Goal: Task Accomplishment & Management: Manage account settings

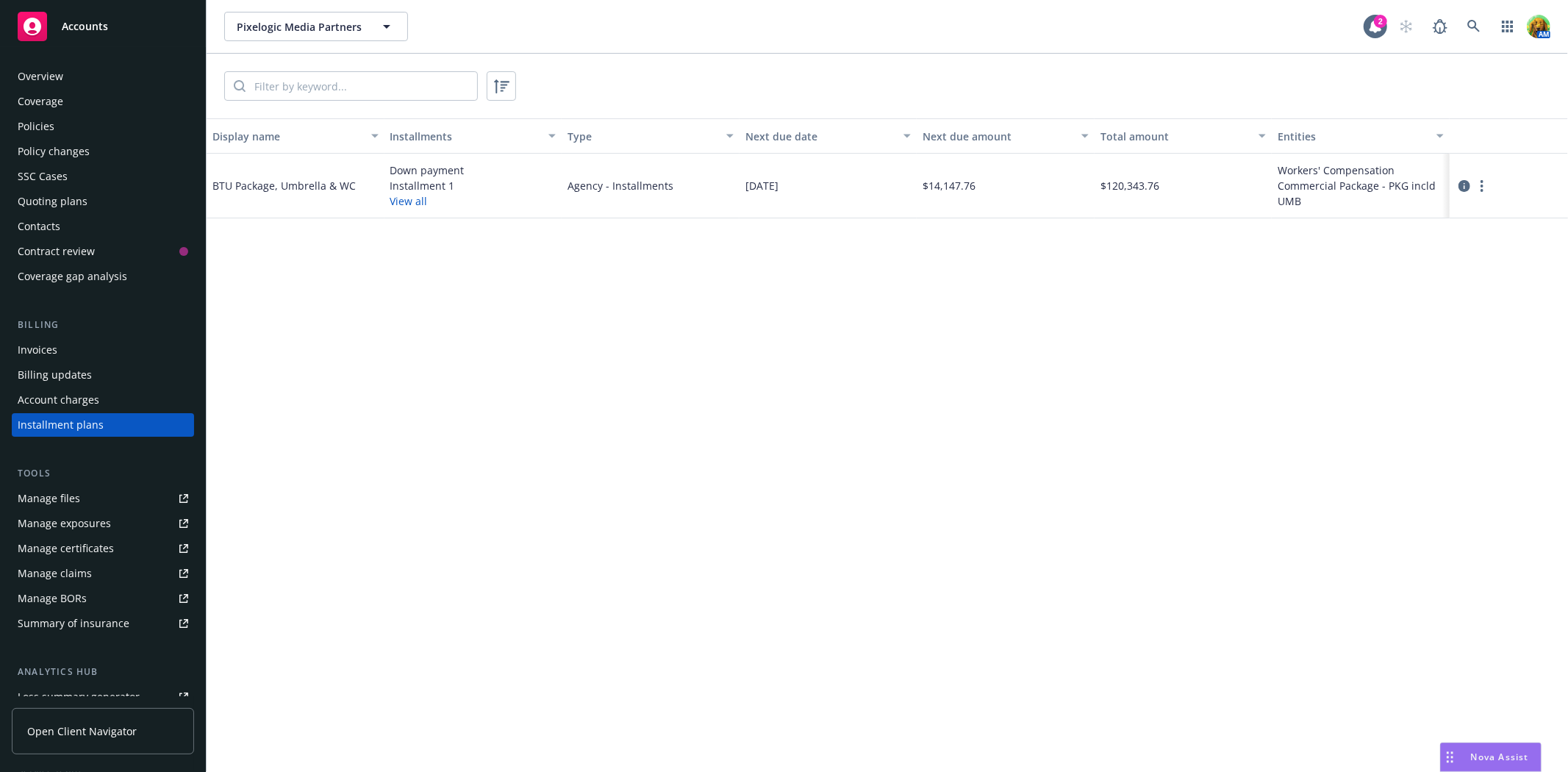
scroll to position [15, 0]
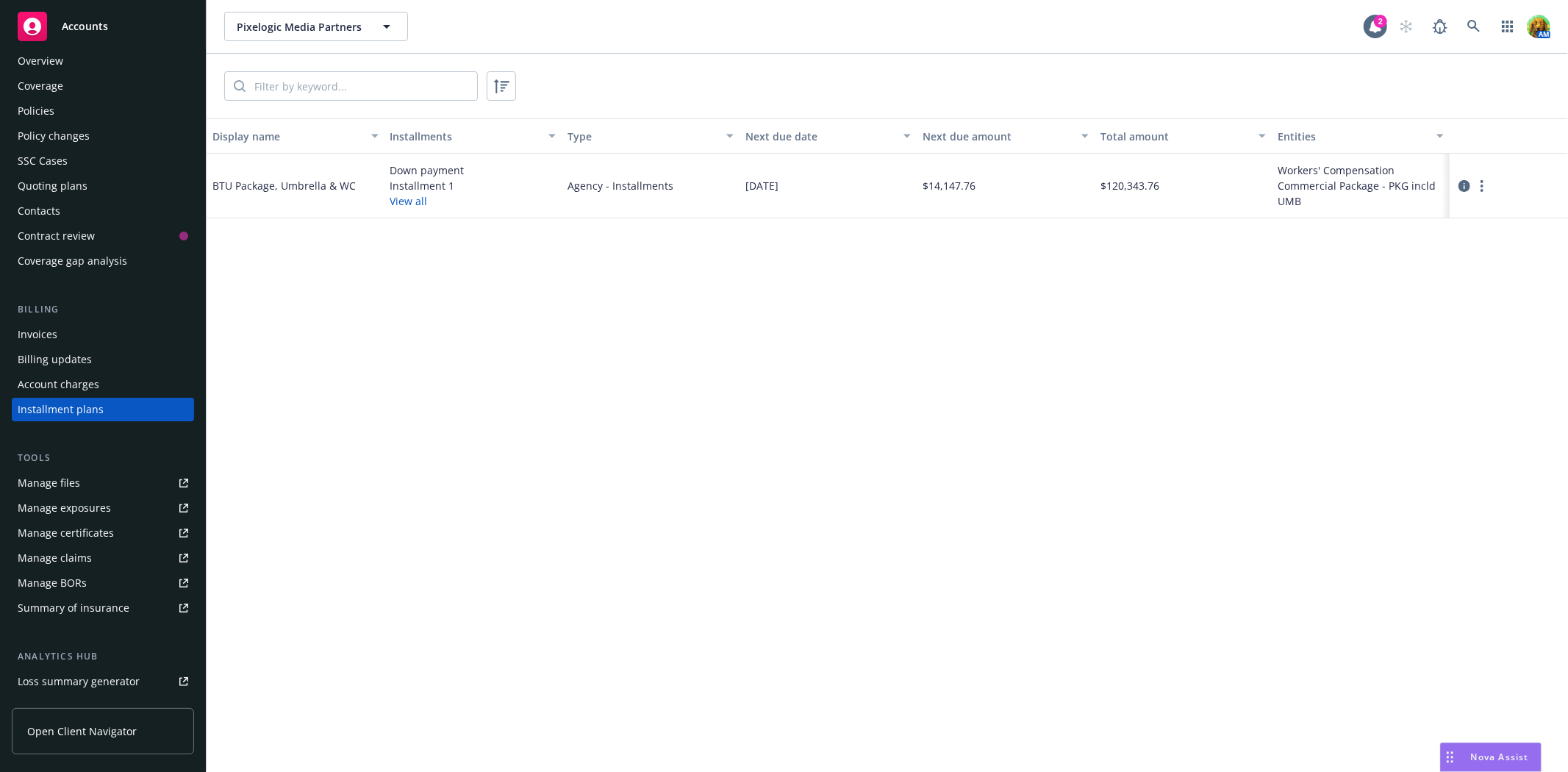
click at [47, 118] on div "Policies" at bounding box center [35, 110] width 37 height 23
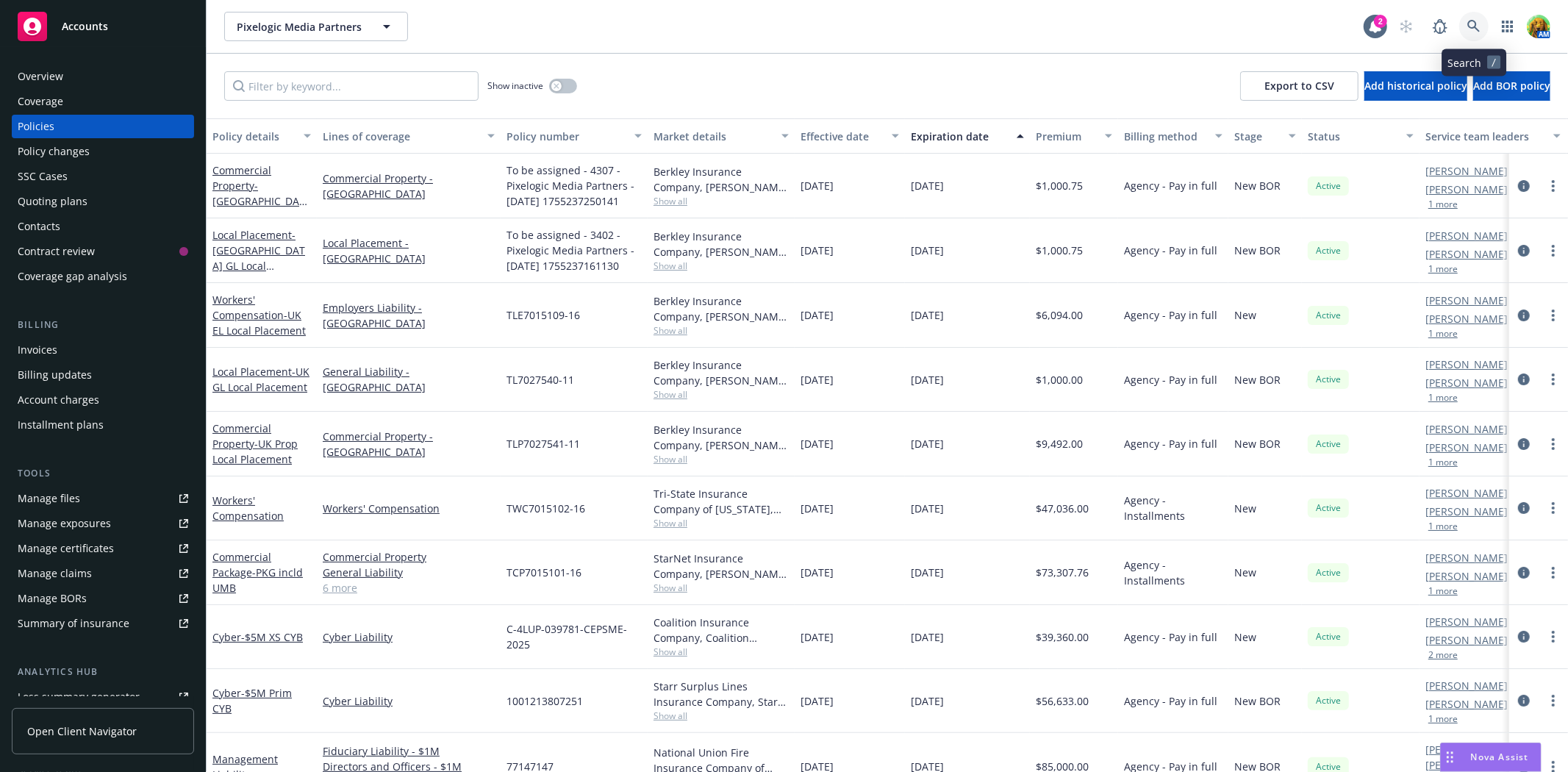
click at [1479, 30] on icon at bounding box center [1473, 26] width 13 height 13
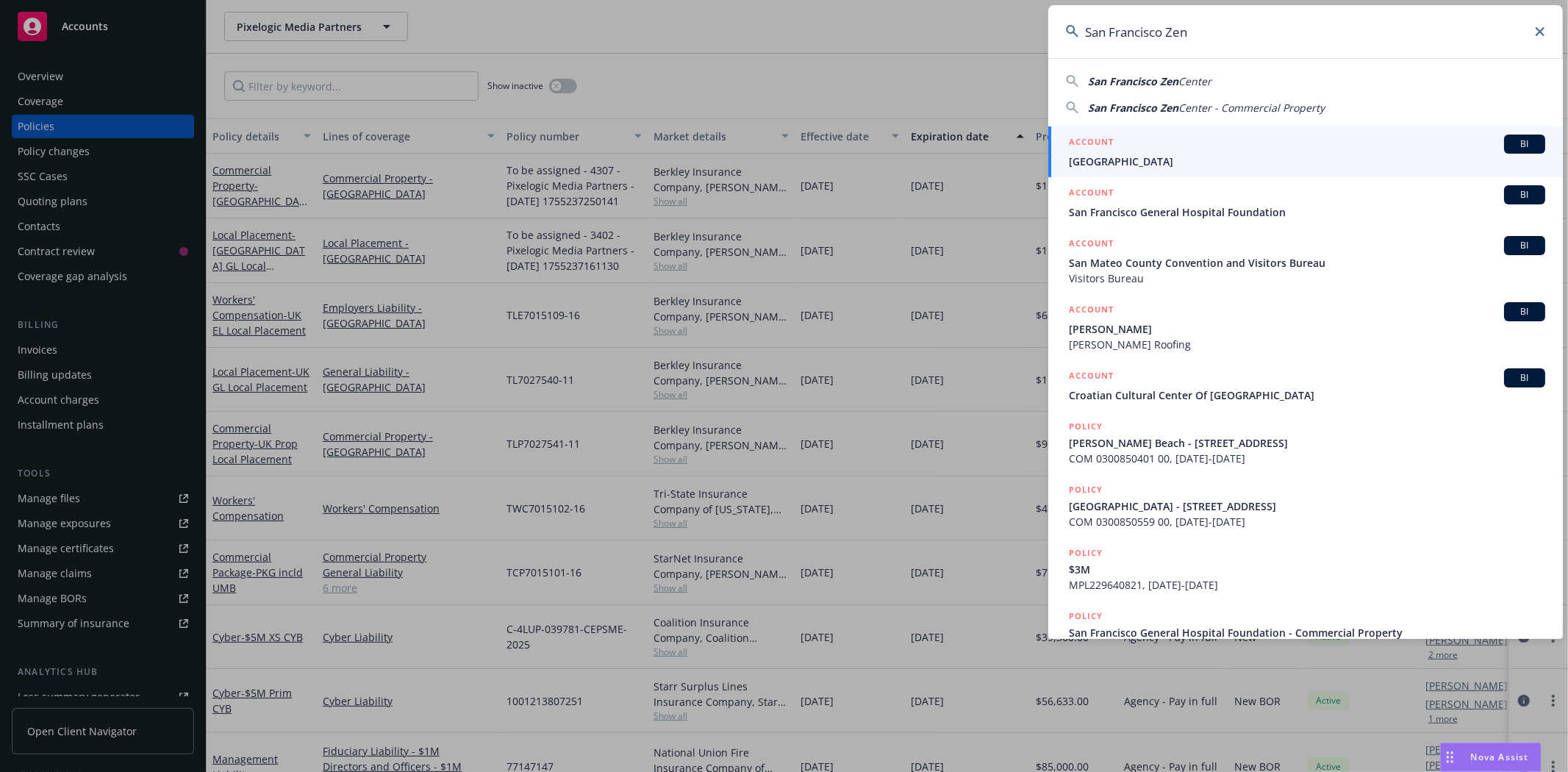
type input "San Francisco Zen"
click at [1284, 163] on span "[GEOGRAPHIC_DATA]" at bounding box center [1306, 162] width 476 height 15
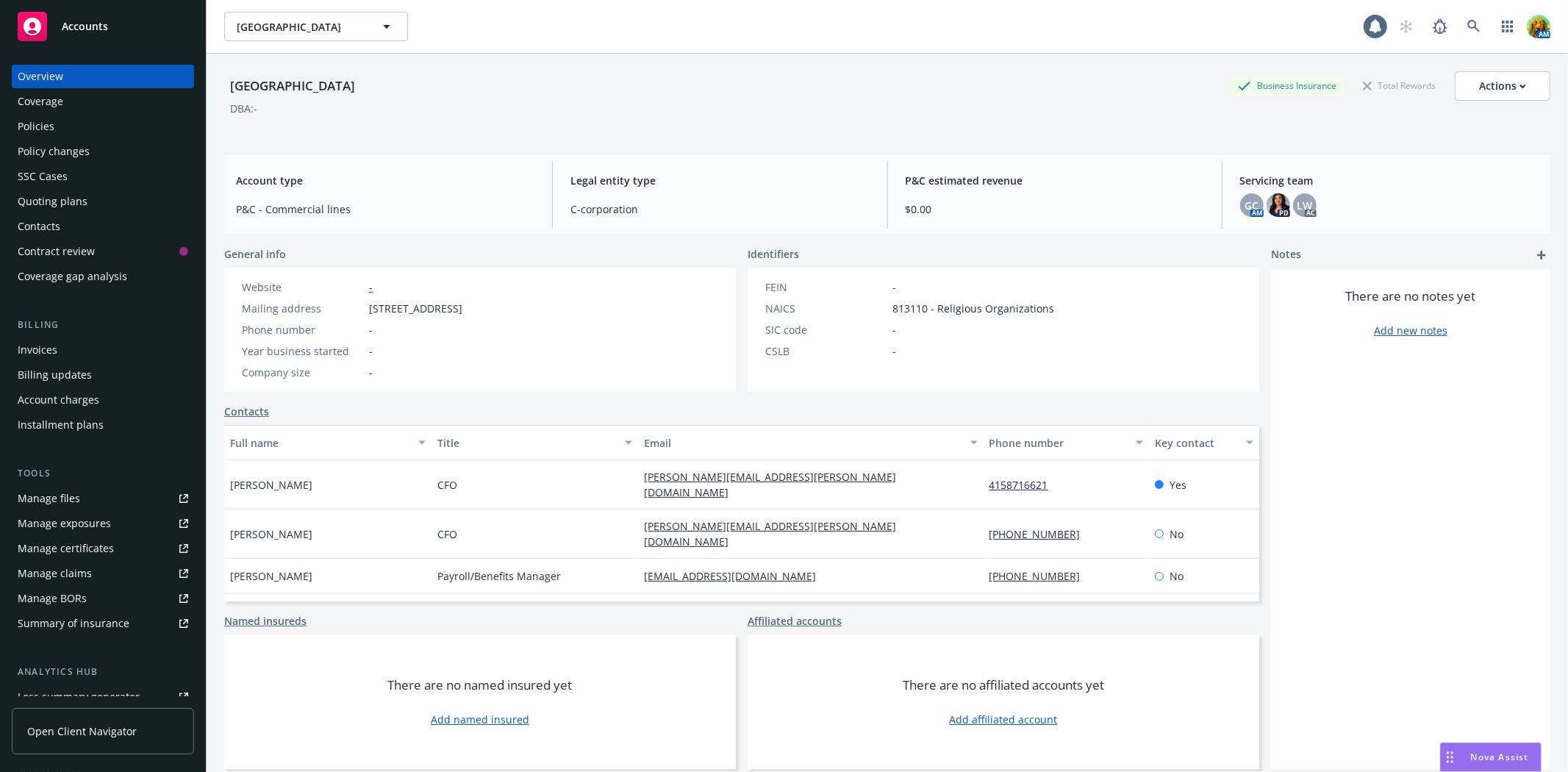
click at [56, 110] on div "Coverage" at bounding box center [40, 101] width 46 height 23
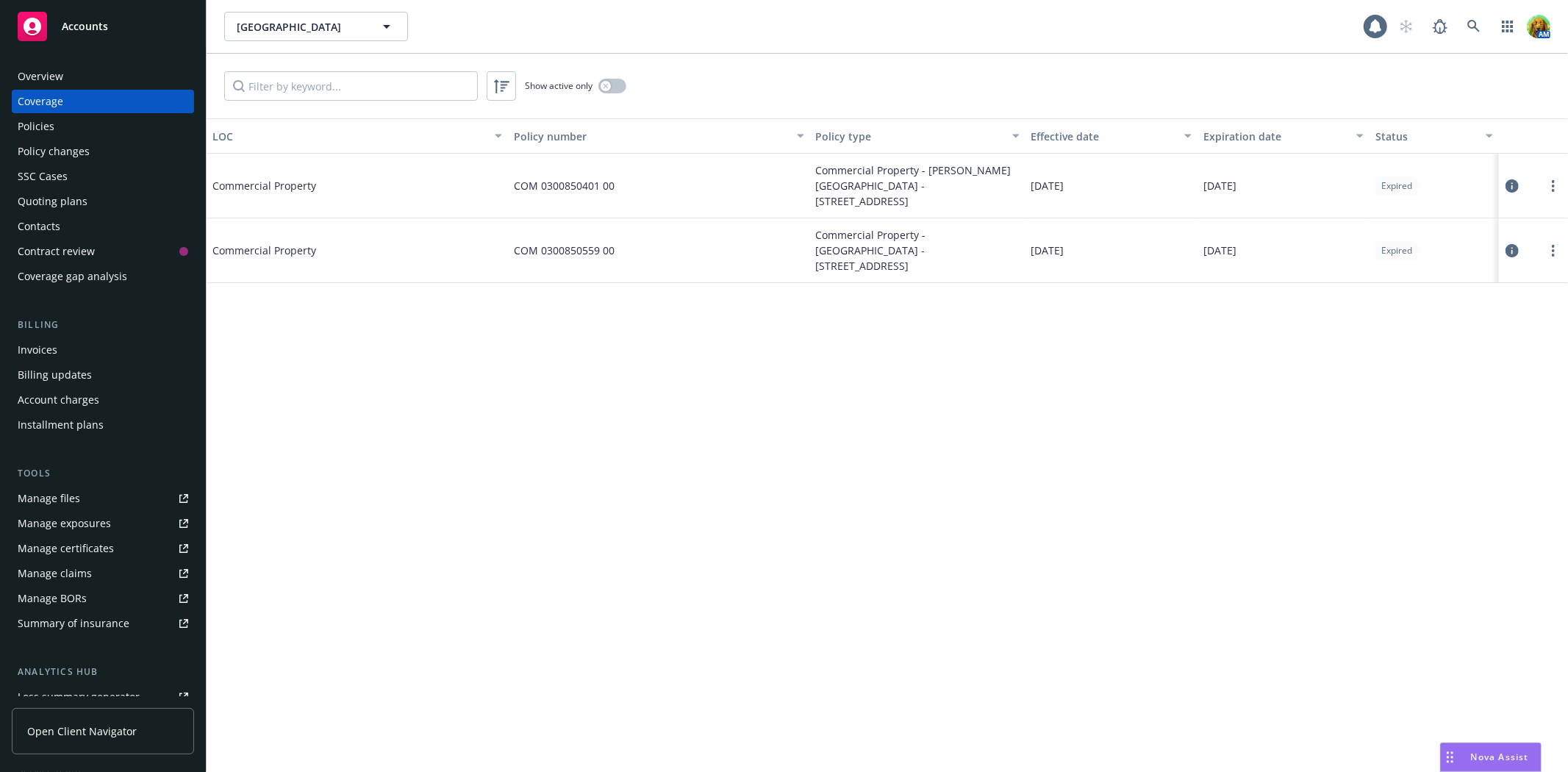
click at [55, 119] on div "Policies" at bounding box center [102, 126] width 170 height 23
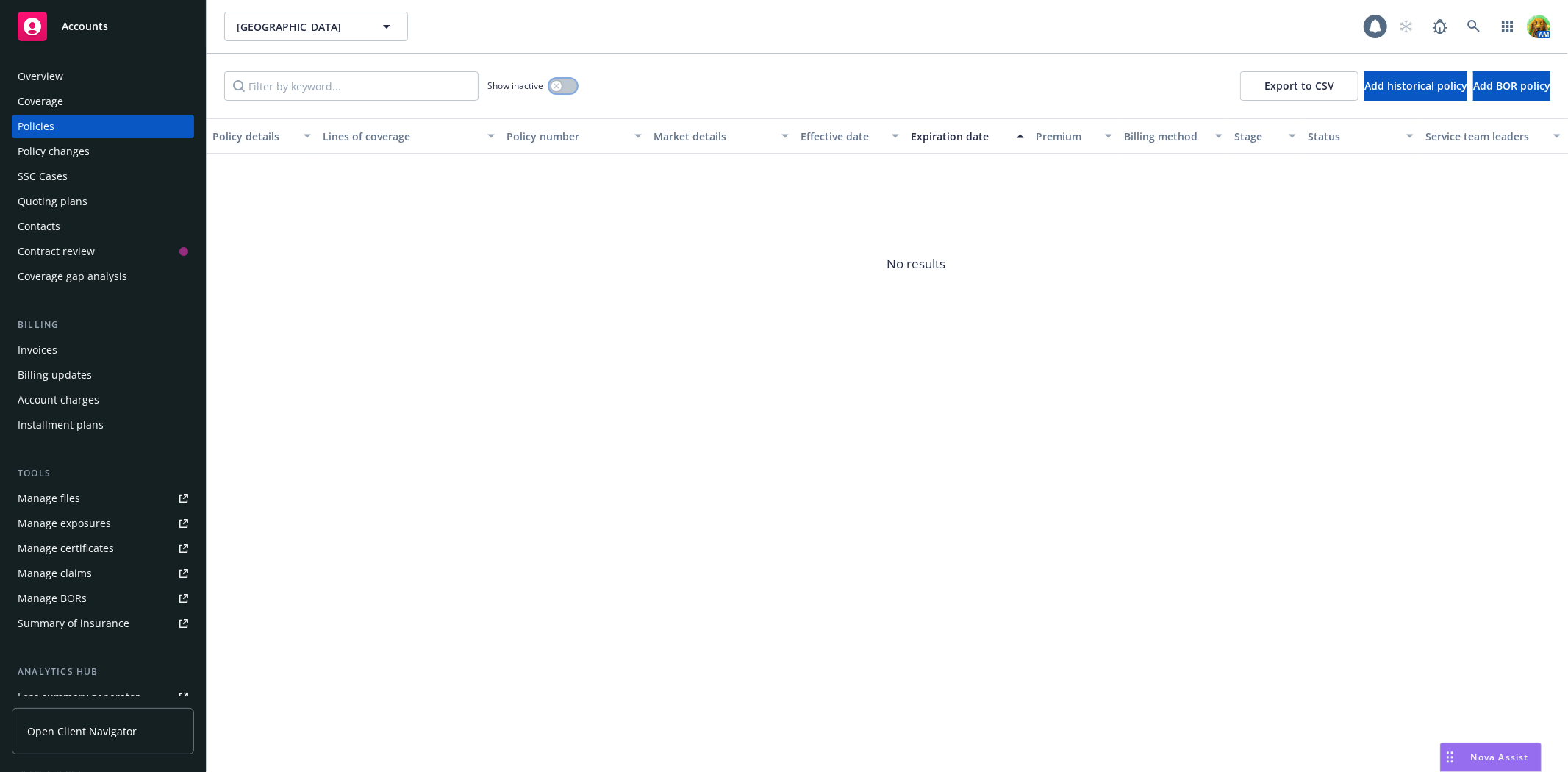
click at [566, 89] on button "button" at bounding box center [563, 85] width 28 height 15
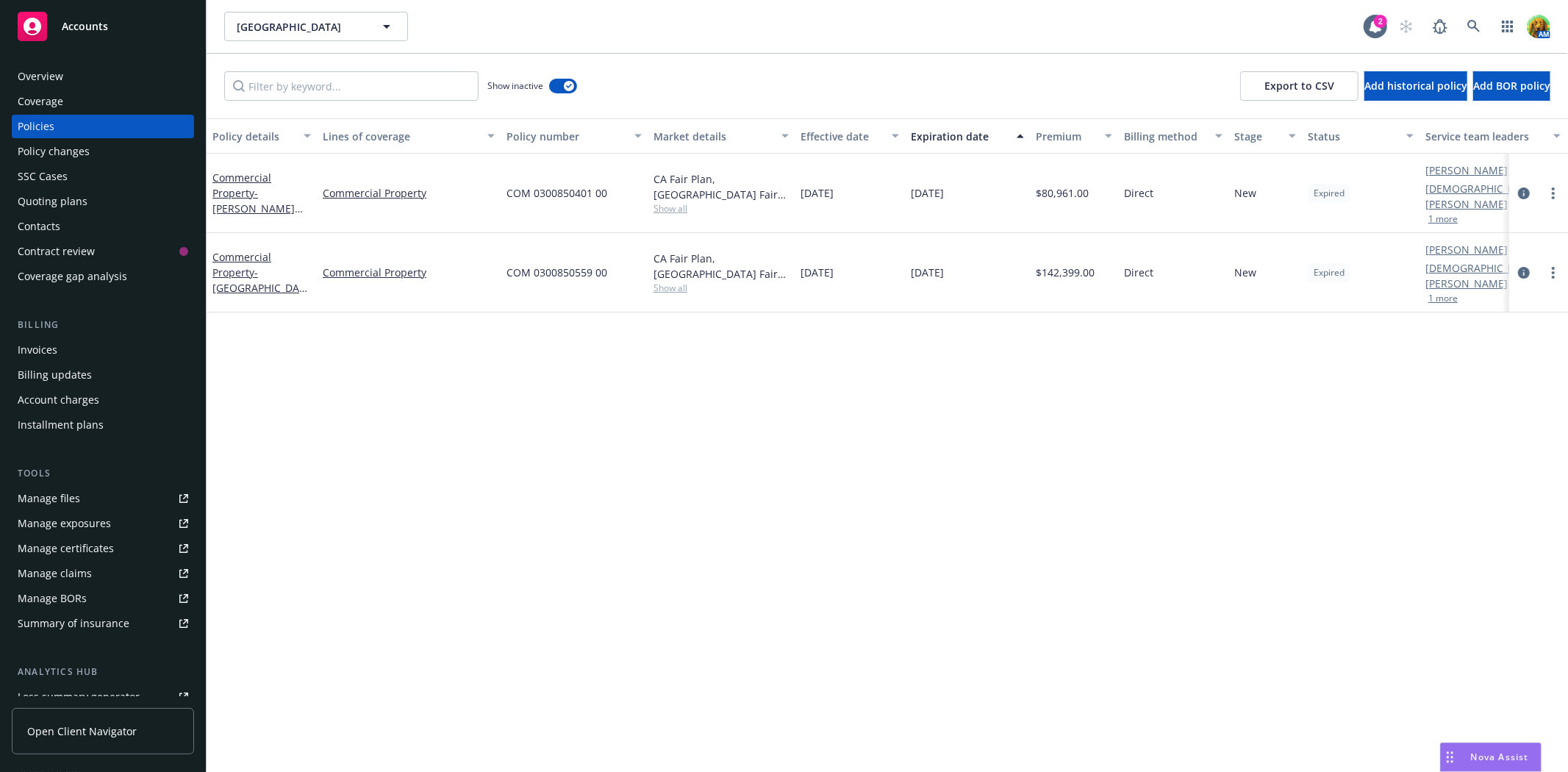
click at [123, 202] on div "Quoting plans" at bounding box center [102, 201] width 170 height 23
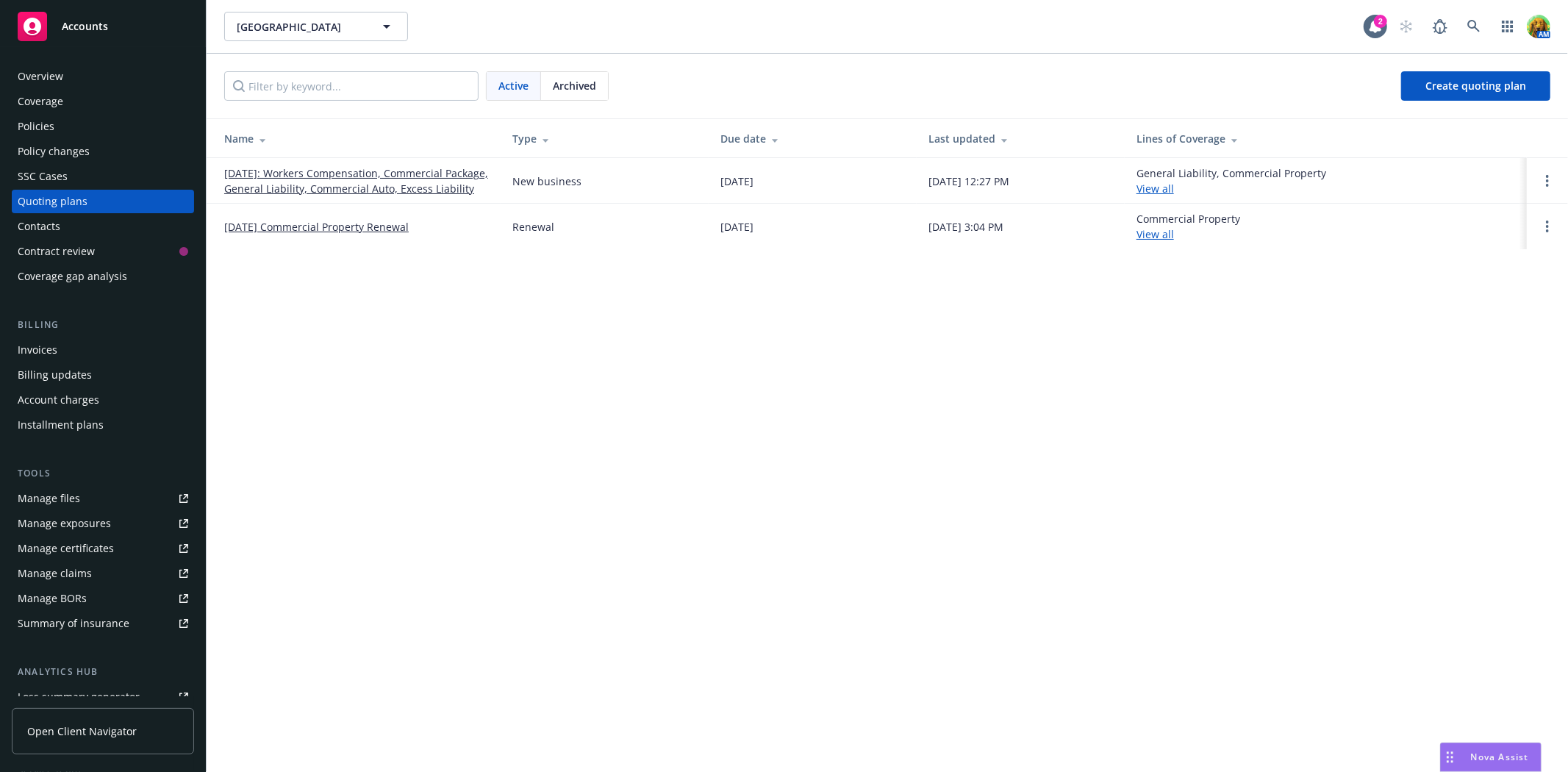
click at [330, 234] on link "08/24/25 Commercial Property Renewal" at bounding box center [316, 227] width 184 height 15
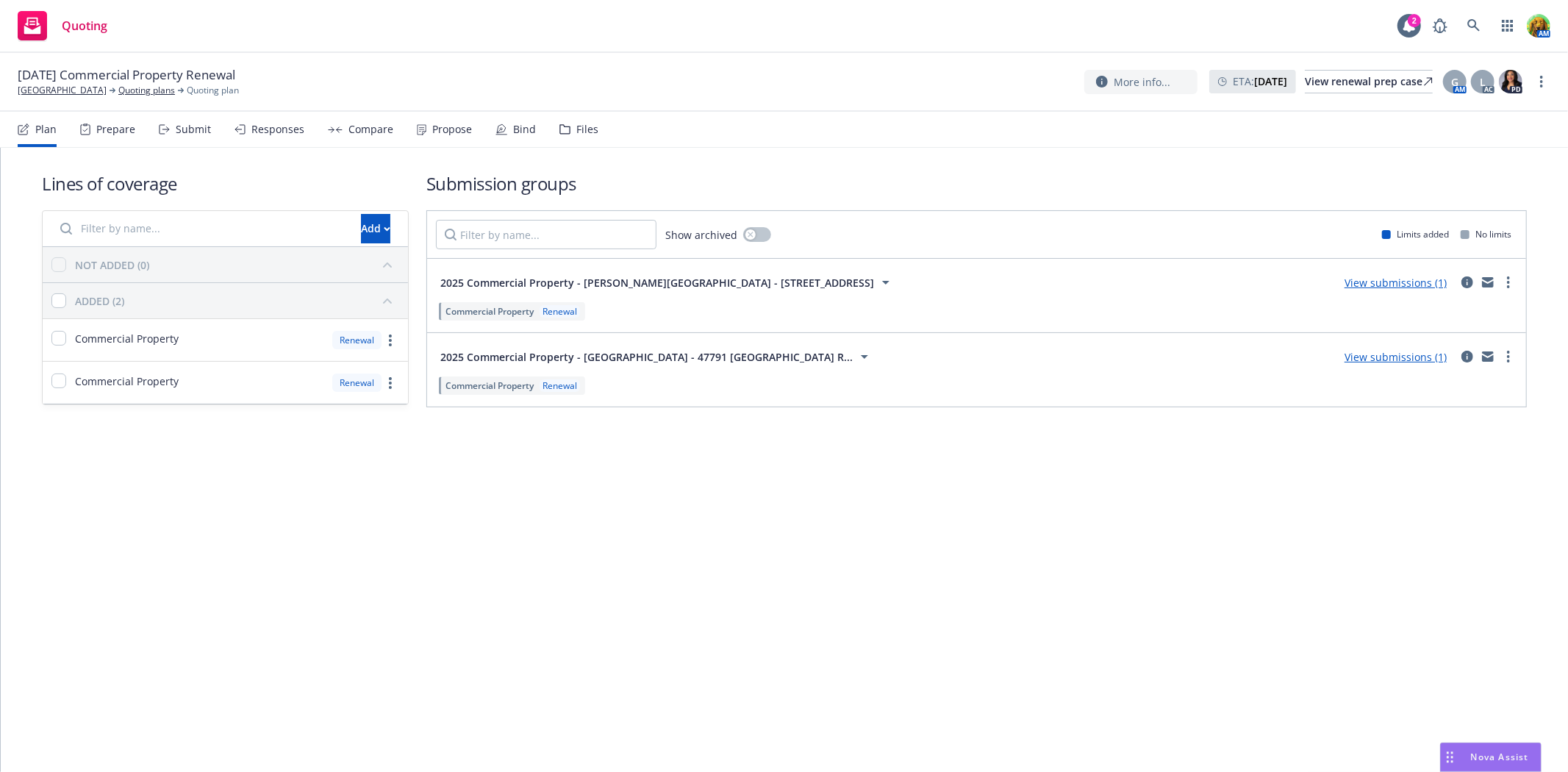
click at [196, 128] on div "Submit" at bounding box center [193, 129] width 35 height 12
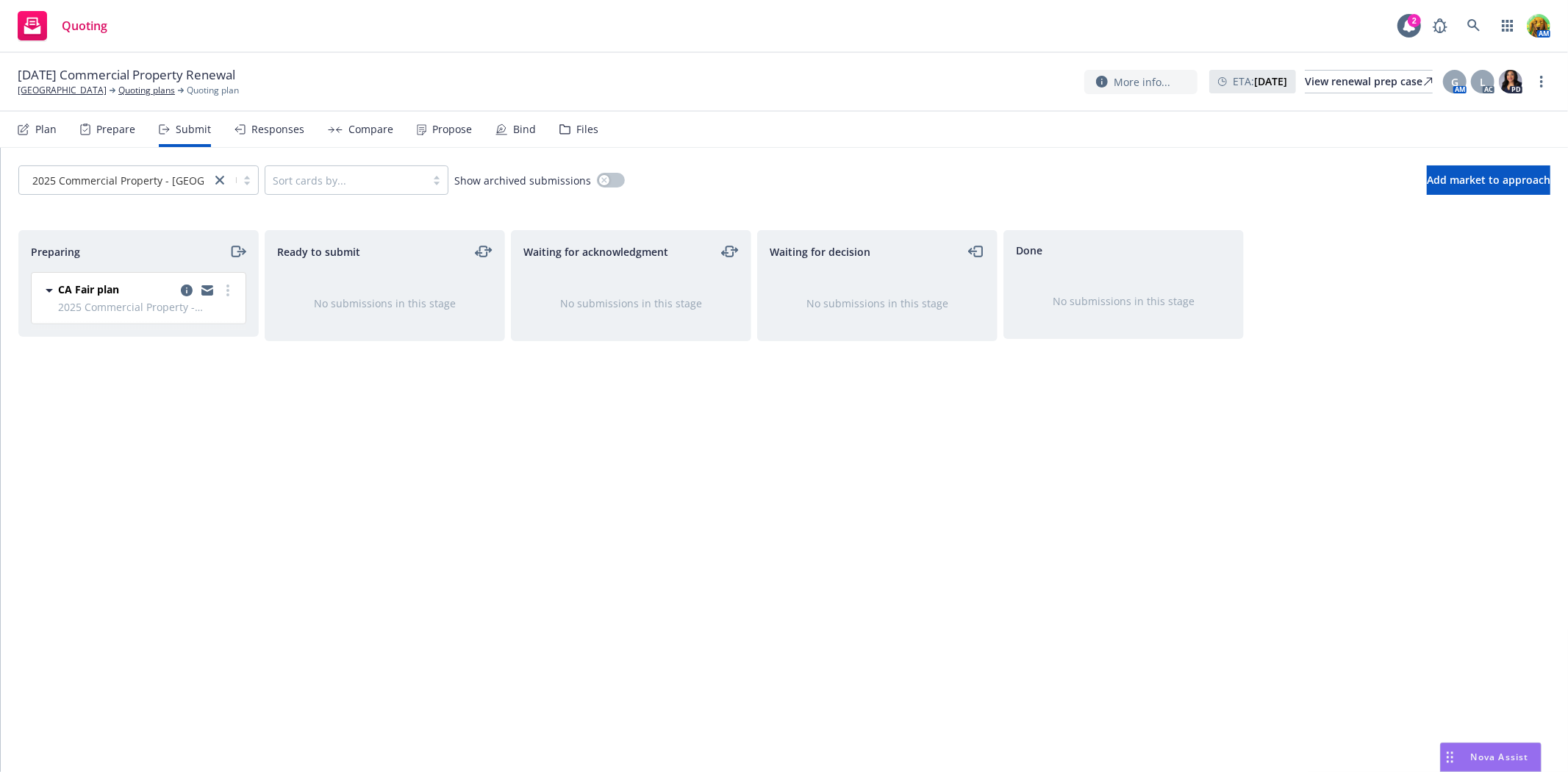
click at [503, 130] on div "Bind" at bounding box center [515, 129] width 40 height 35
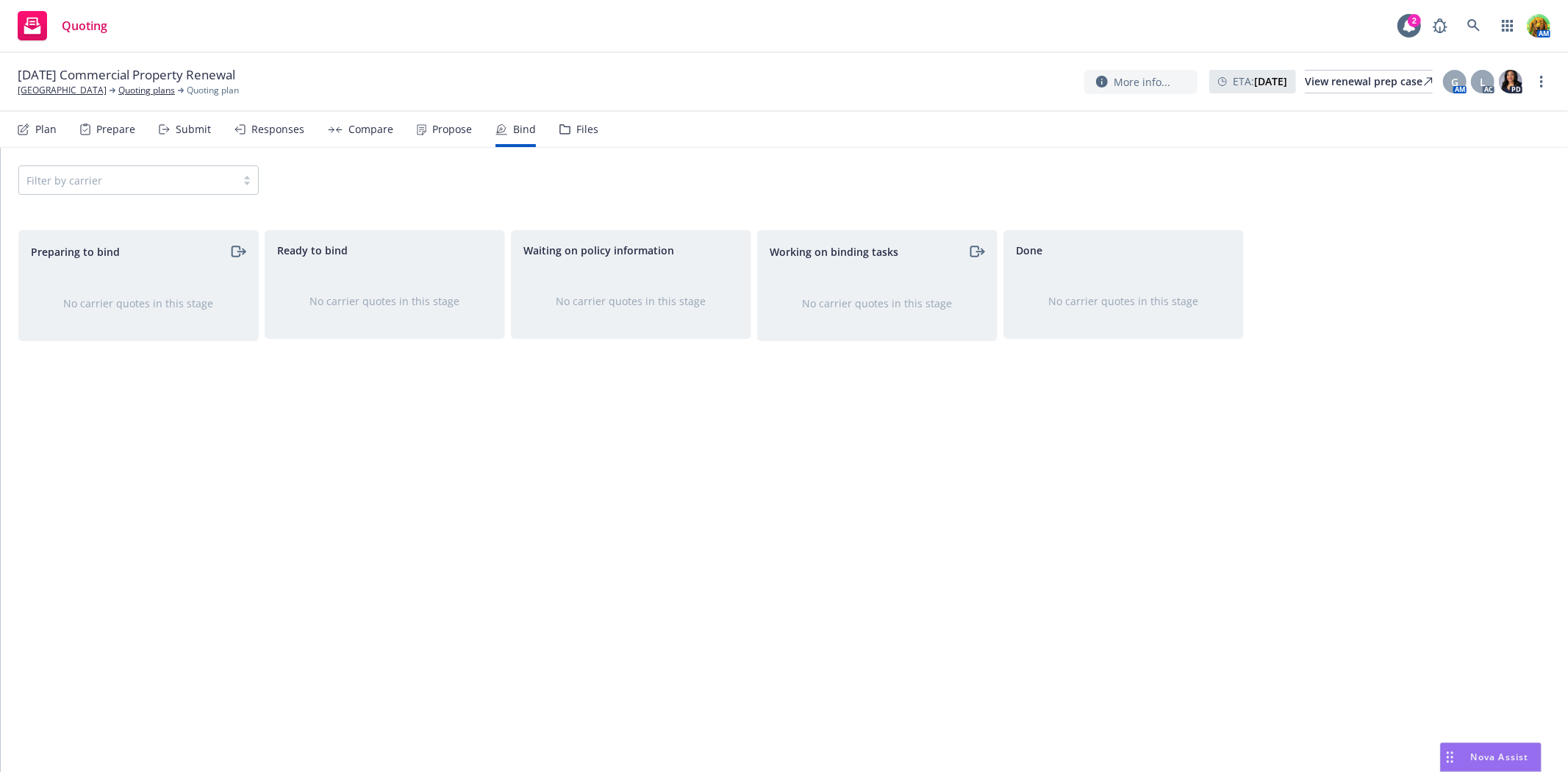
click at [578, 129] on div "Files" at bounding box center [588, 129] width 22 height 12
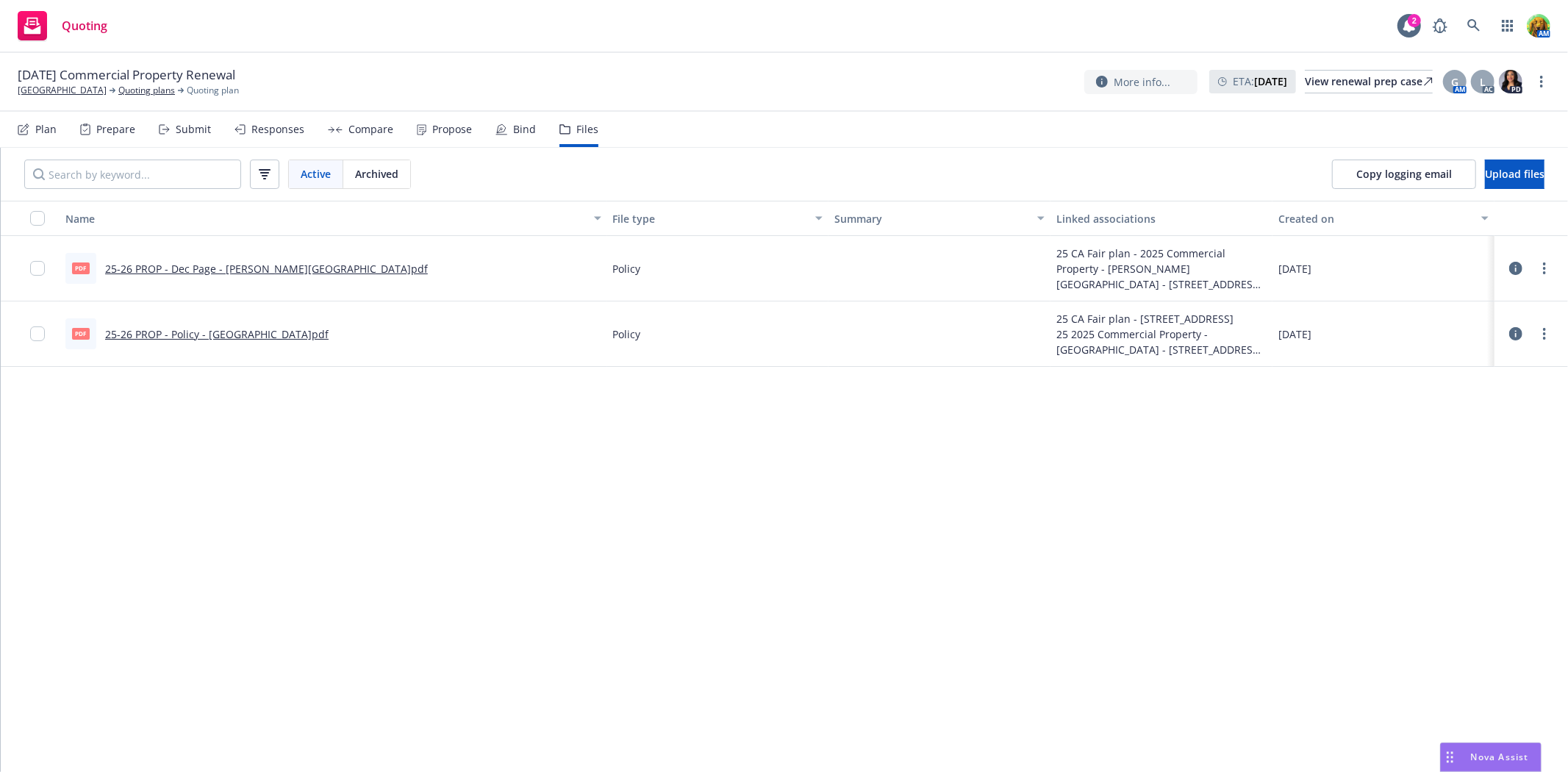
click at [1517, 274] on icon at bounding box center [1515, 268] width 13 height 13
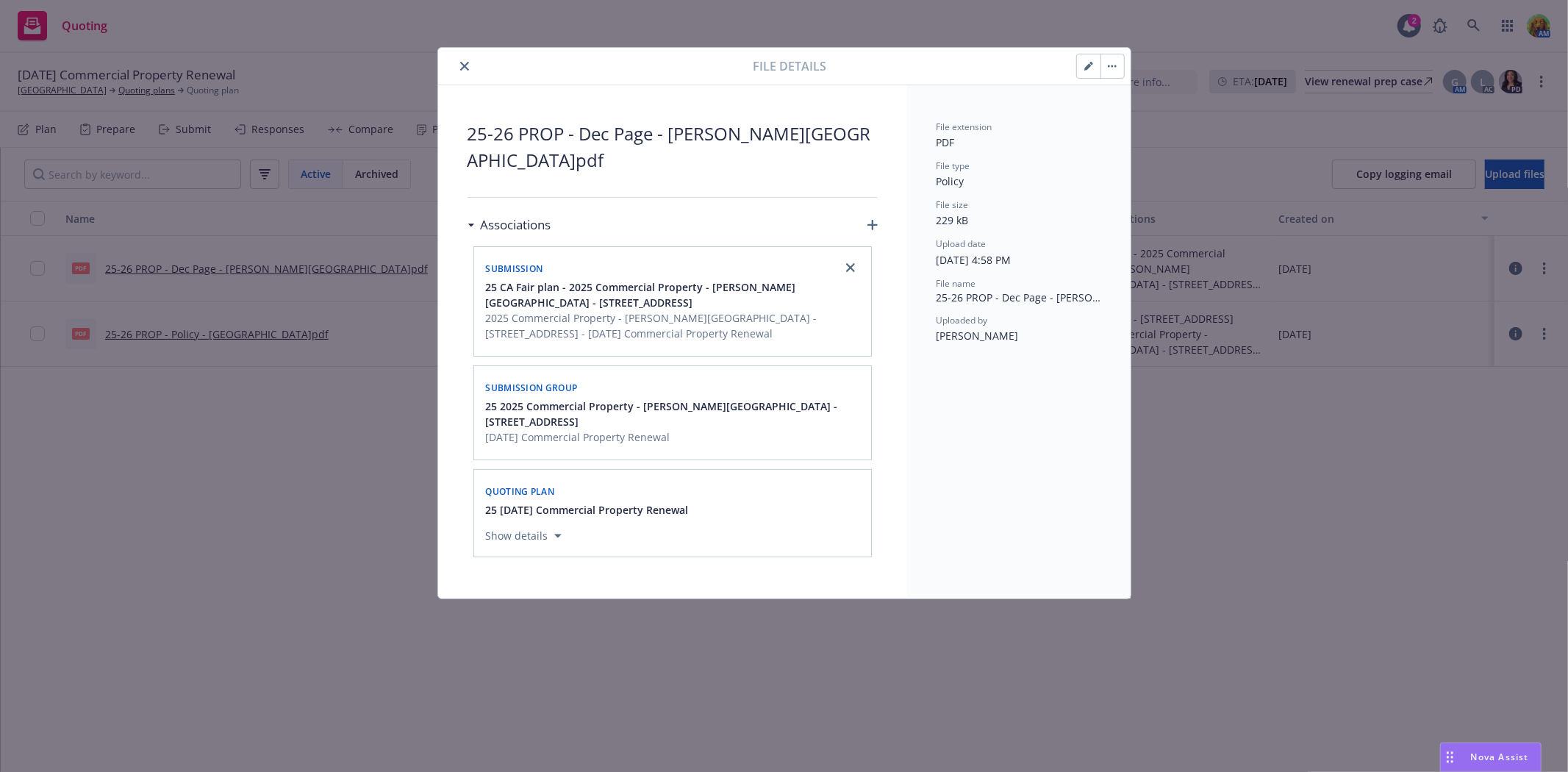
click at [1108, 62] on button "button" at bounding box center [1112, 65] width 23 height 23
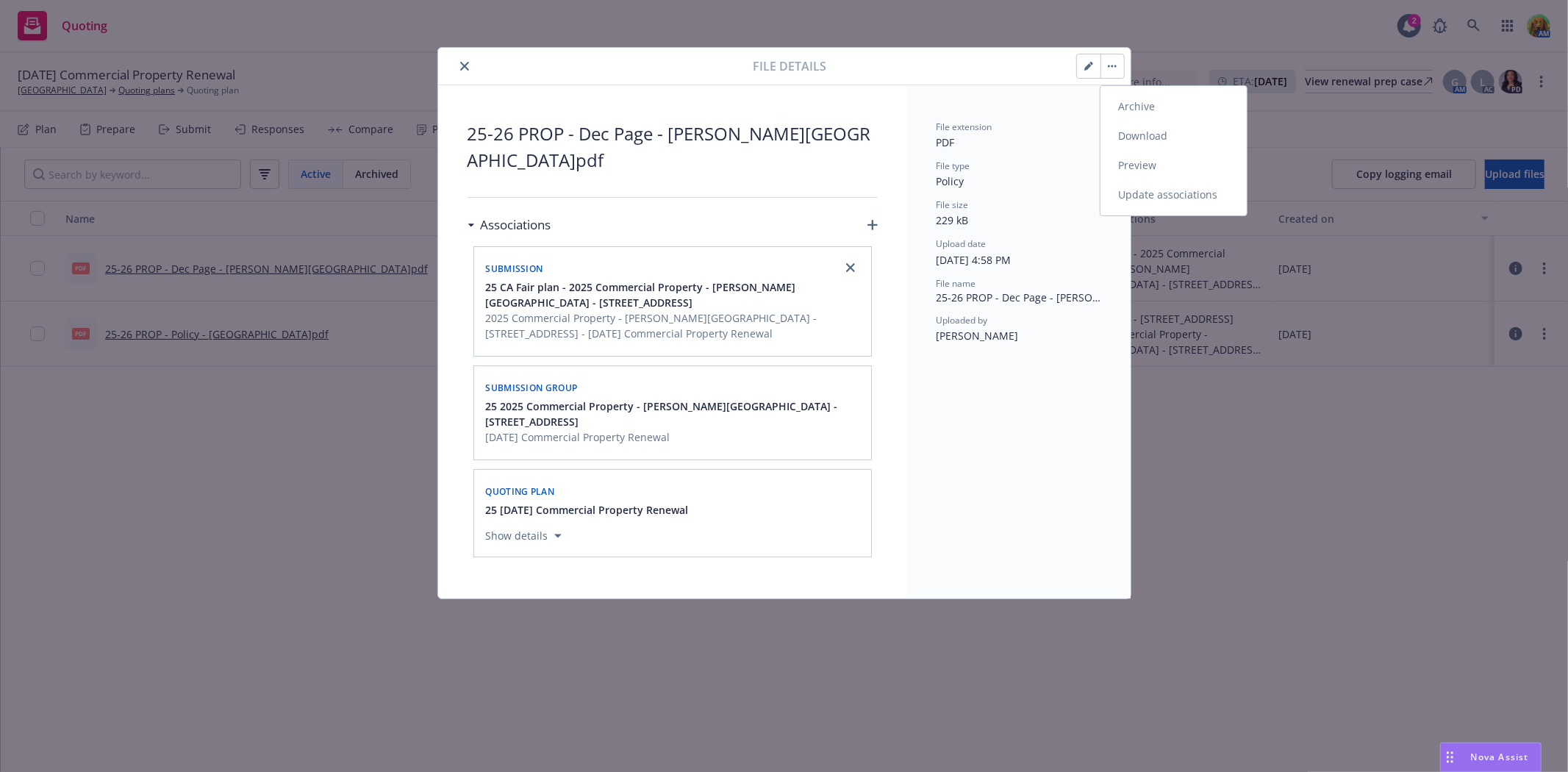
click at [1150, 137] on link "Download" at bounding box center [1174, 136] width 146 height 29
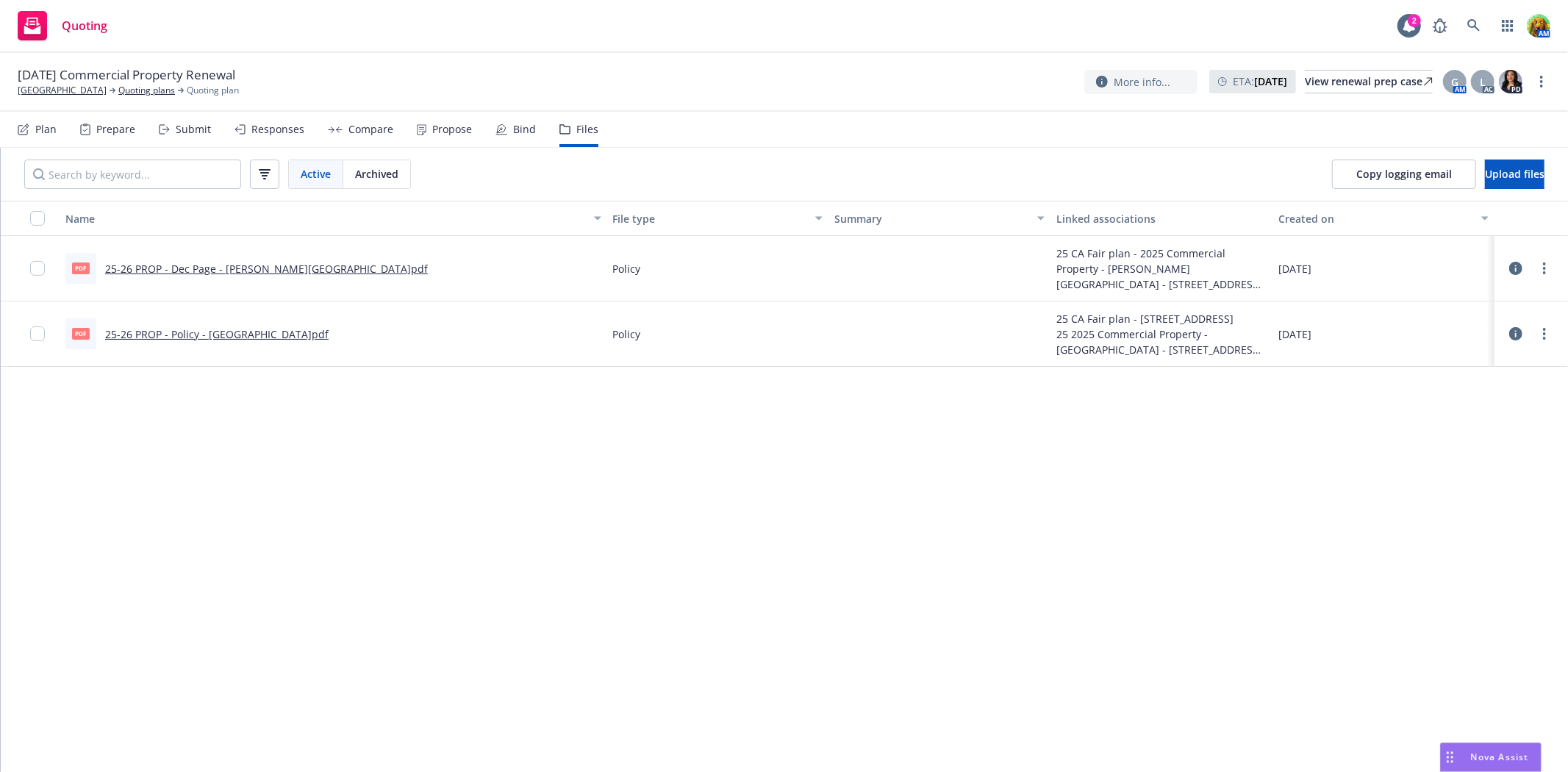
click at [1518, 336] on icon at bounding box center [1515, 333] width 13 height 13
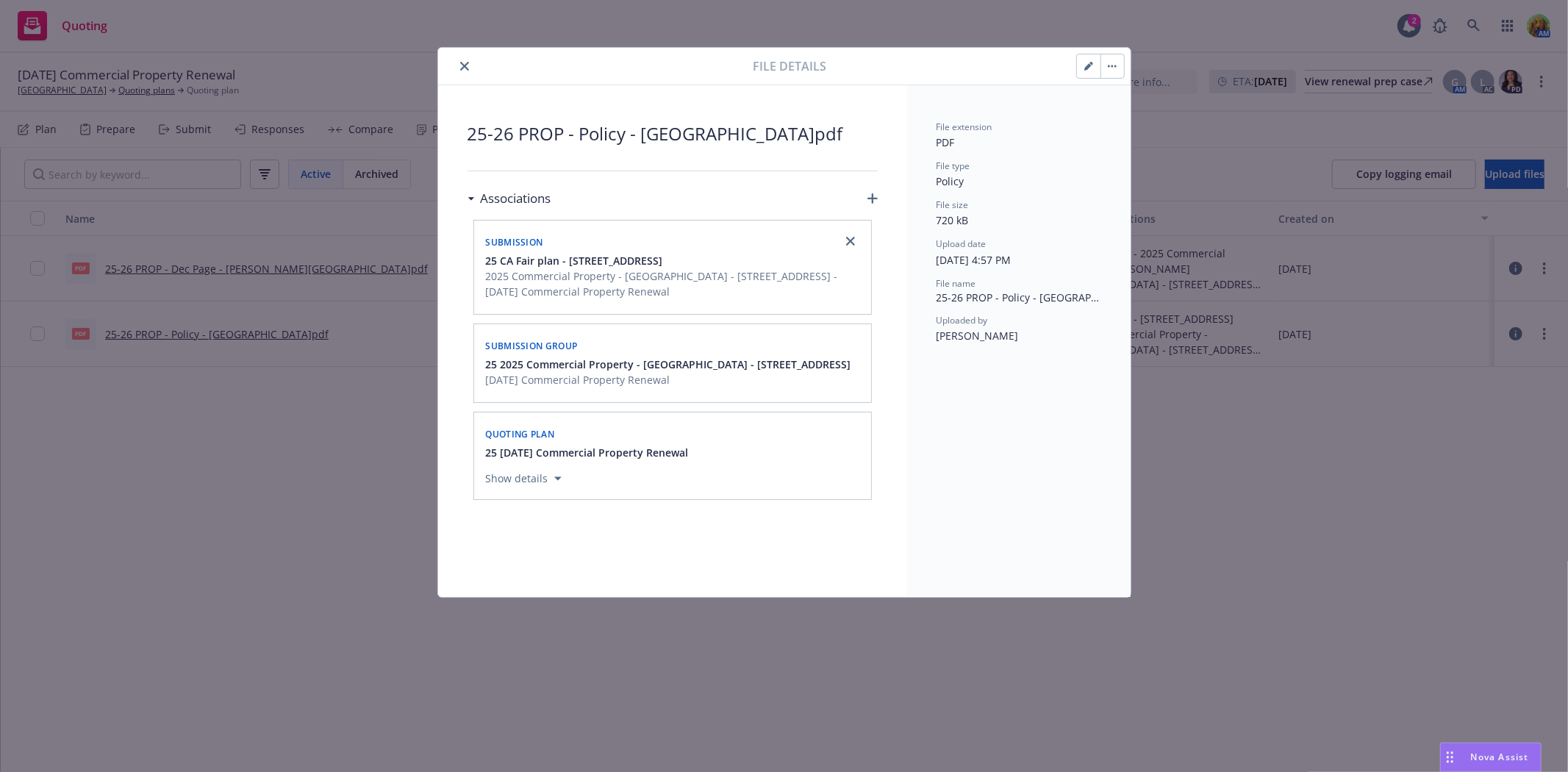
click at [1114, 75] on button "button" at bounding box center [1112, 65] width 23 height 23
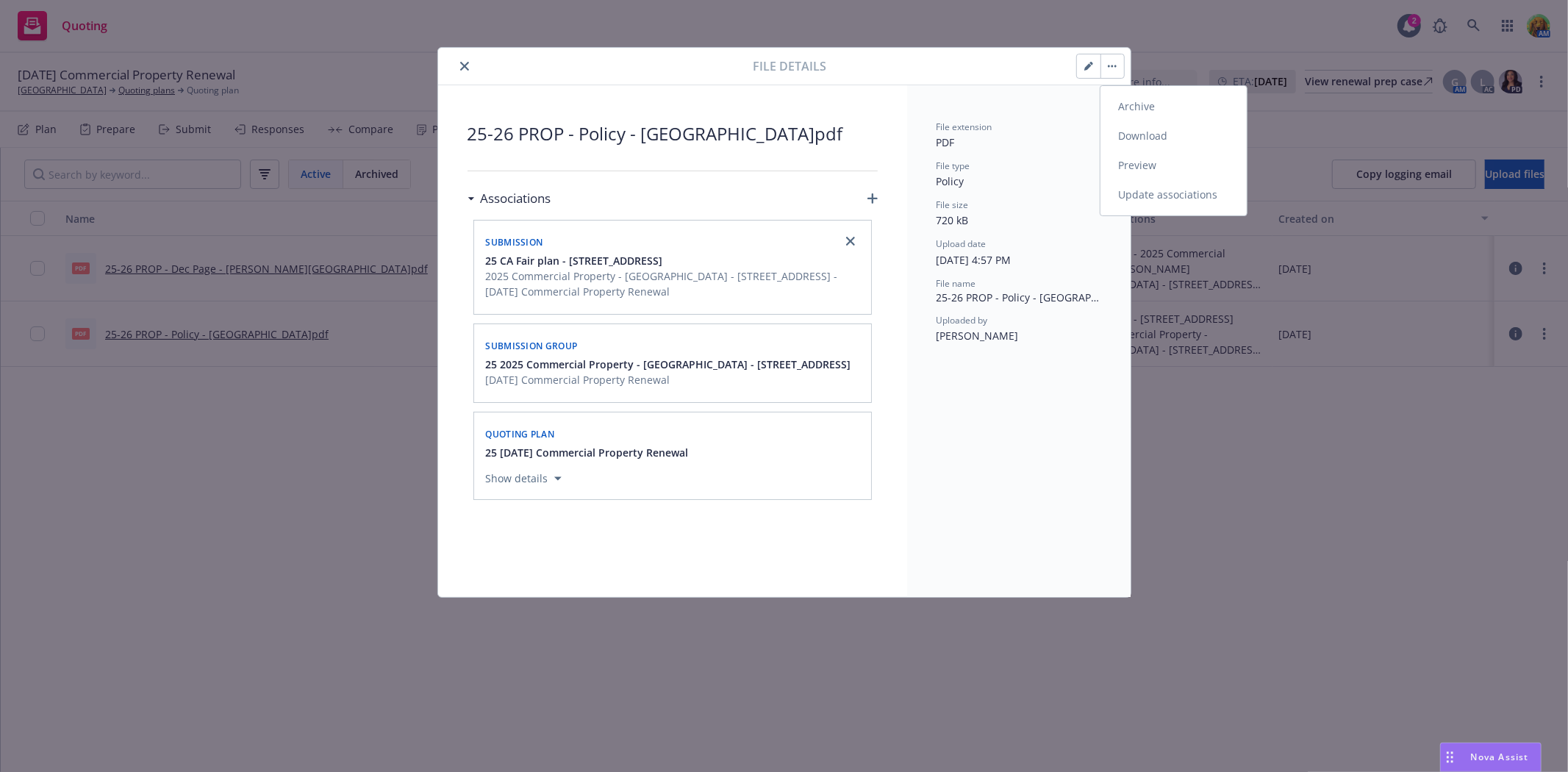
click at [1123, 131] on link "Download" at bounding box center [1174, 136] width 146 height 29
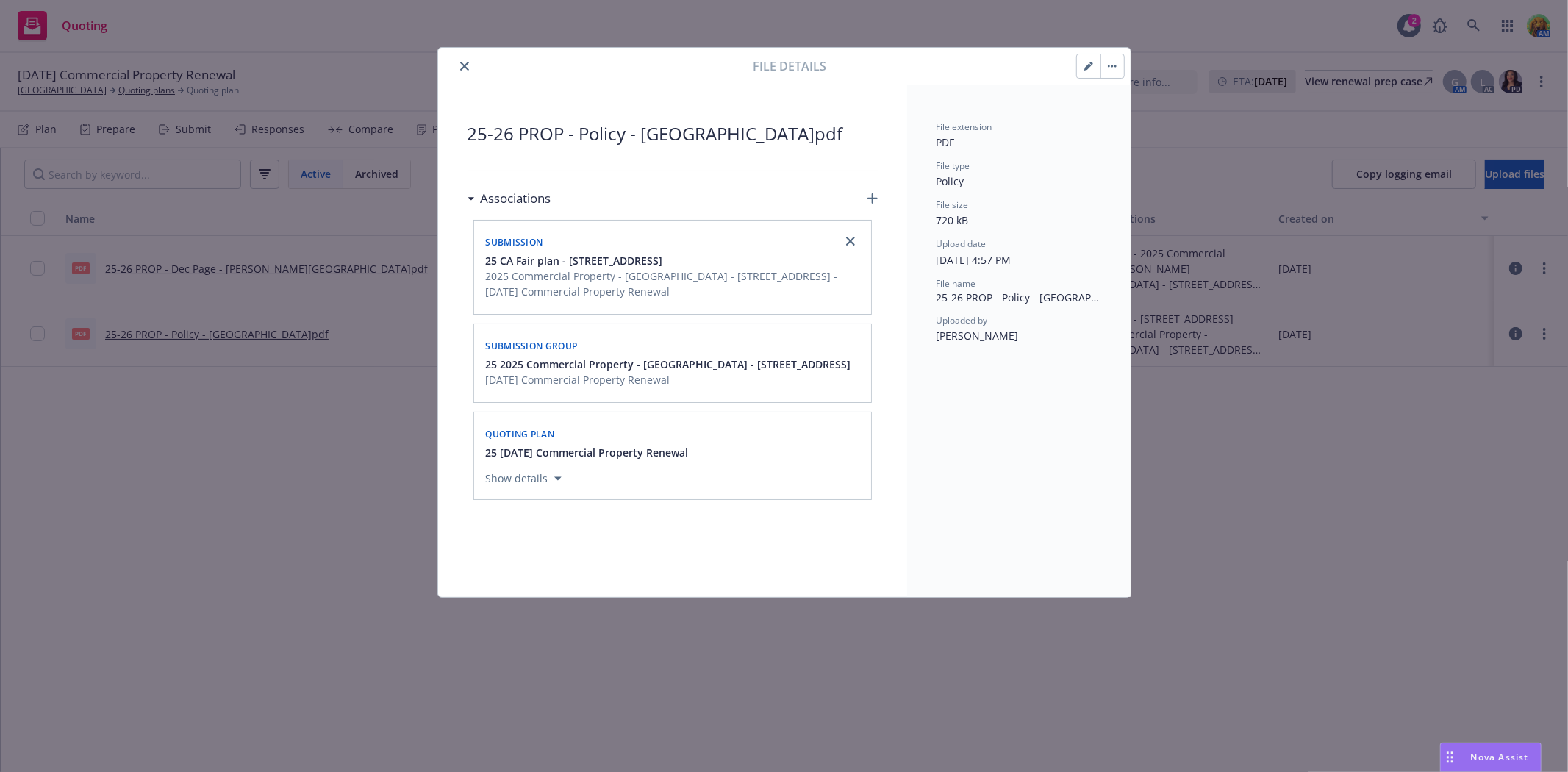
click at [463, 70] on icon "close" at bounding box center [465, 66] width 9 height 9
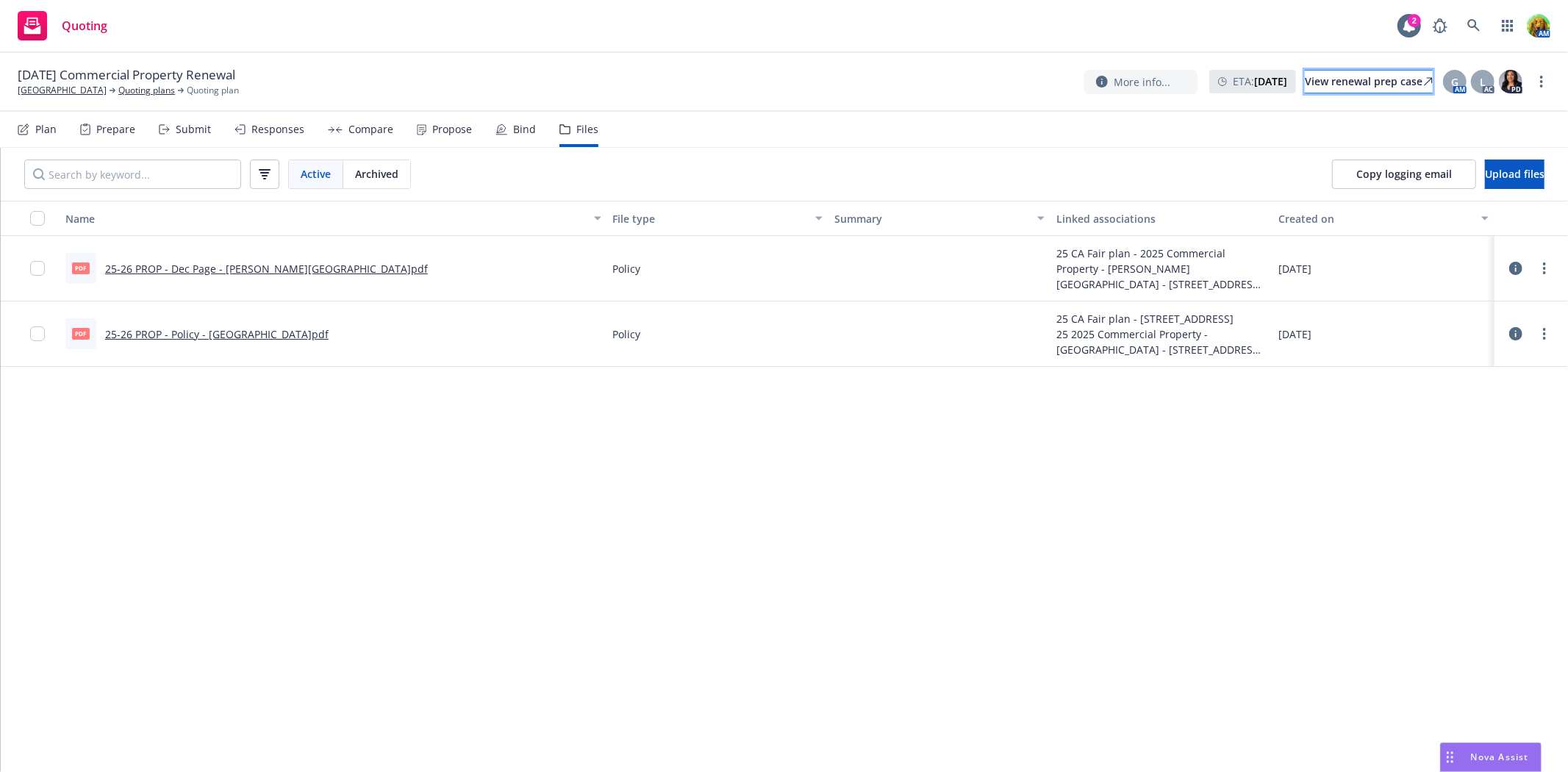
click at [1378, 84] on div "View renewal prep case" at bounding box center [1368, 82] width 128 height 22
click at [94, 93] on link "San Francisco Zen Center" at bounding box center [61, 90] width 89 height 13
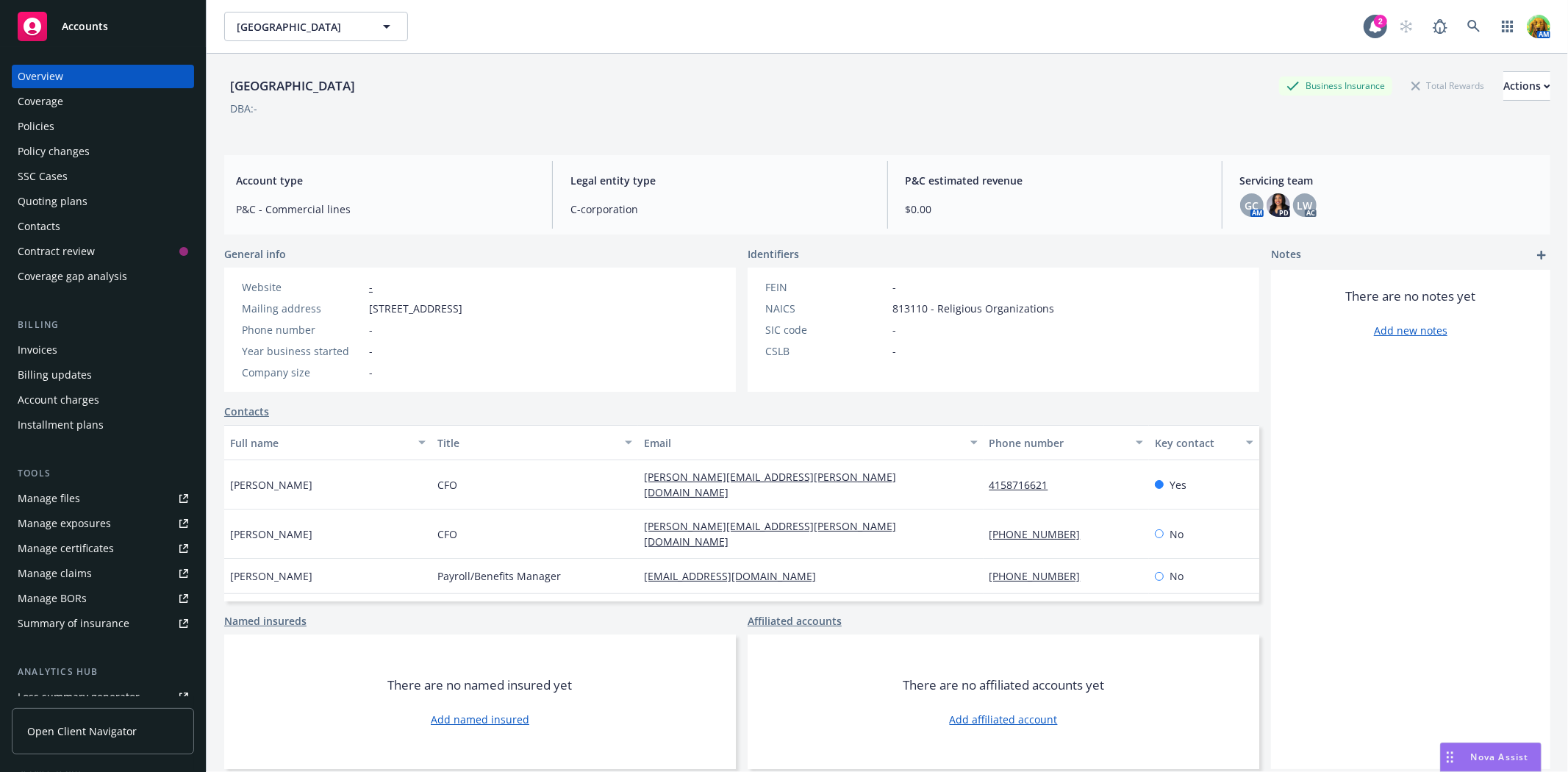
click at [83, 128] on div "Policies" at bounding box center [102, 126] width 170 height 23
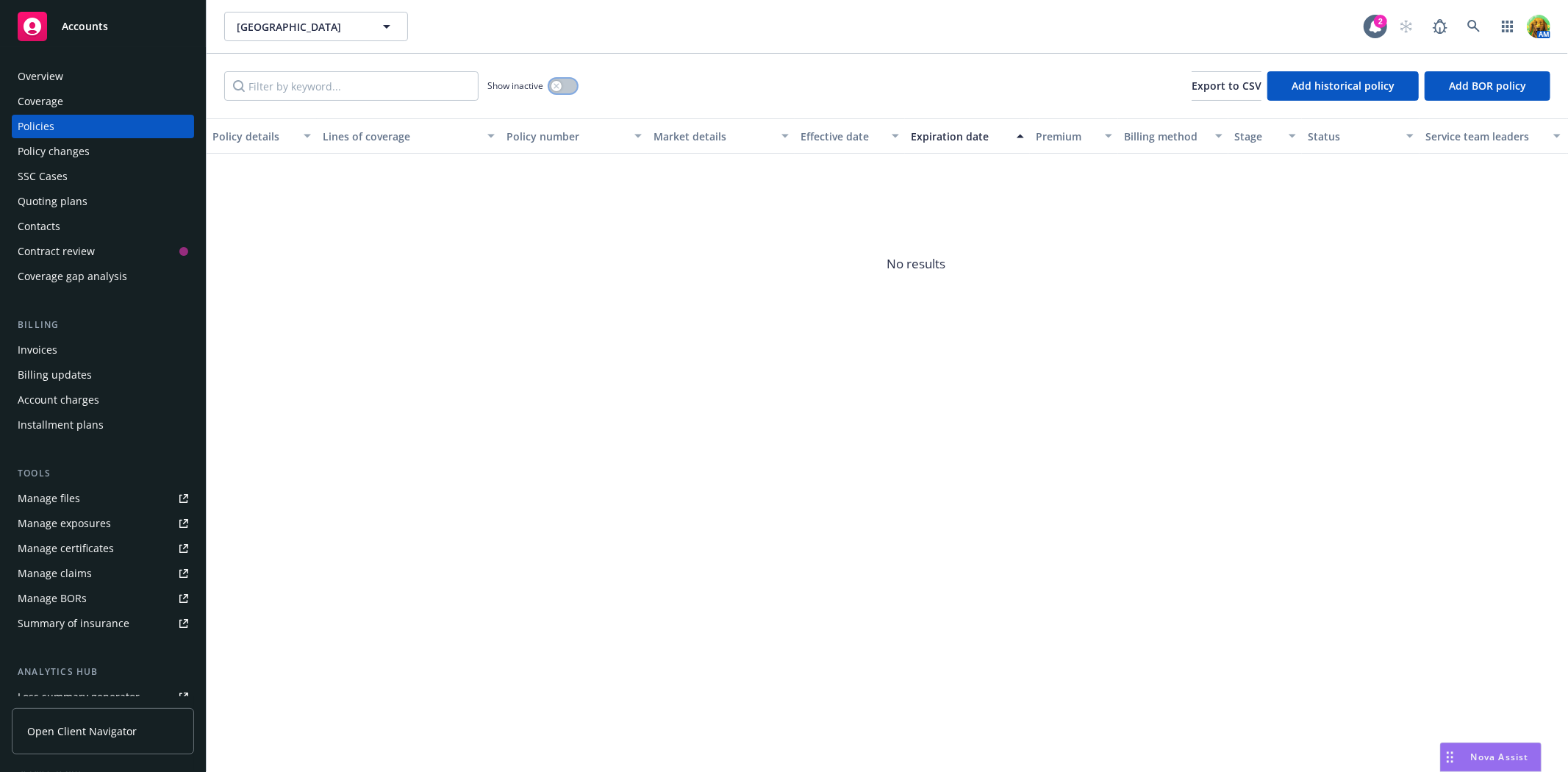
click at [571, 88] on button "button" at bounding box center [563, 85] width 28 height 15
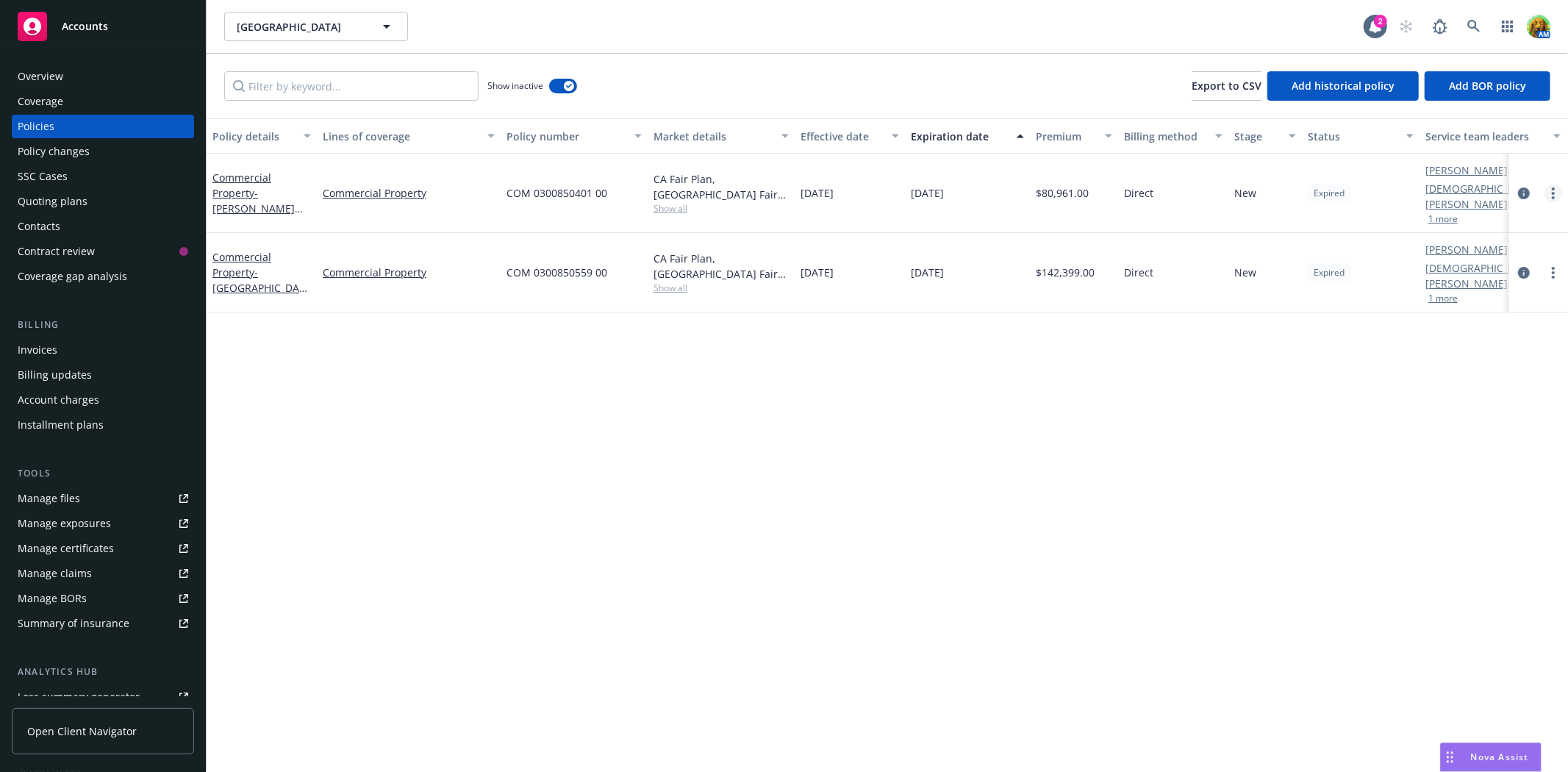
click at [1555, 194] on link "more" at bounding box center [1553, 193] width 17 height 17
click at [1481, 252] on link "Renew with incumbent" at bounding box center [1474, 244] width 173 height 29
select select "12"
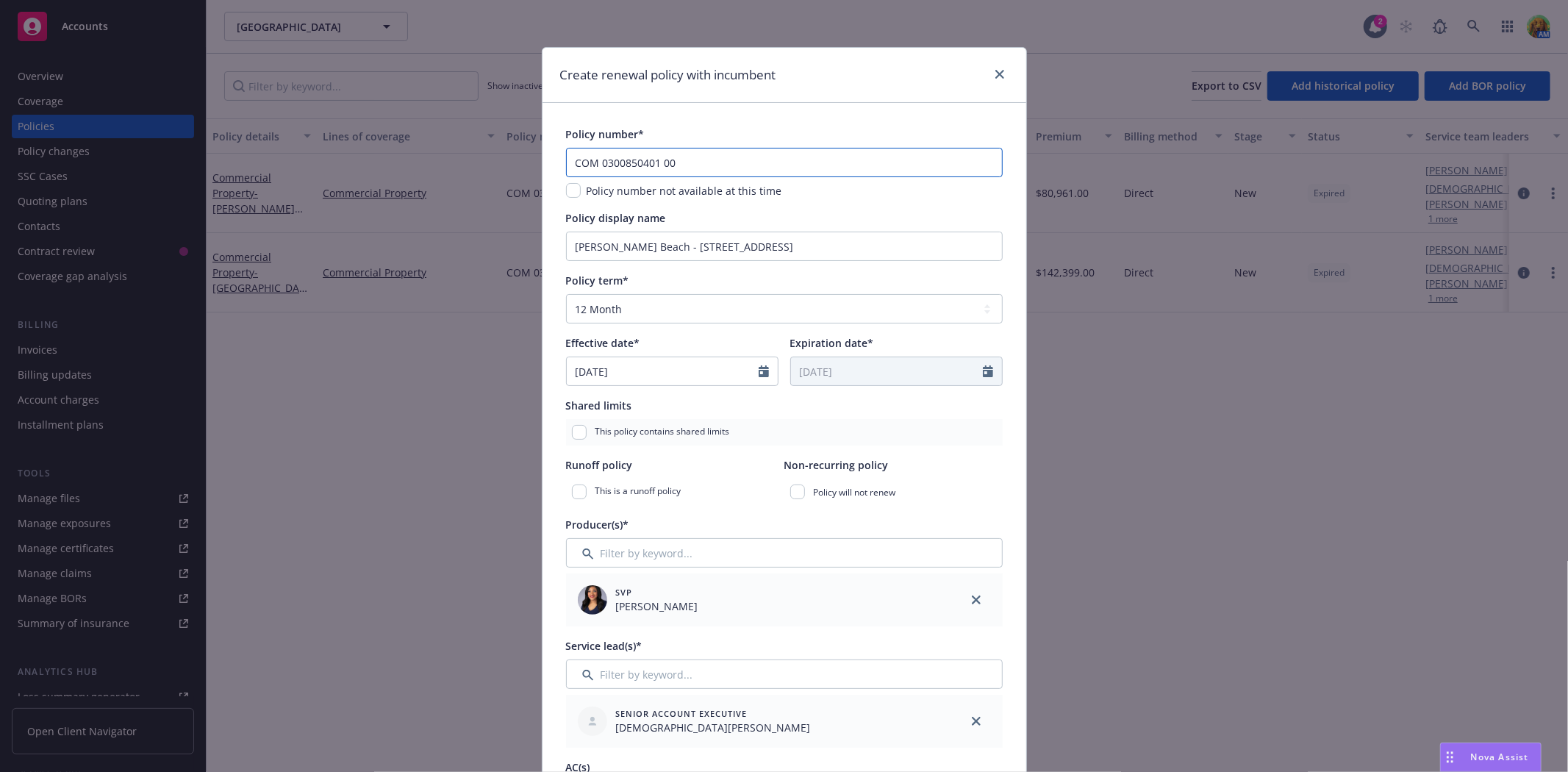
drag, startPoint x: 663, startPoint y: 160, endPoint x: 672, endPoint y: 162, distance: 9.2
click at [672, 162] on input "COM 0300850401 00" at bounding box center [784, 163] width 436 height 29
type input "COM 0300850401 01"
click at [756, 249] on input "Muir Beach - 1601 Shorelne Hwy" at bounding box center [784, 246] width 436 height 29
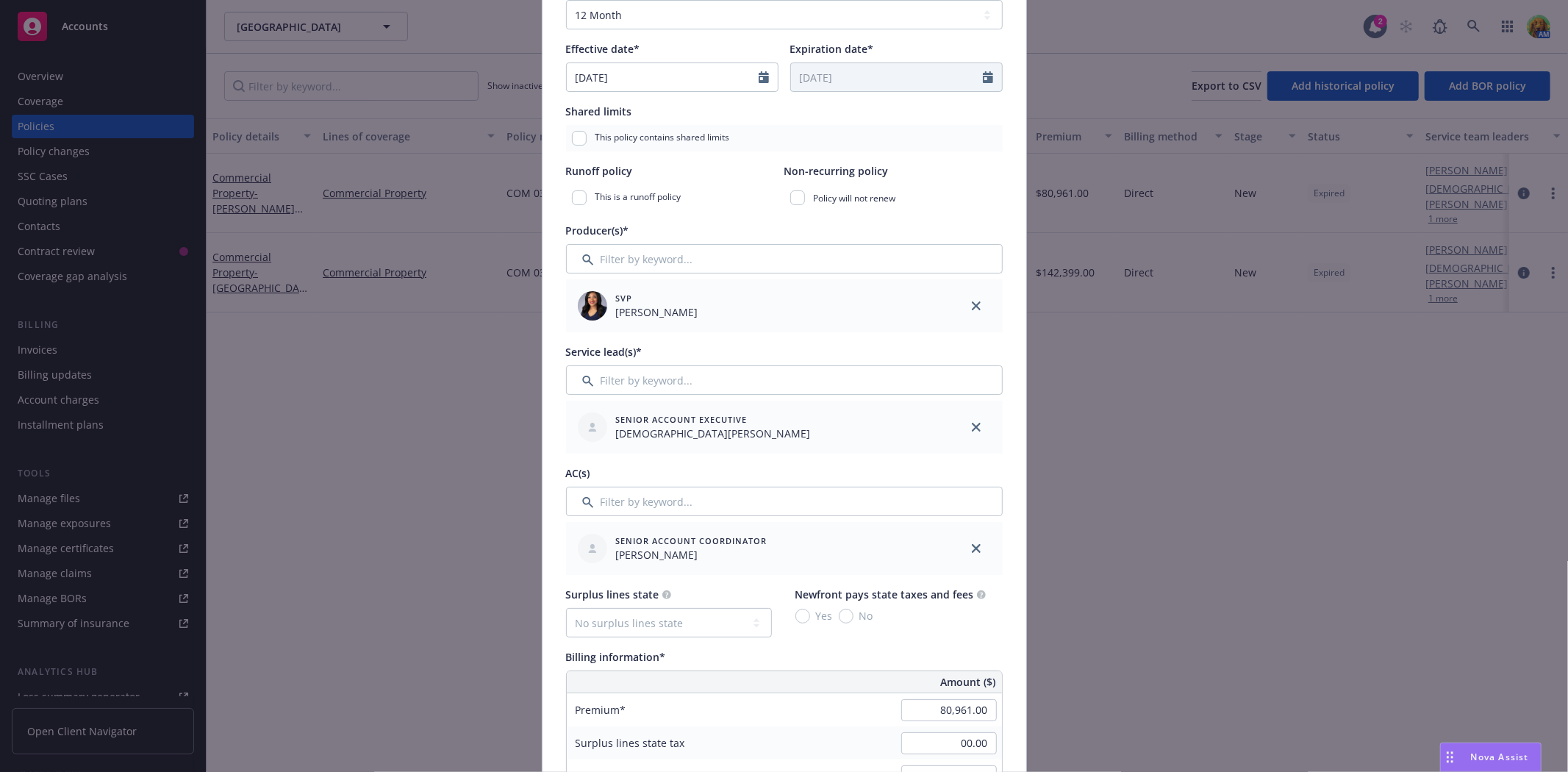
scroll to position [326, 0]
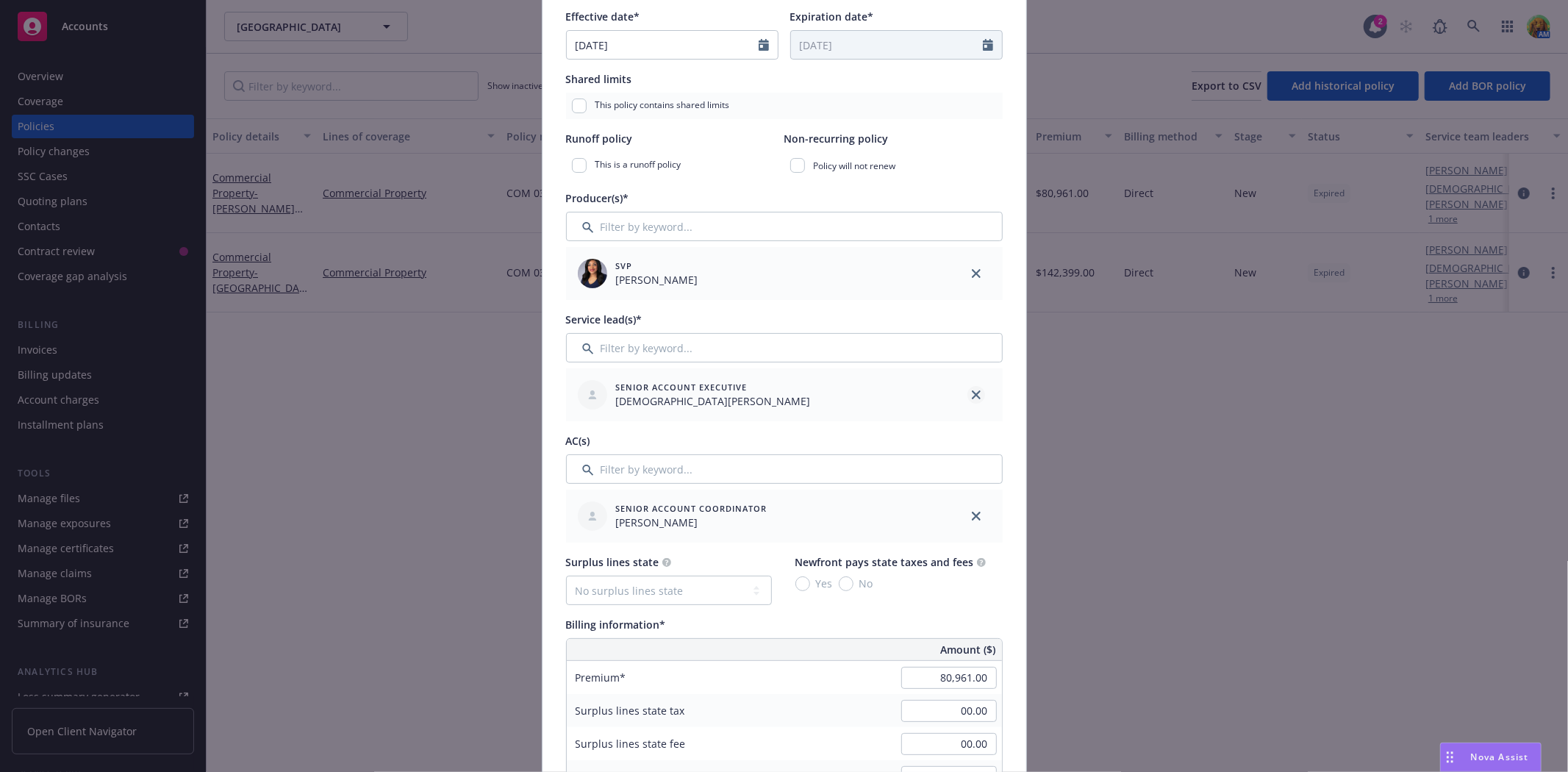
click at [971, 388] on link "close" at bounding box center [976, 394] width 17 height 17
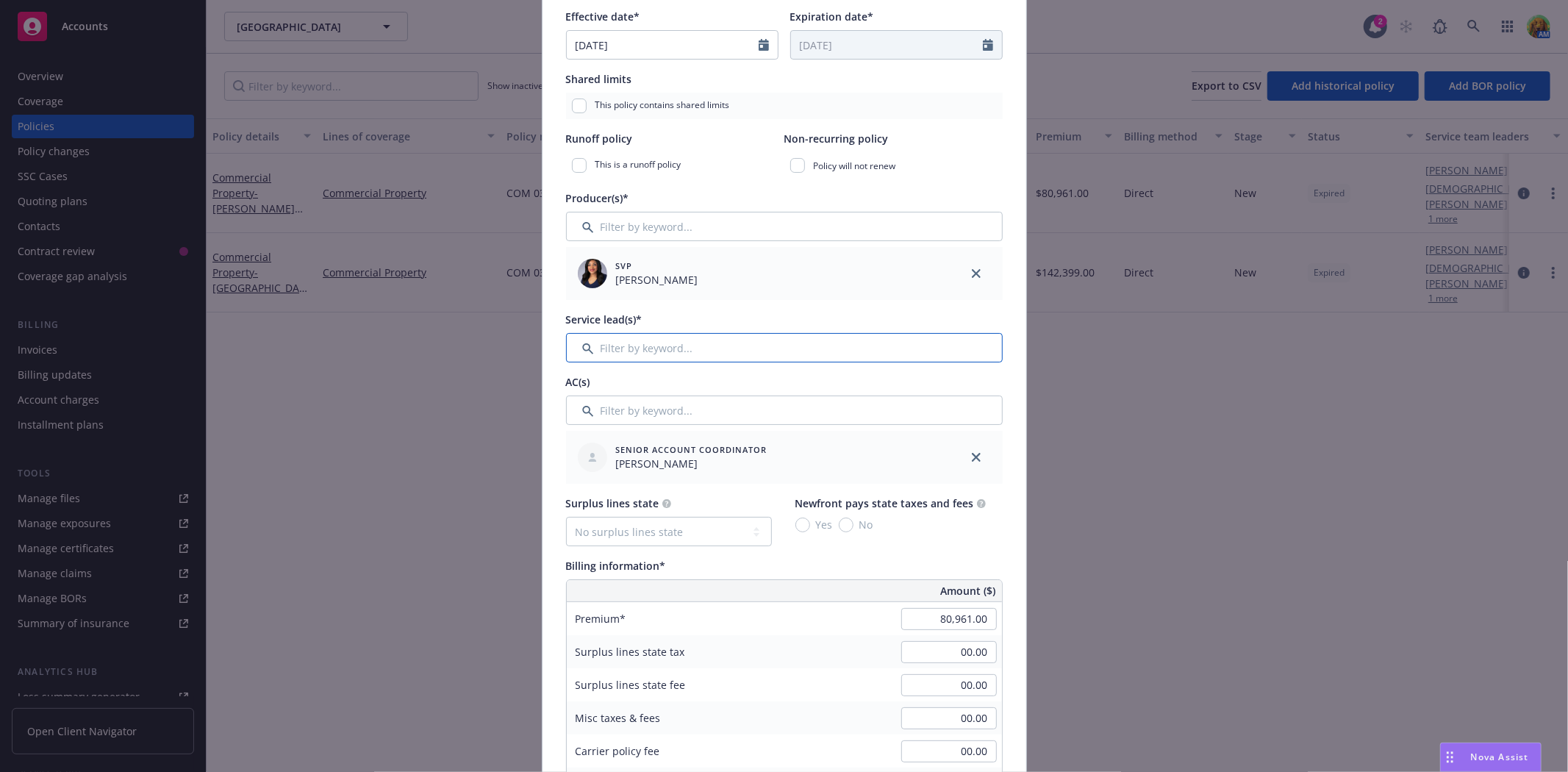
click at [783, 343] on input "Filter by keyword..." at bounding box center [784, 348] width 436 height 29
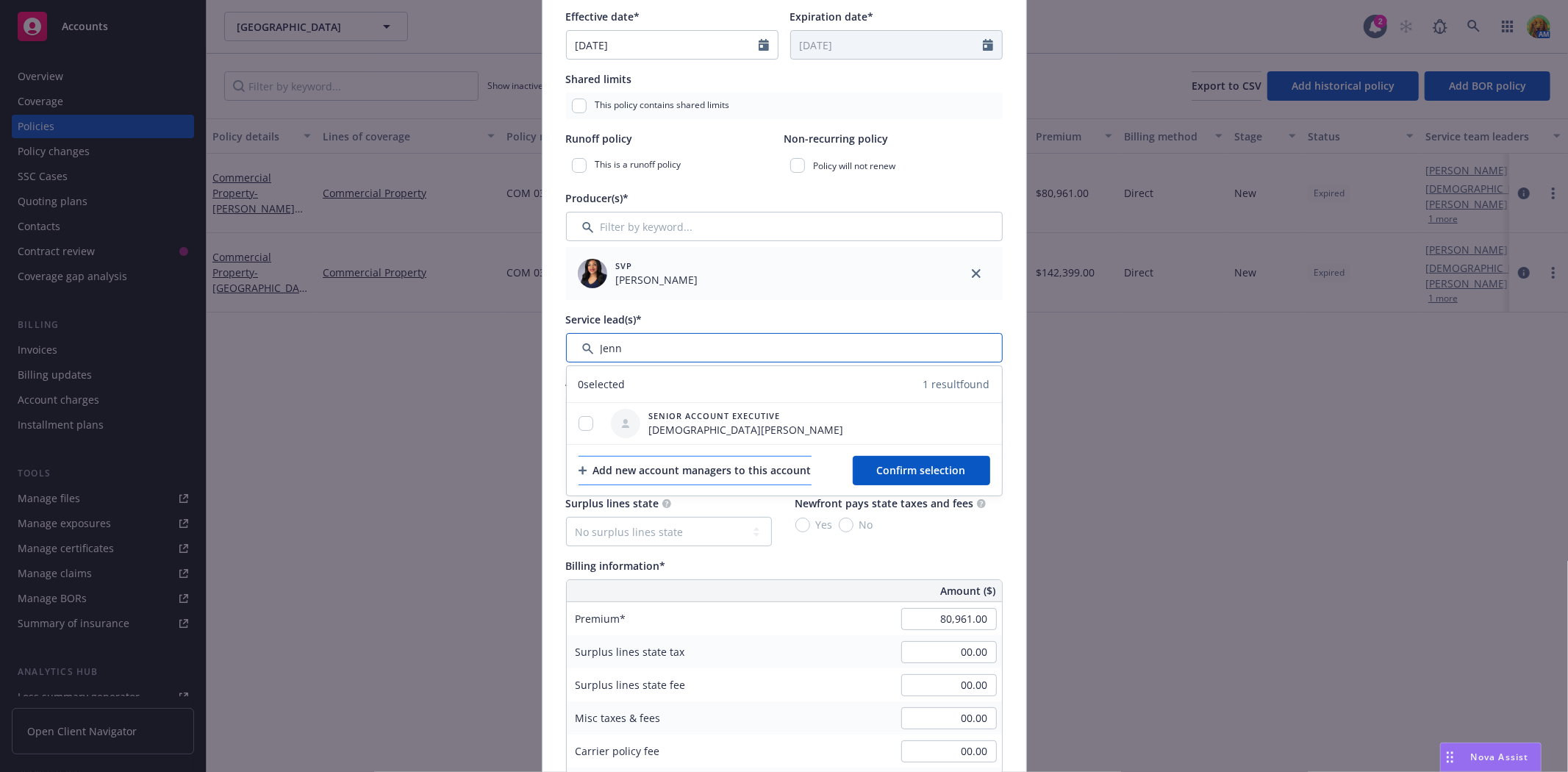
type input "Jenn"
click at [707, 464] on div "Add new account managers to this account" at bounding box center [694, 470] width 233 height 28
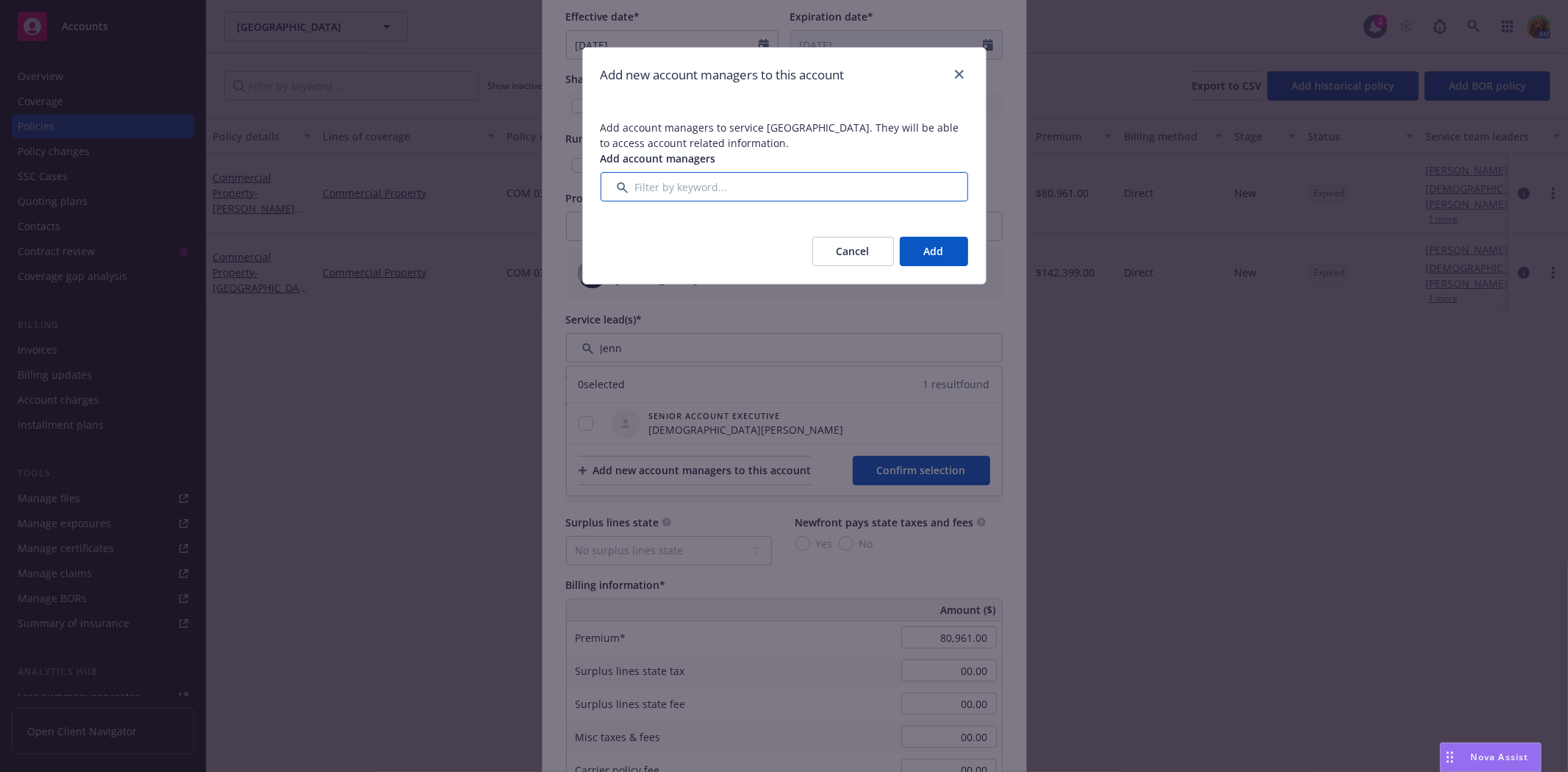
click at [711, 194] on input "Filter by keyword..." at bounding box center [784, 187] width 367 height 29
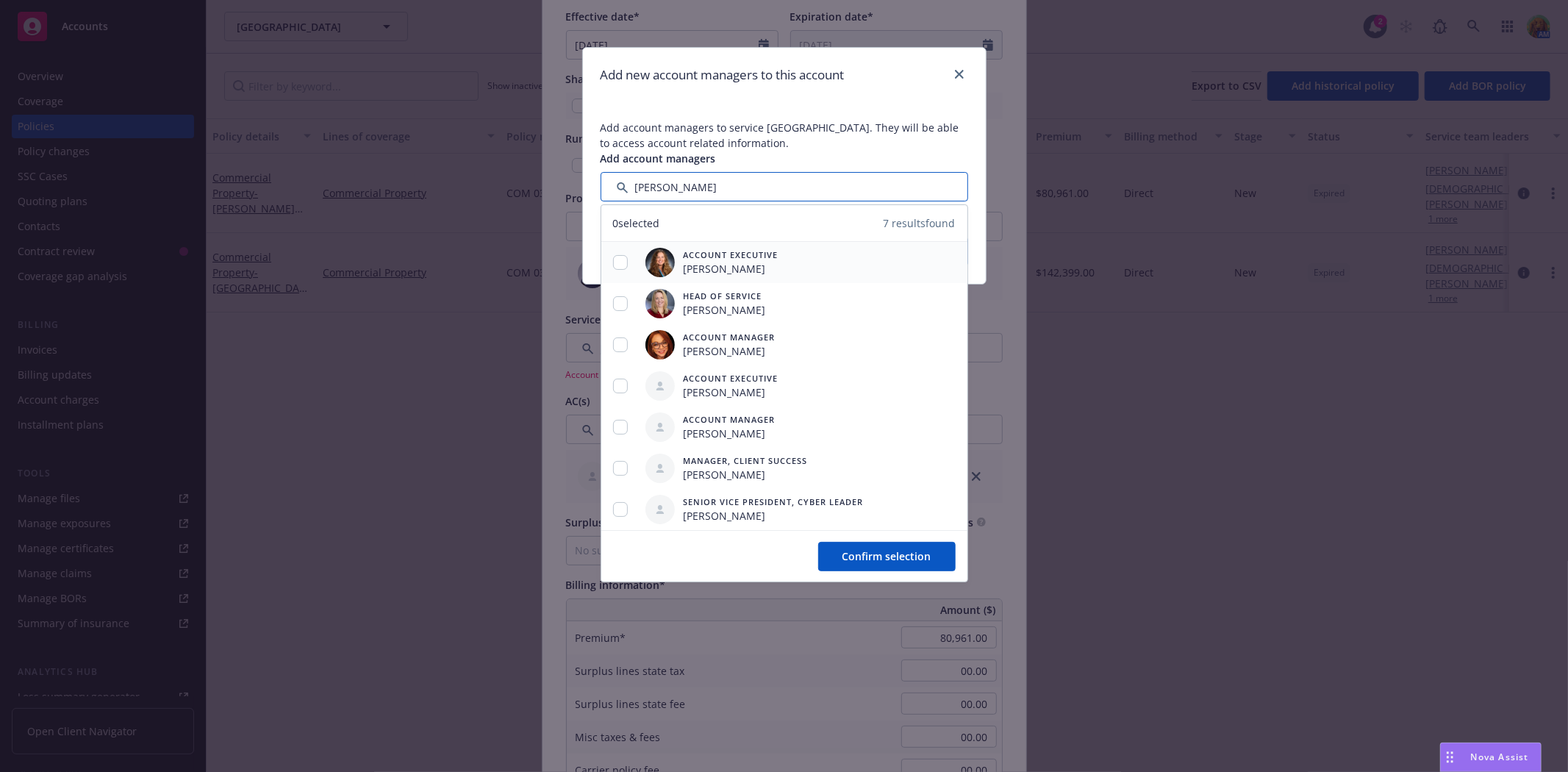
type input "Jen"
click at [622, 262] on input "checkbox" at bounding box center [620, 262] width 15 height 15
checkbox input "true"
click at [878, 562] on span "Confirm selection" at bounding box center [886, 556] width 89 height 14
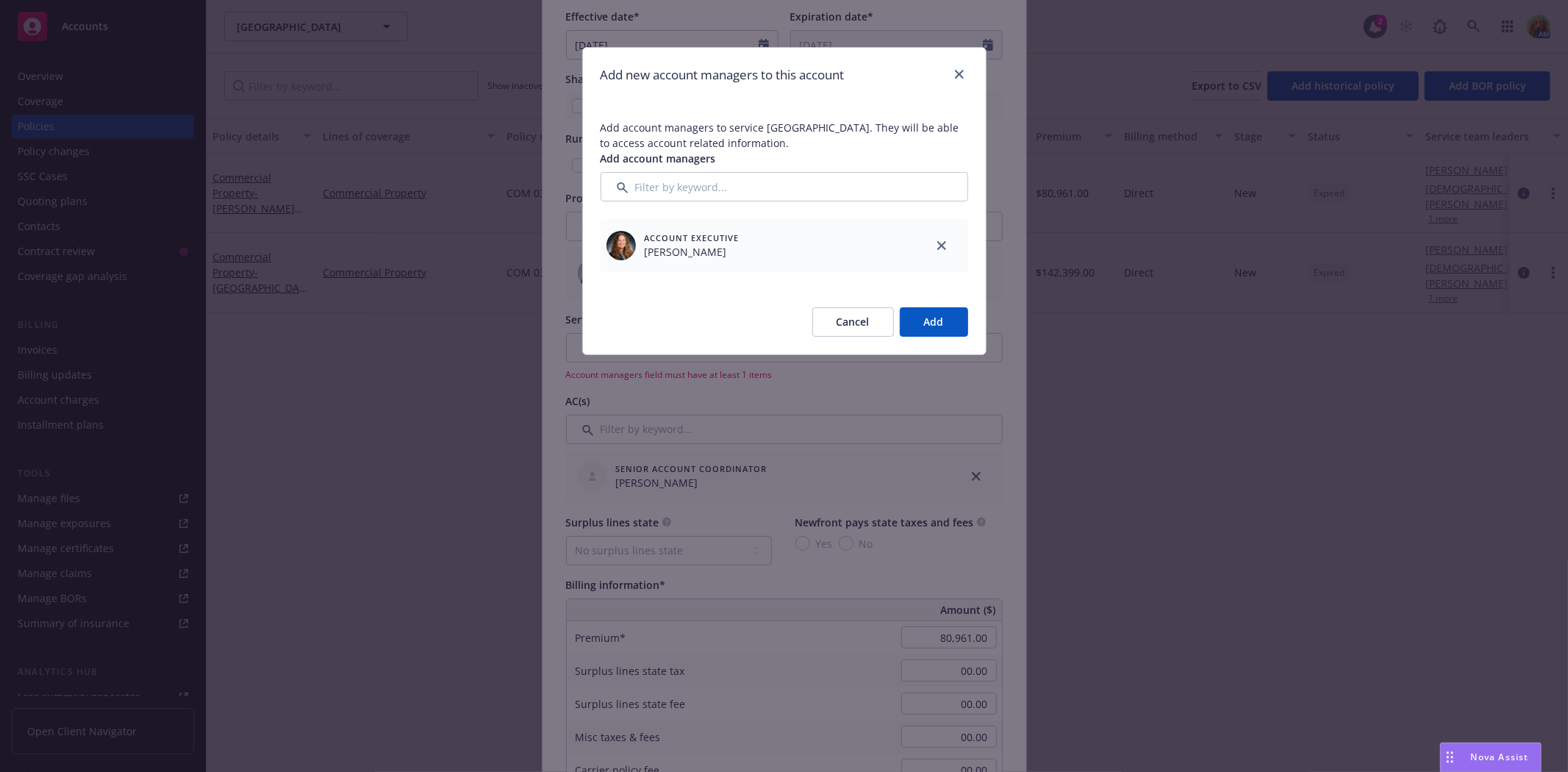
click at [923, 322] on button "Add" at bounding box center [933, 322] width 68 height 29
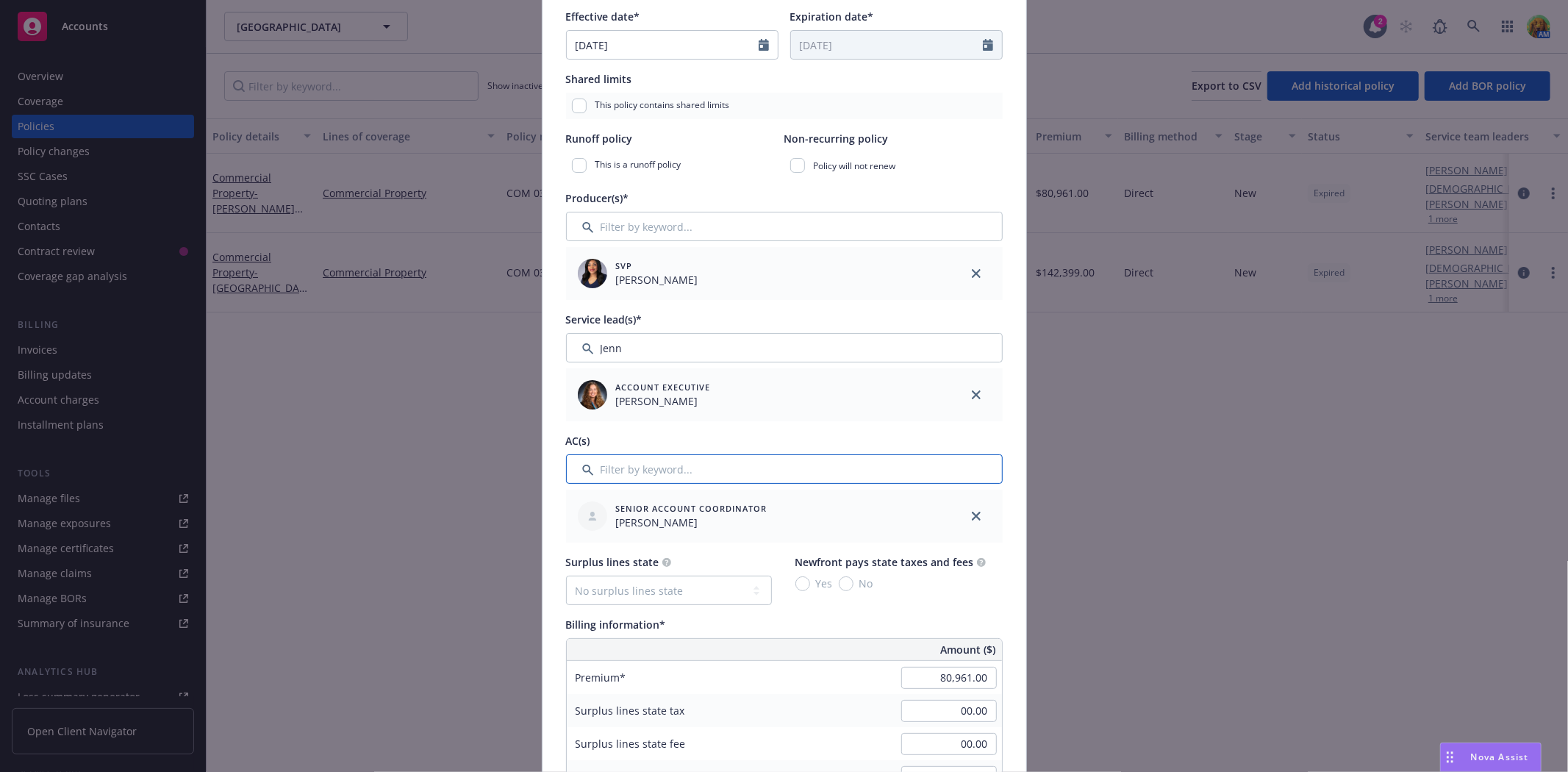
click at [638, 467] on input "Filter by keyword..." at bounding box center [784, 469] width 436 height 29
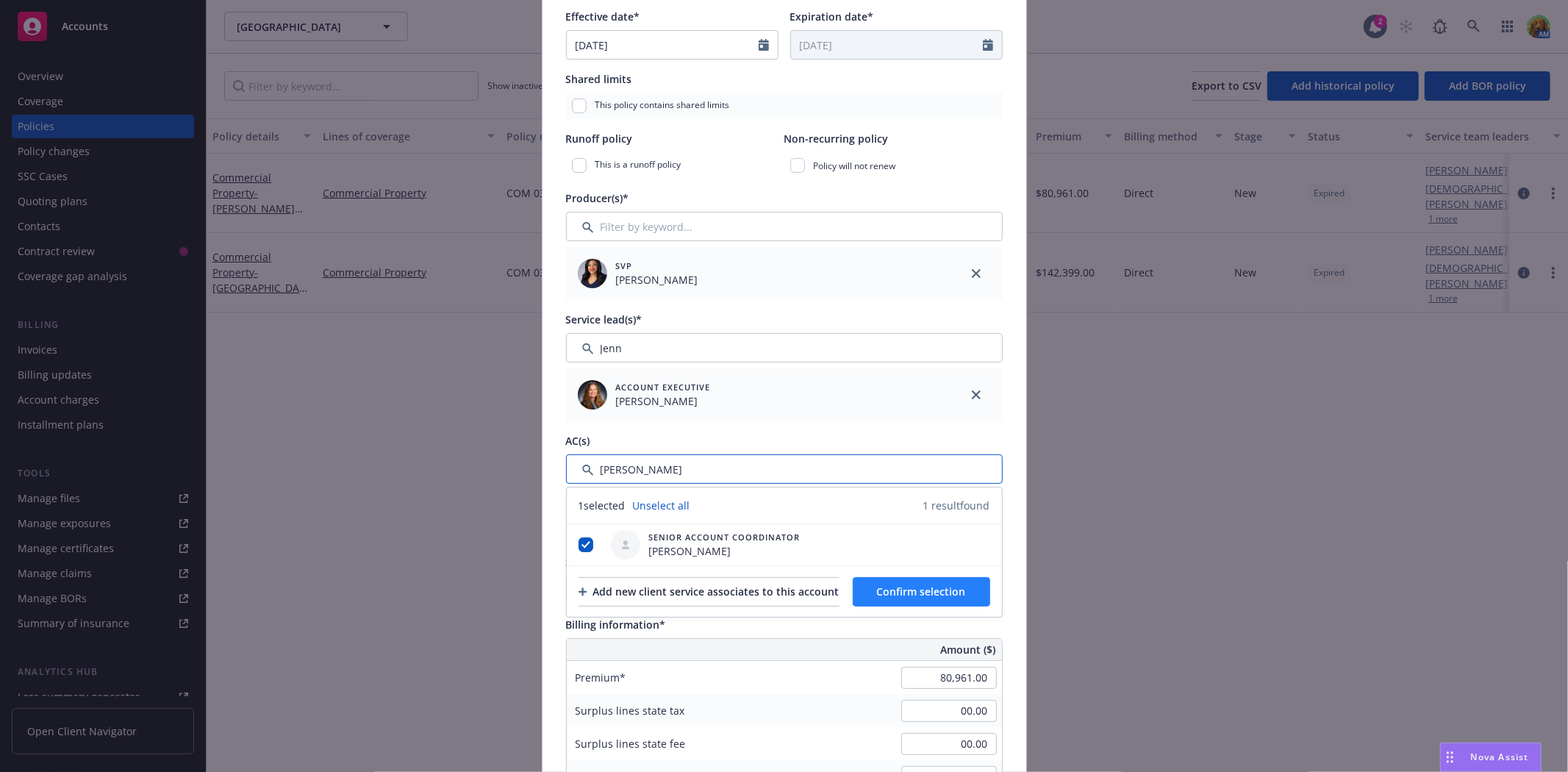
type input "Lena"
click at [929, 581] on button "Confirm selection" at bounding box center [922, 591] width 138 height 29
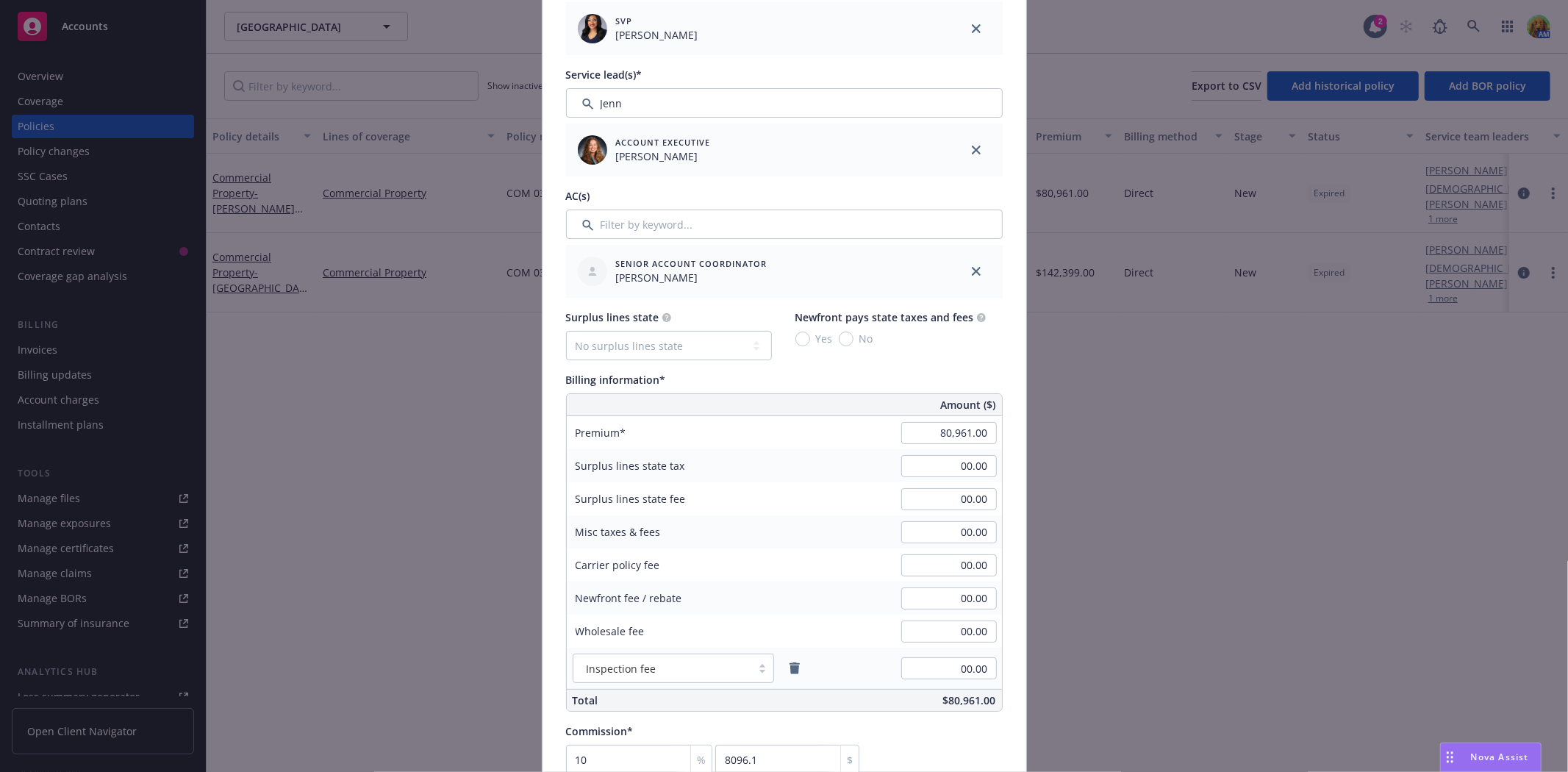
scroll to position [652, 0]
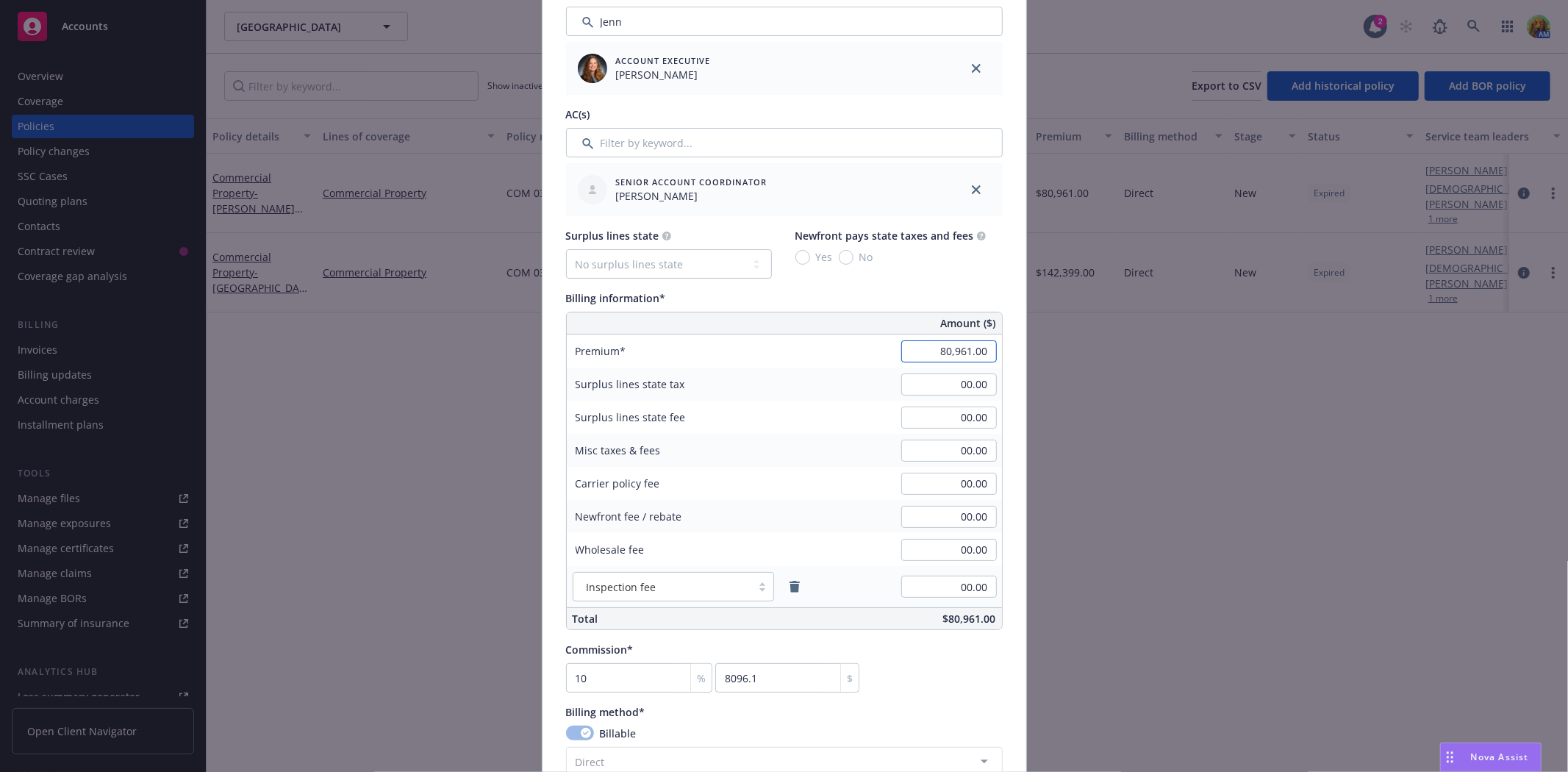
click at [922, 353] on input "80,961.00" at bounding box center [948, 351] width 96 height 22
type input "79,708.00"
type input "7970.8"
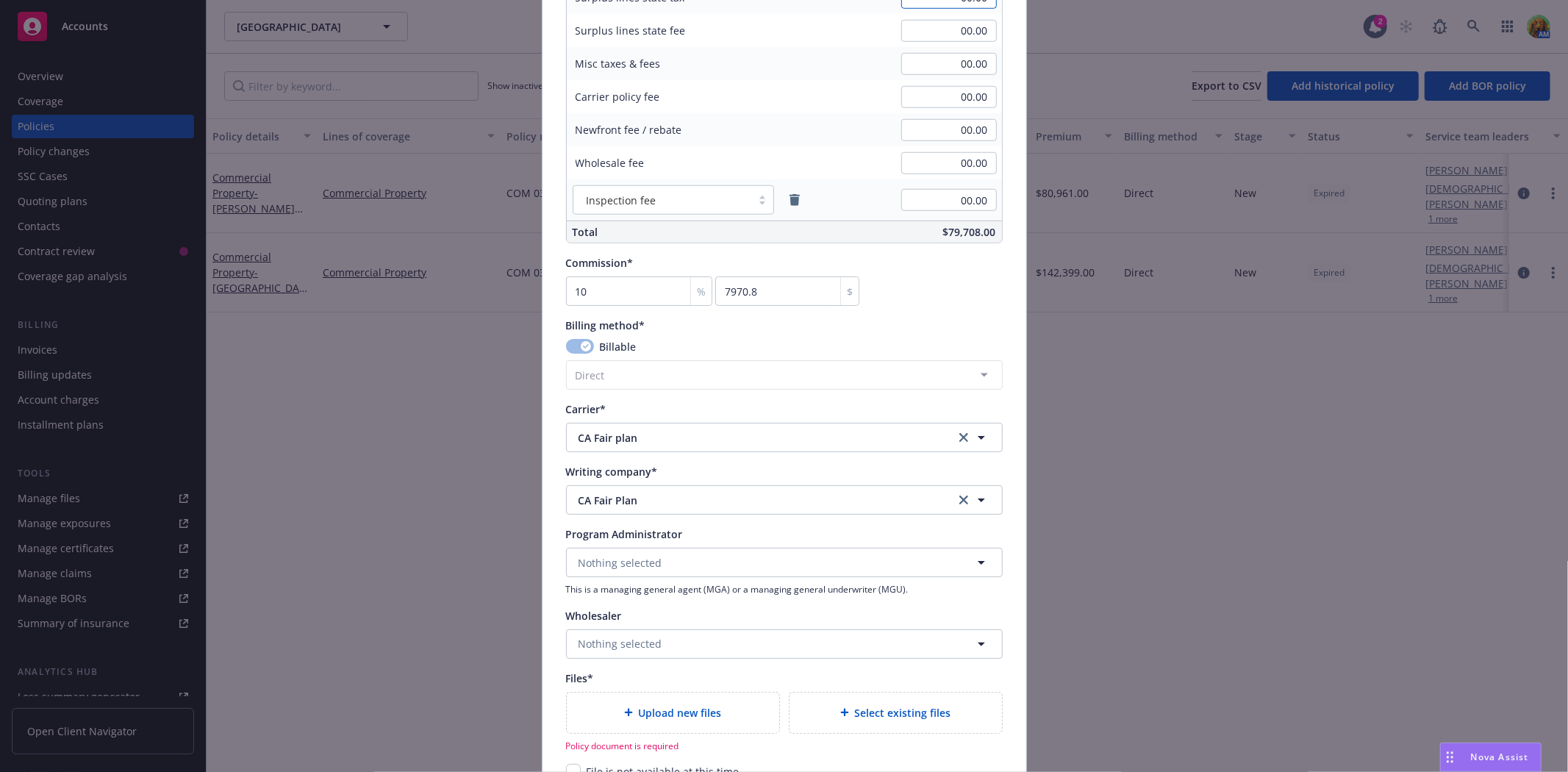
scroll to position [1143, 0]
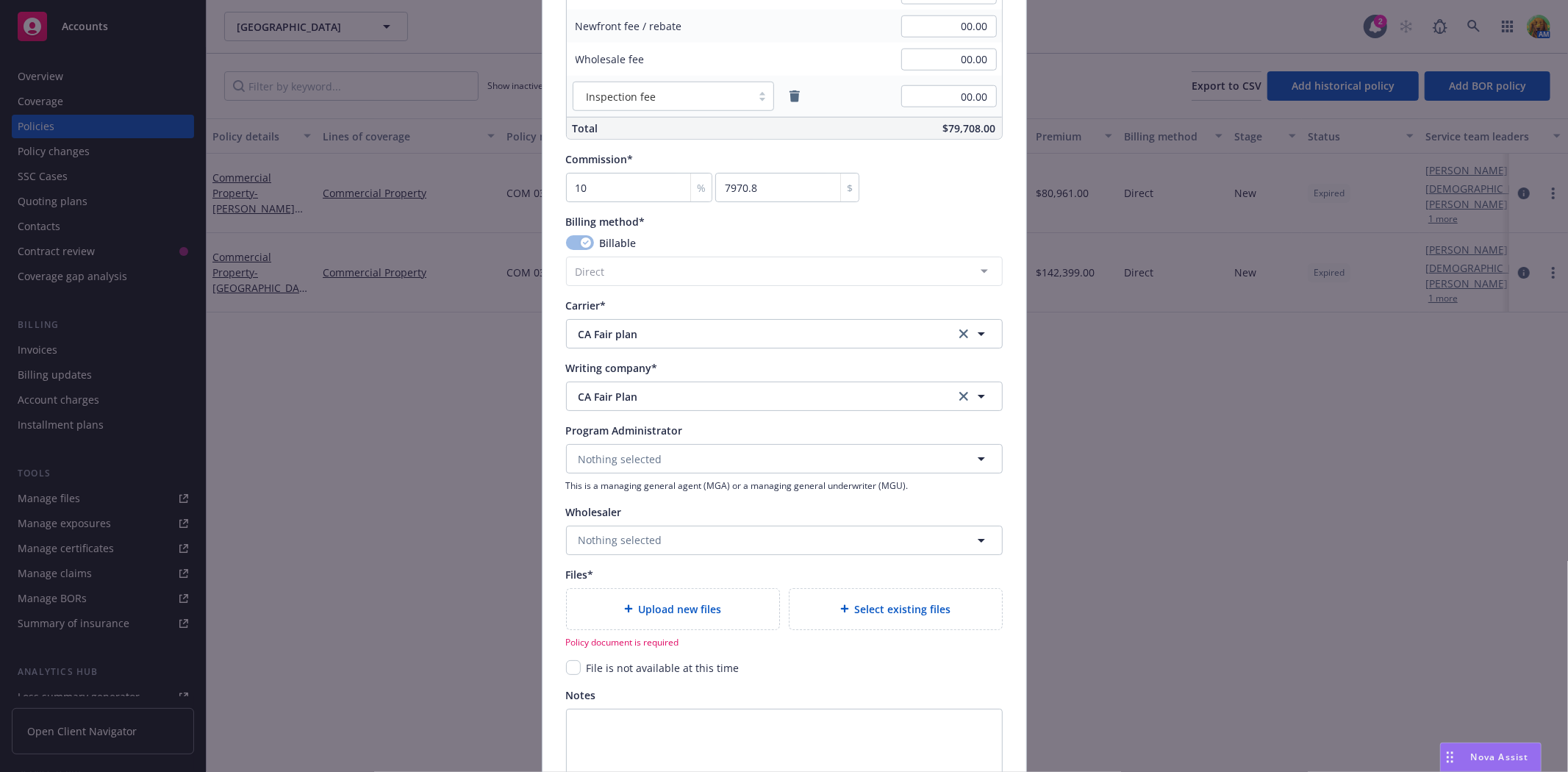
click at [843, 615] on div "Select existing files" at bounding box center [895, 609] width 188 height 17
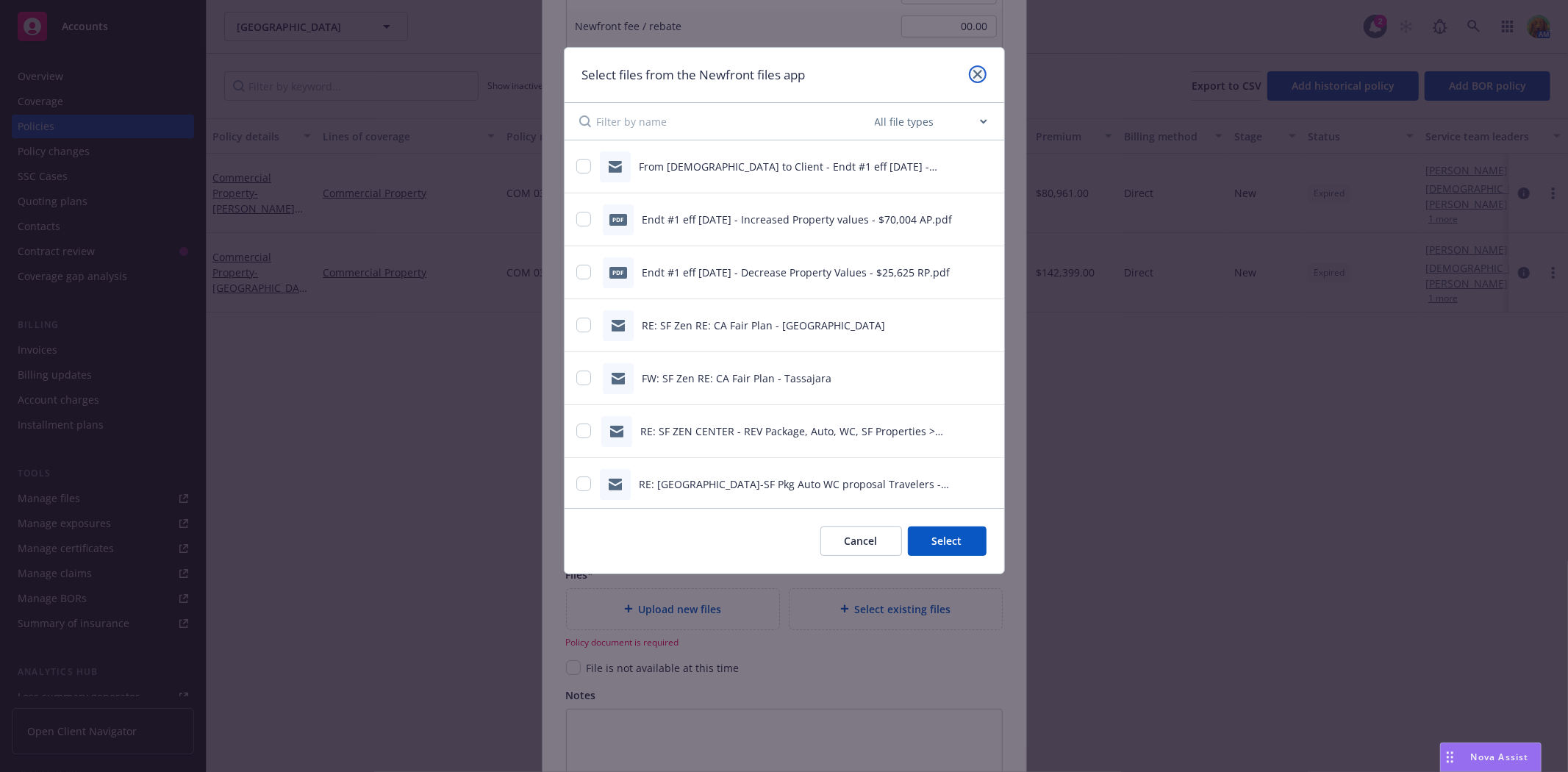
click at [978, 72] on icon "close" at bounding box center [978, 74] width 9 height 9
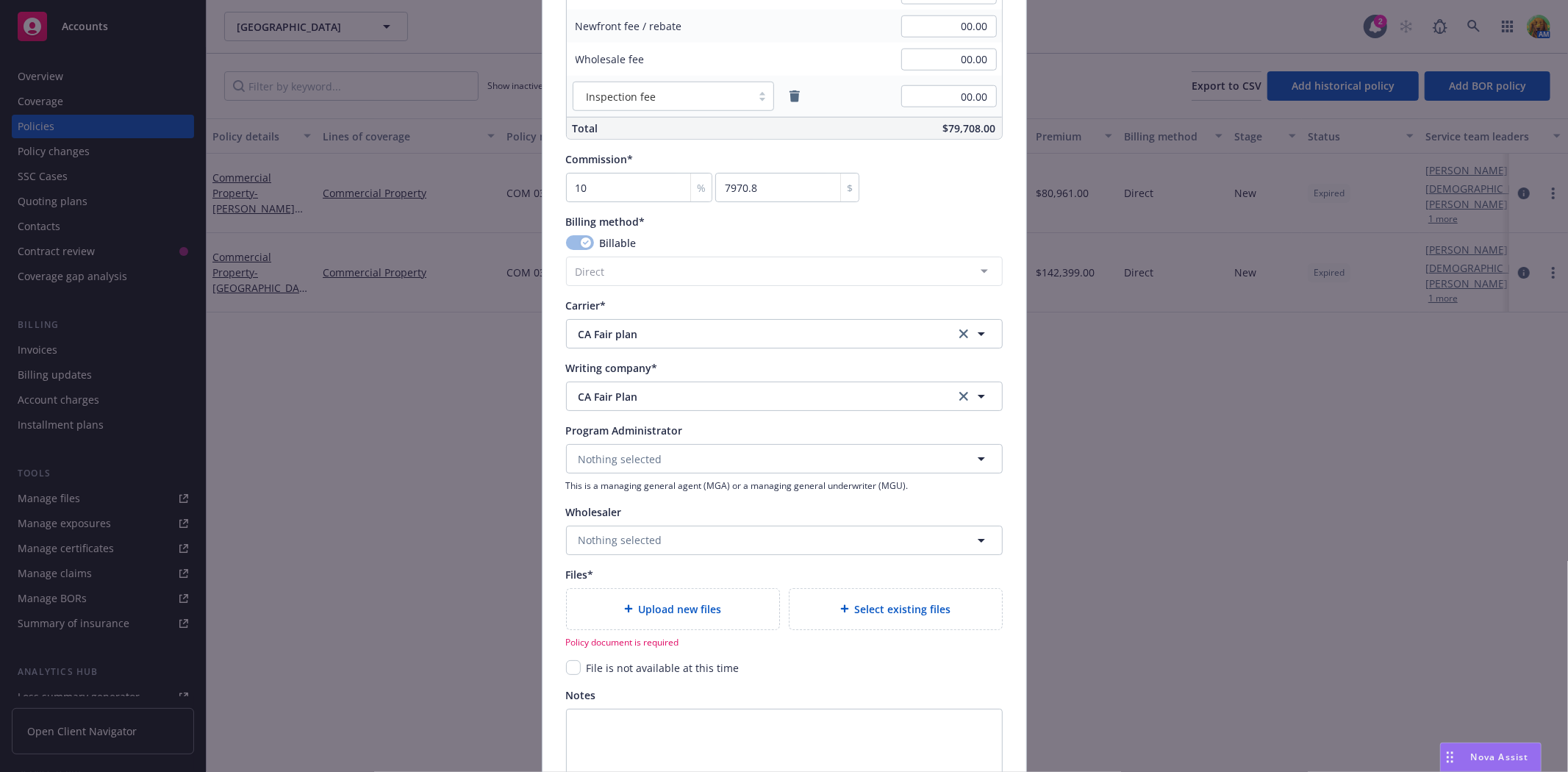
click at [693, 607] on span "Upload new files" at bounding box center [680, 609] width 83 height 15
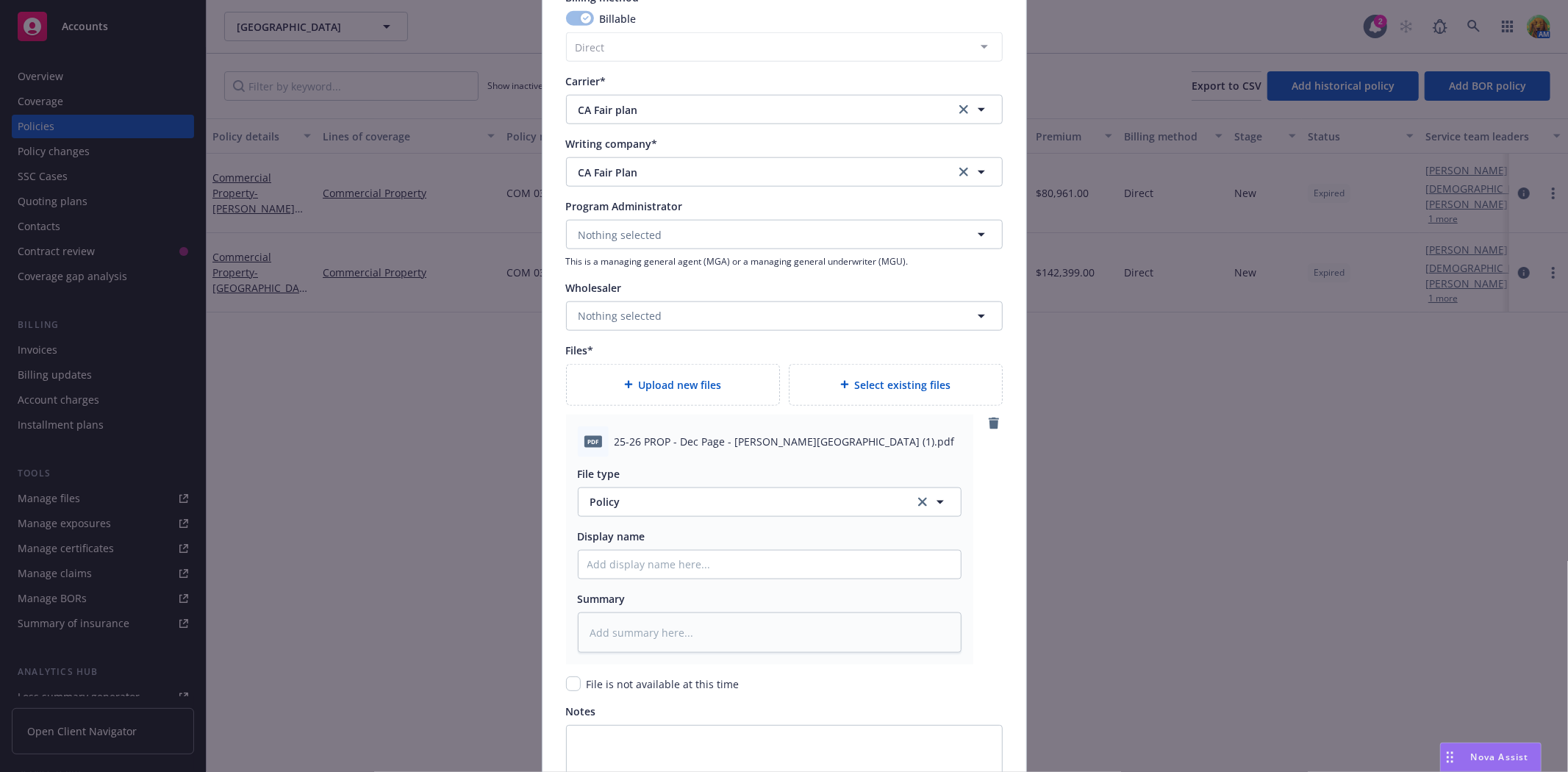
scroll to position [1387, 0]
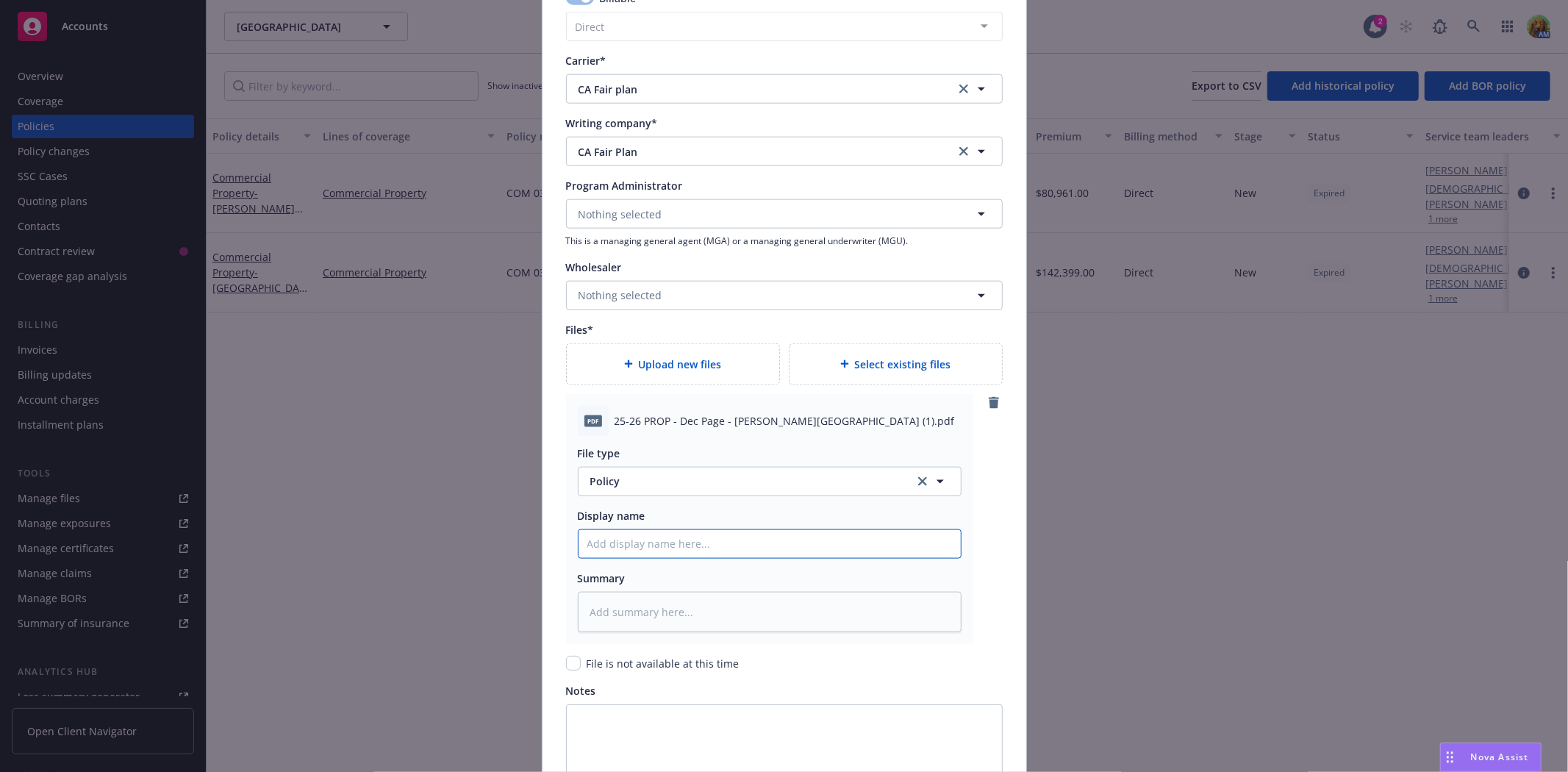
click at [657, 544] on input "Policy display name" at bounding box center [769, 544] width 382 height 28
type textarea "x"
type input "2"
type textarea "x"
type input "25"
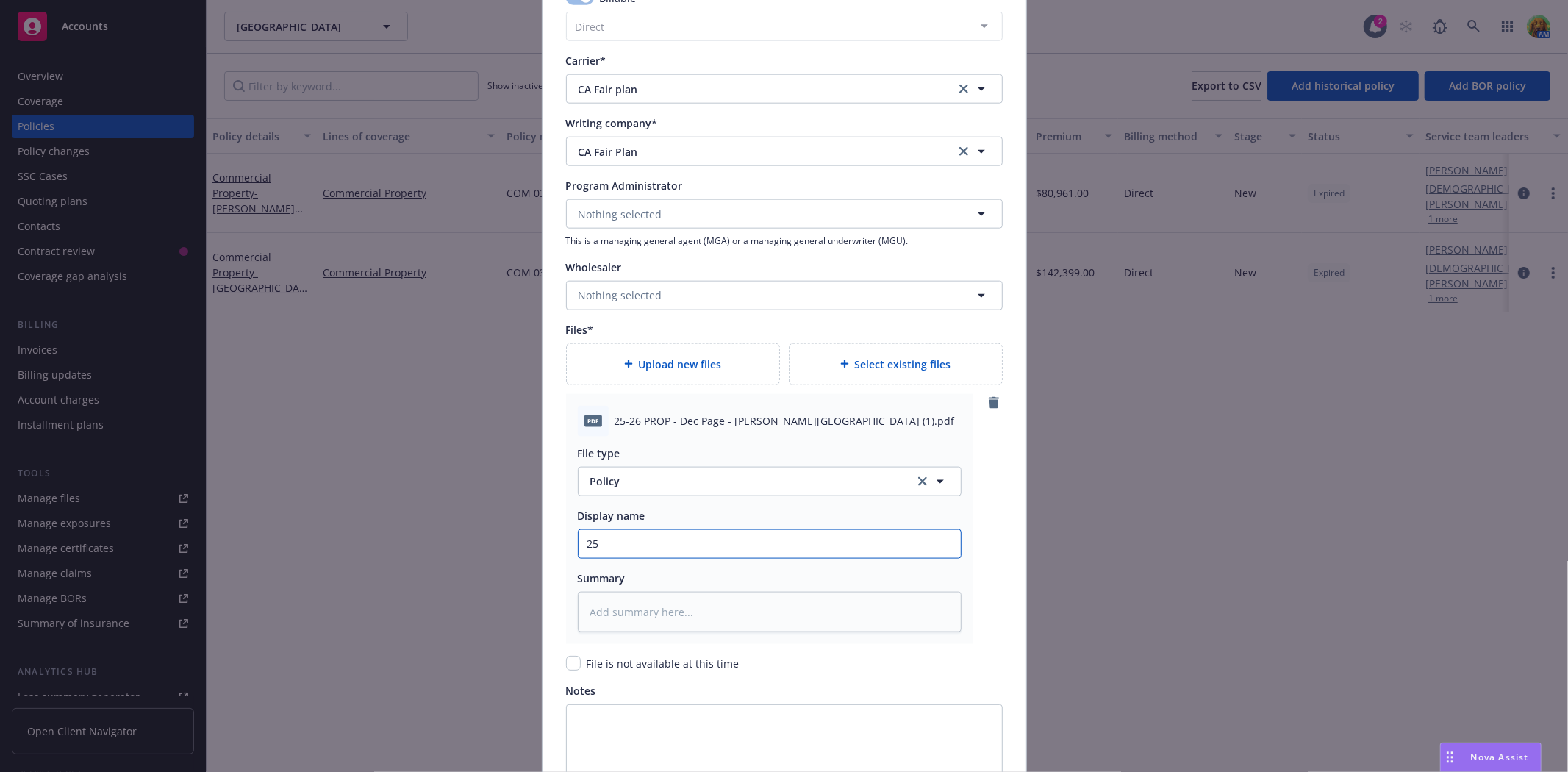
type textarea "x"
type input "25-"
type textarea "x"
type input "25-2"
type textarea "x"
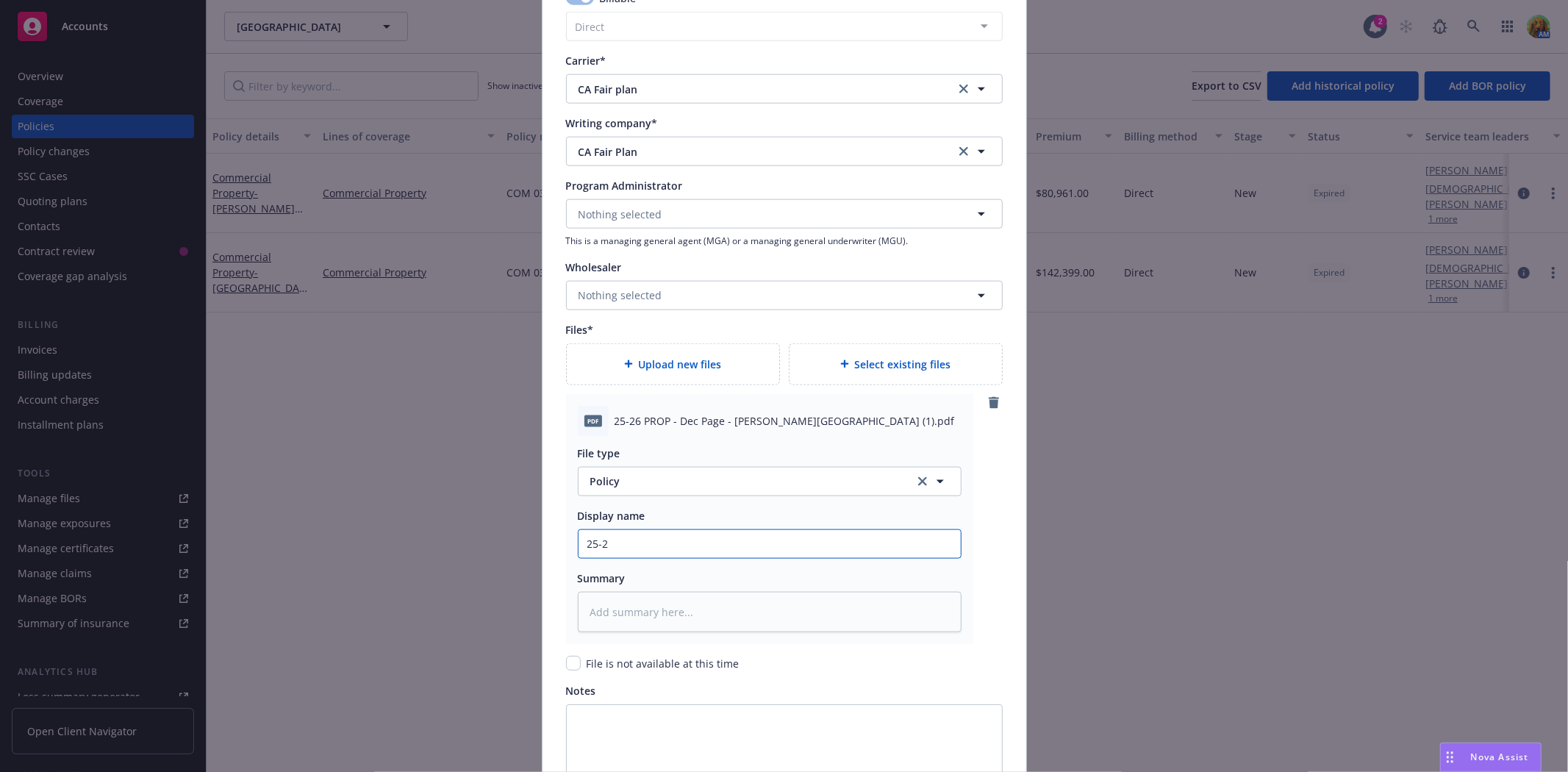
type input "25-26"
type textarea "x"
type input "25-26"
type textarea "x"
type input "25-26 P"
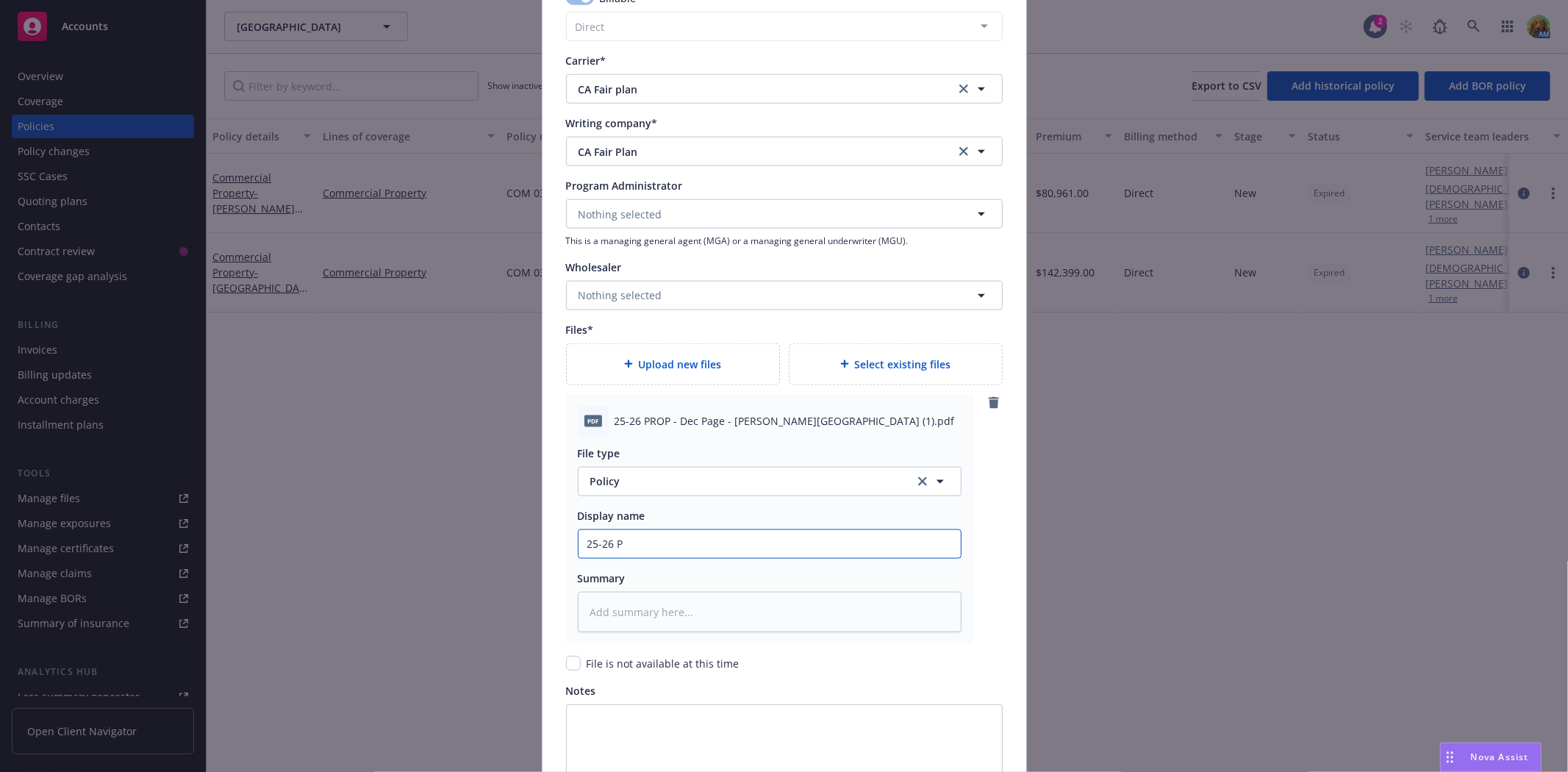
type textarea "x"
type input "25-26 Pro"
type textarea "x"
type input "25-26 Prop"
type textarea "x"
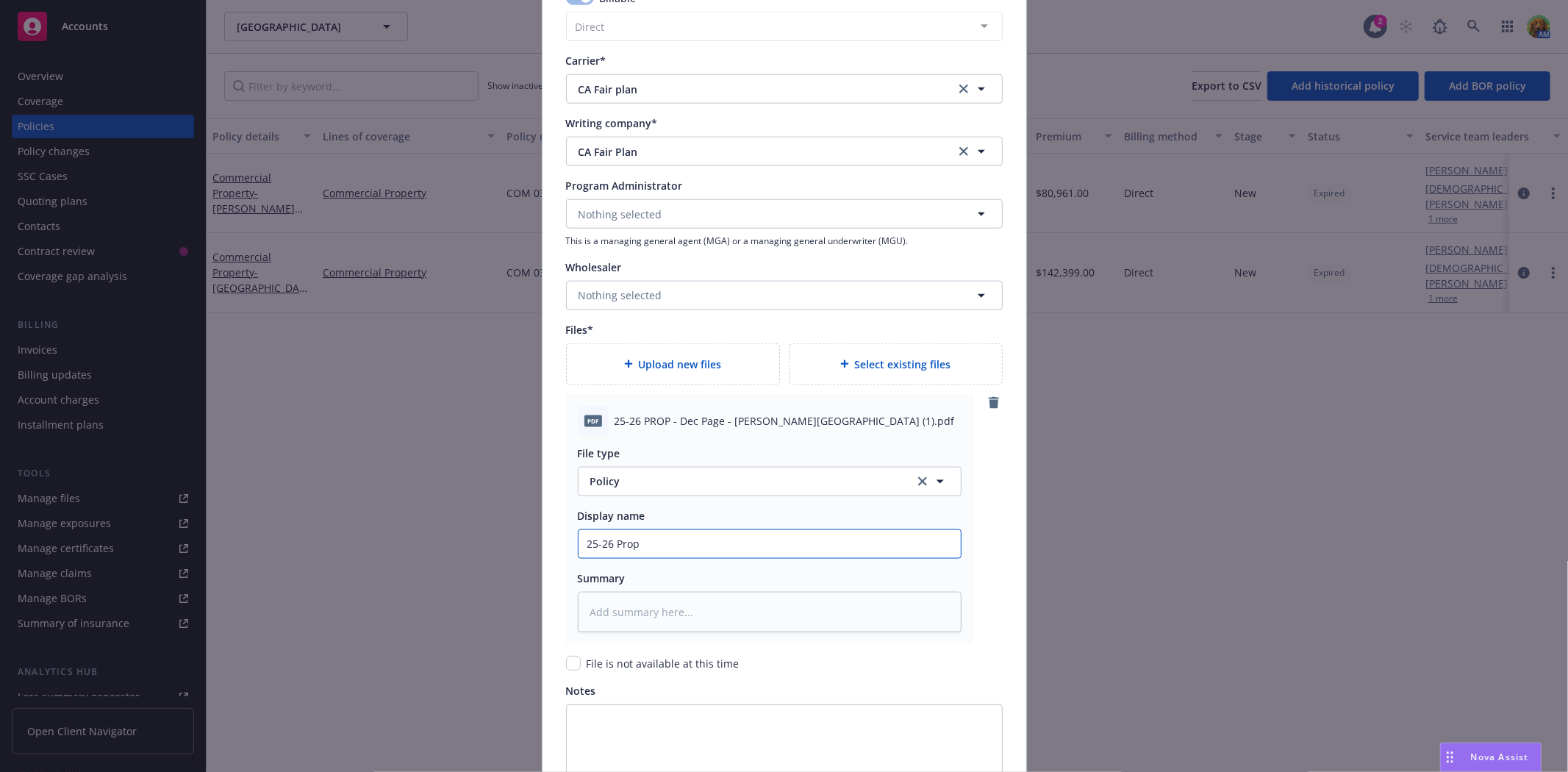
type input "25-26 Pro"
type textarea "x"
type input "25-26 Pr"
type textarea "x"
type input "25-26 P"
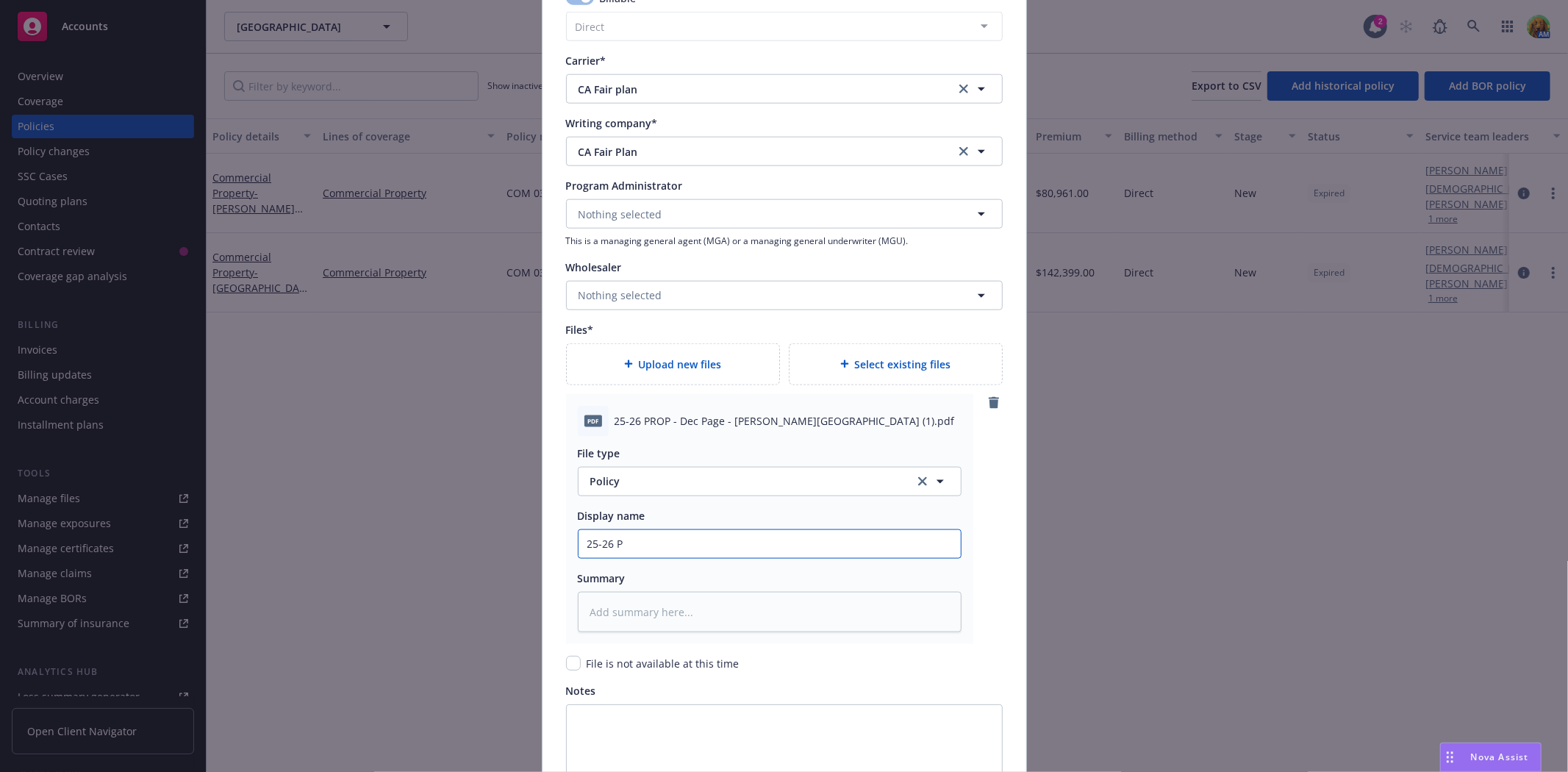
type textarea "x"
type input "25-26"
type textarea "x"
type input "25-26 M"
type textarea "x"
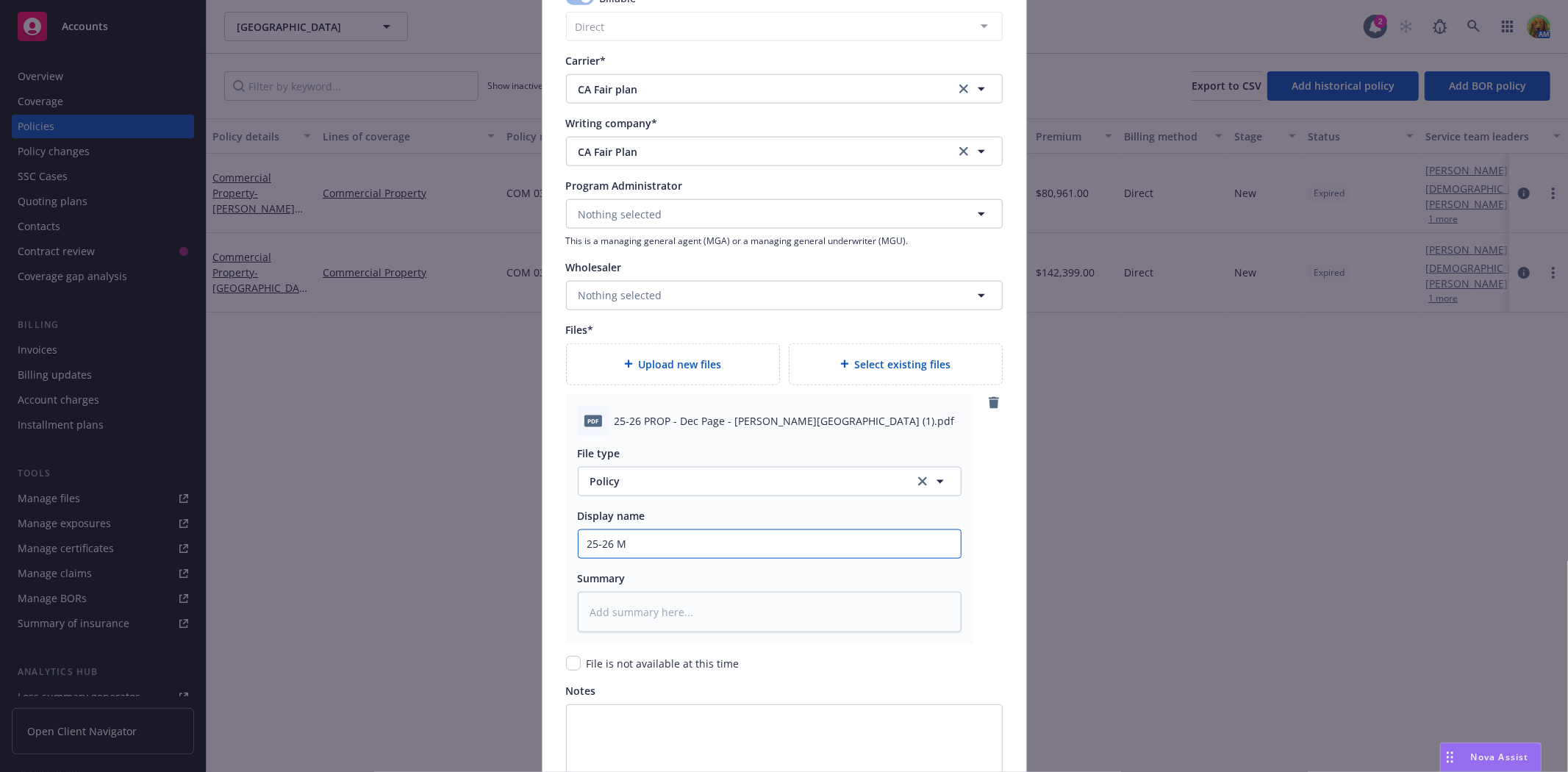
type input "25-26 Mu"
type textarea "x"
type input "25-26 Mui"
type textarea "x"
type input "25-26 Muir"
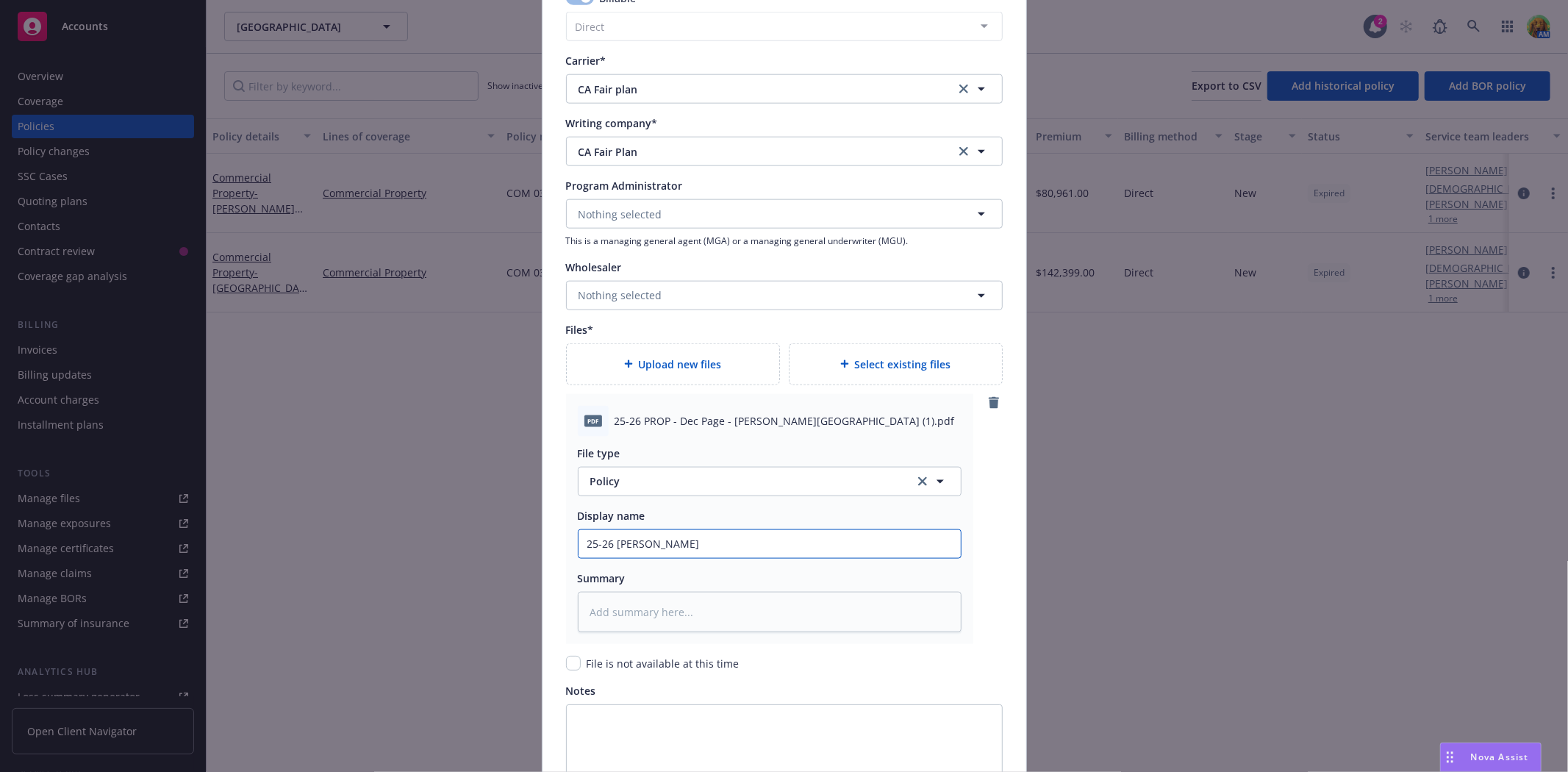
type textarea "x"
type input "25-26 Muir"
type textarea "x"
type input "25-26 Muir B"
type textarea "x"
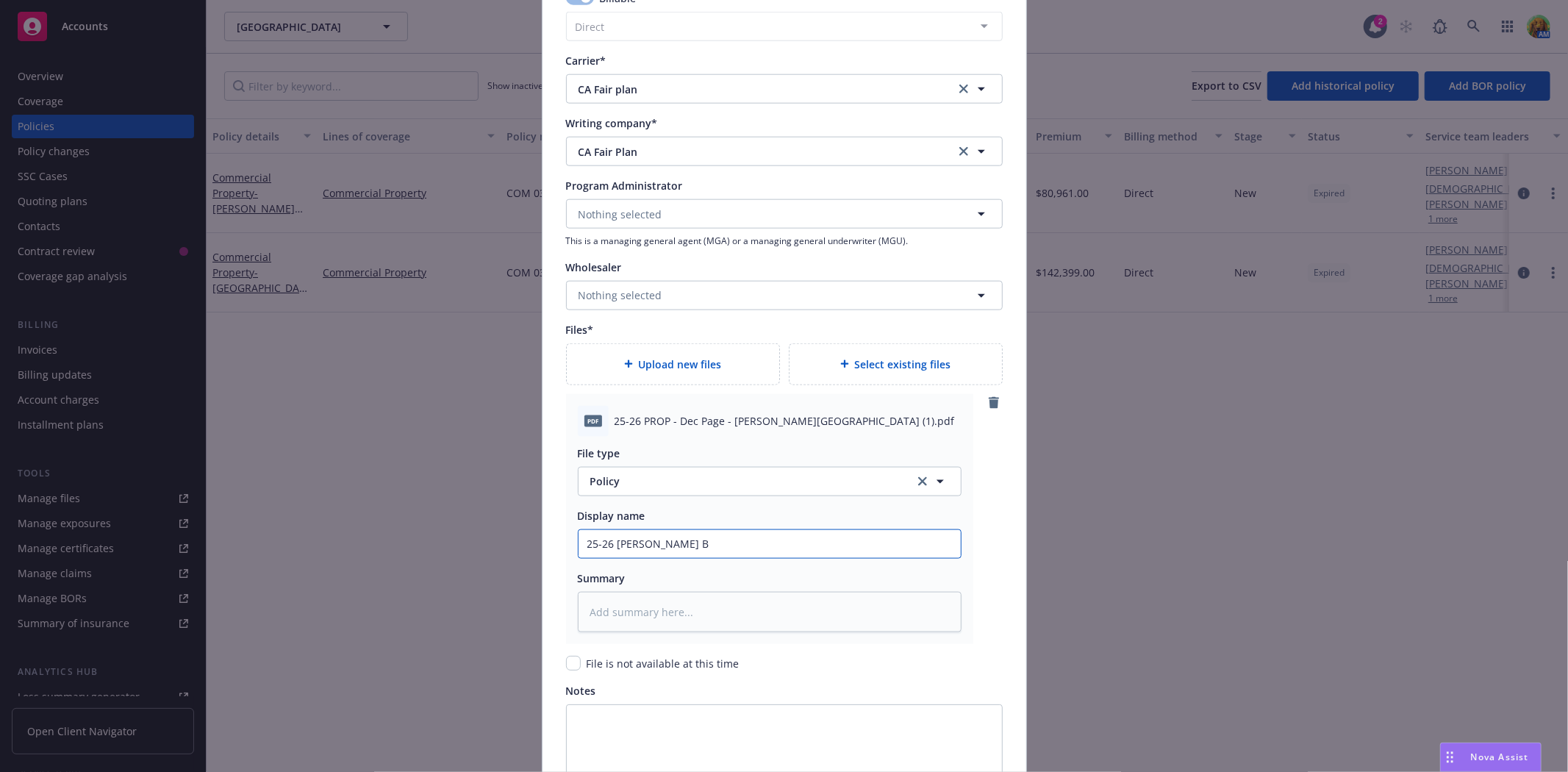
type input "25-26 Muir Be"
type textarea "x"
type input "25-26 Muir Bea"
type textarea "x"
type input "25-26 Muir Beac"
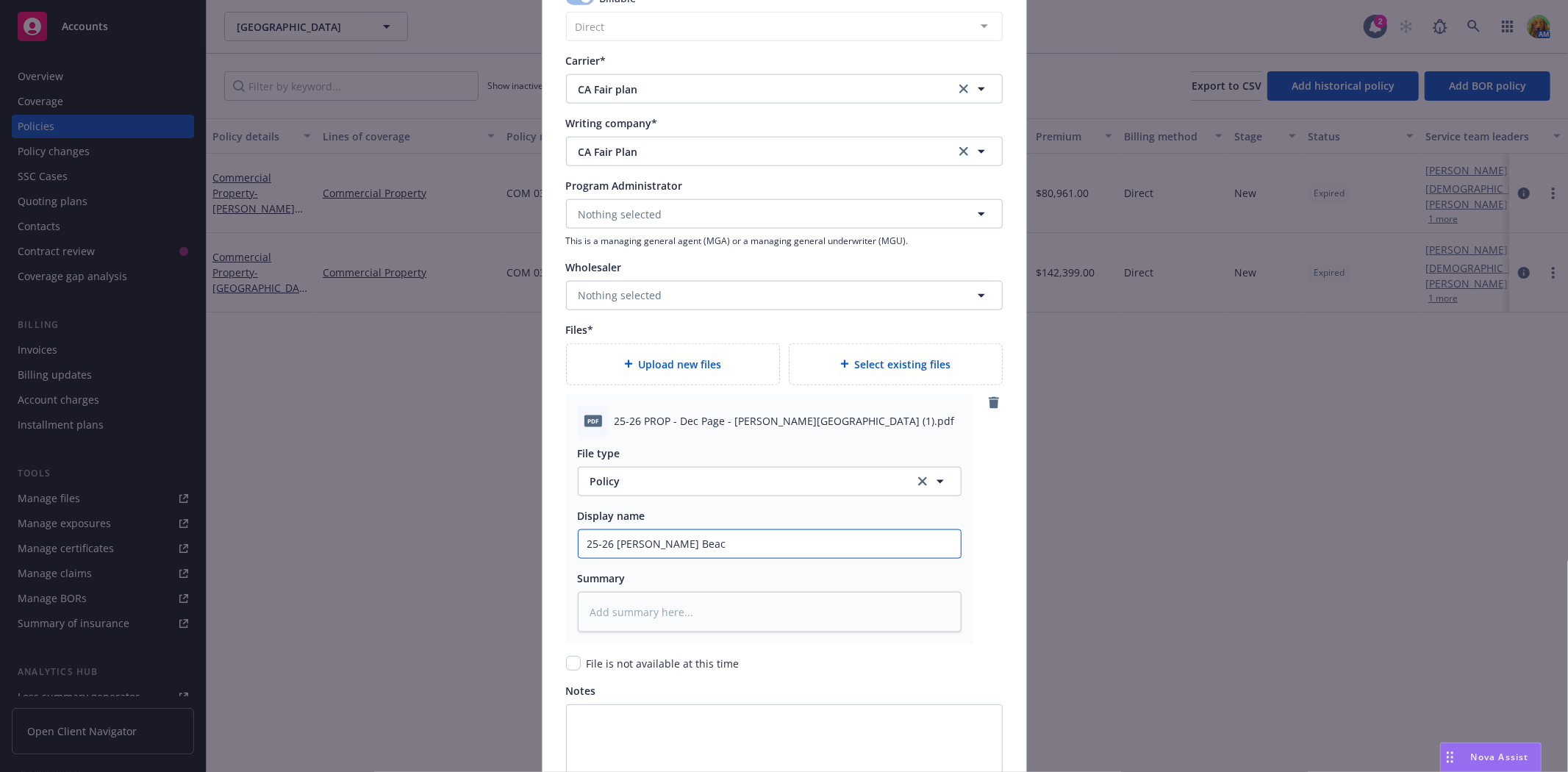
type textarea "x"
type input "25-26 Muir Beach"
type textarea "x"
type input "25-26 Muir Beach"
type textarea "x"
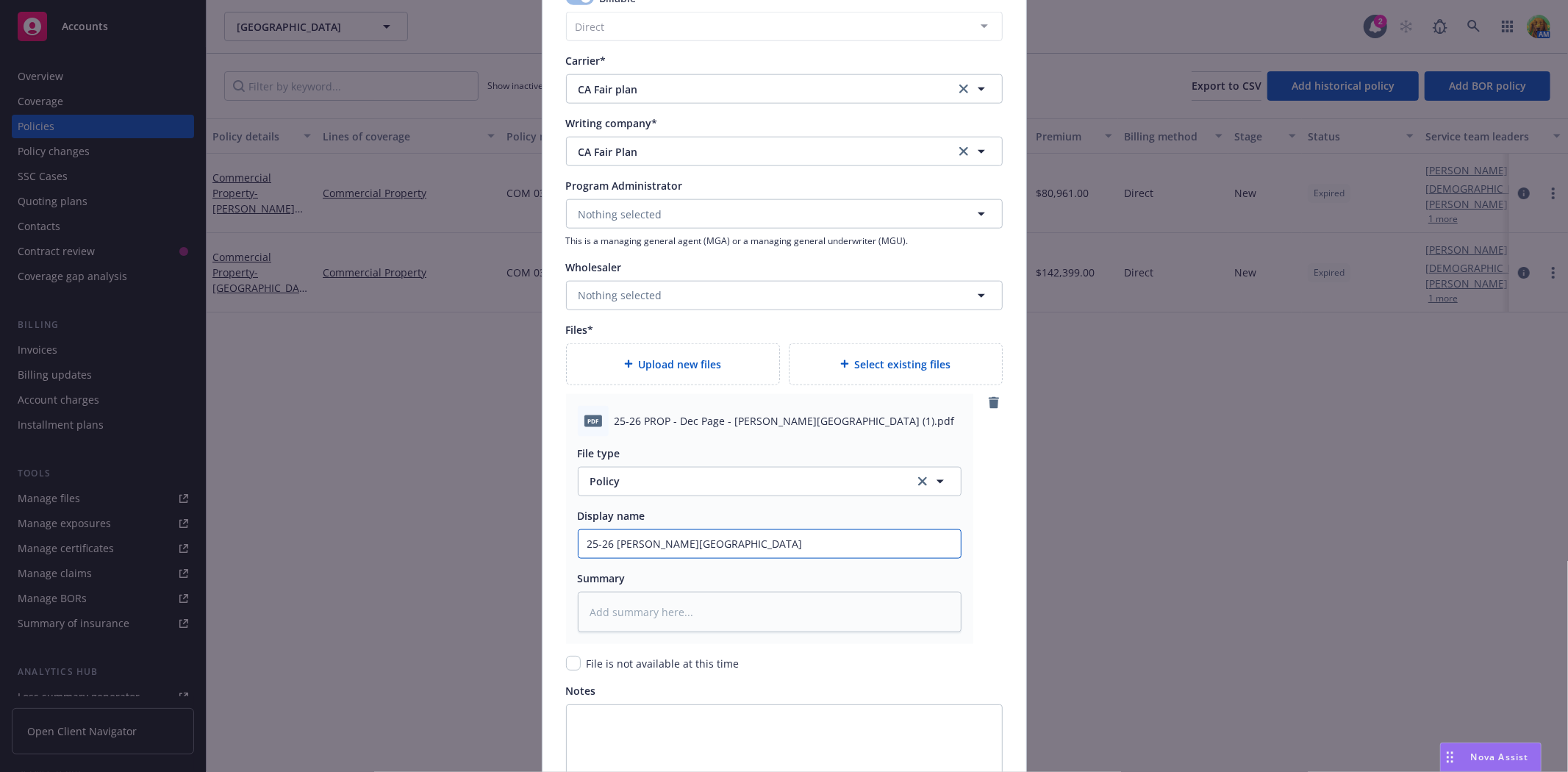
type input "25-26 Muir Beach D"
type textarea "x"
type input "25-26 Muir Beach De"
type textarea "x"
type input "25-26 Muir Beach Dec"
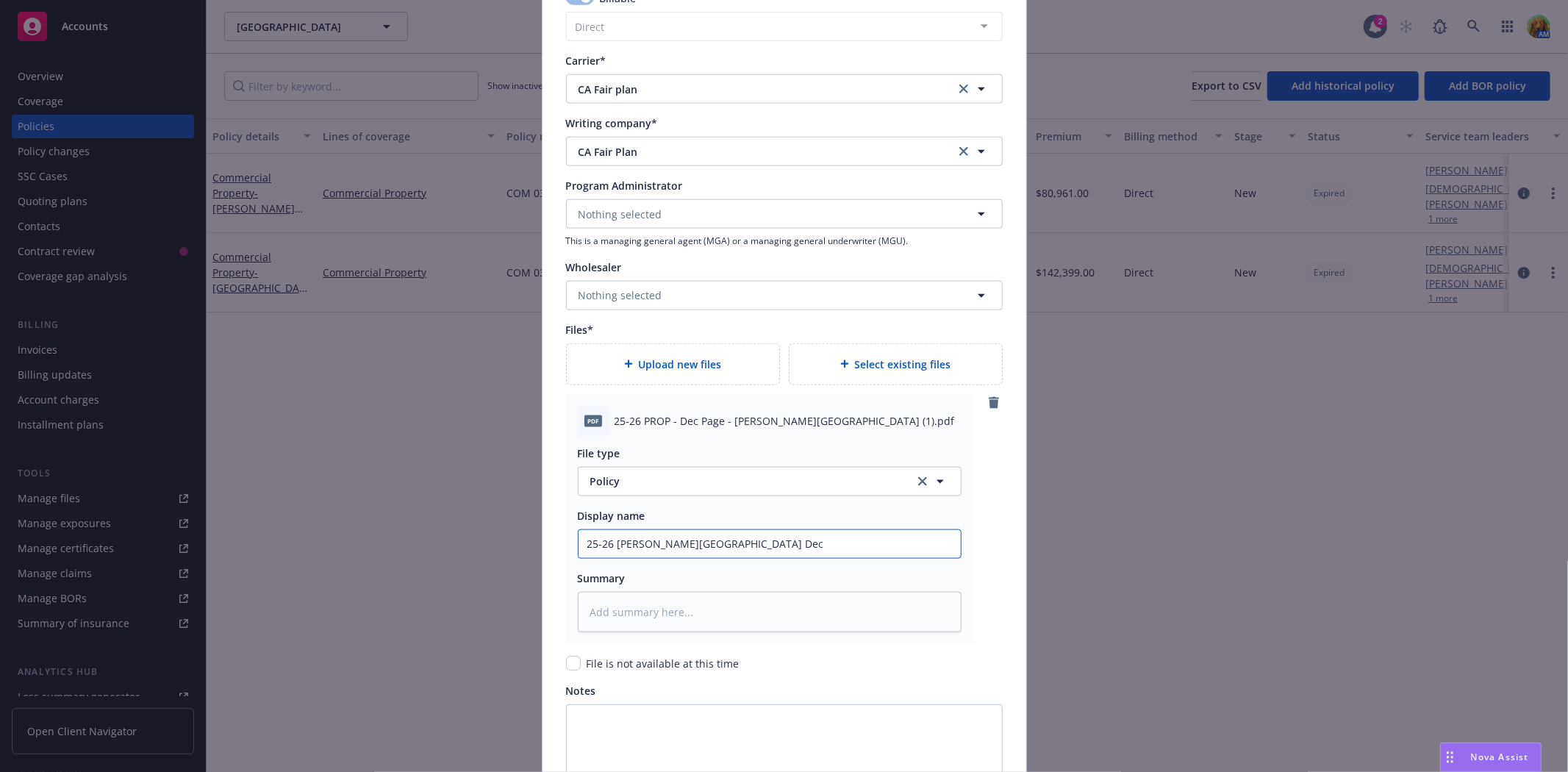
type textarea "x"
type input "25-26 Muir Beach Dec"
type textarea "x"
type input "25-26 Muir Beach Dec P"
type textarea "x"
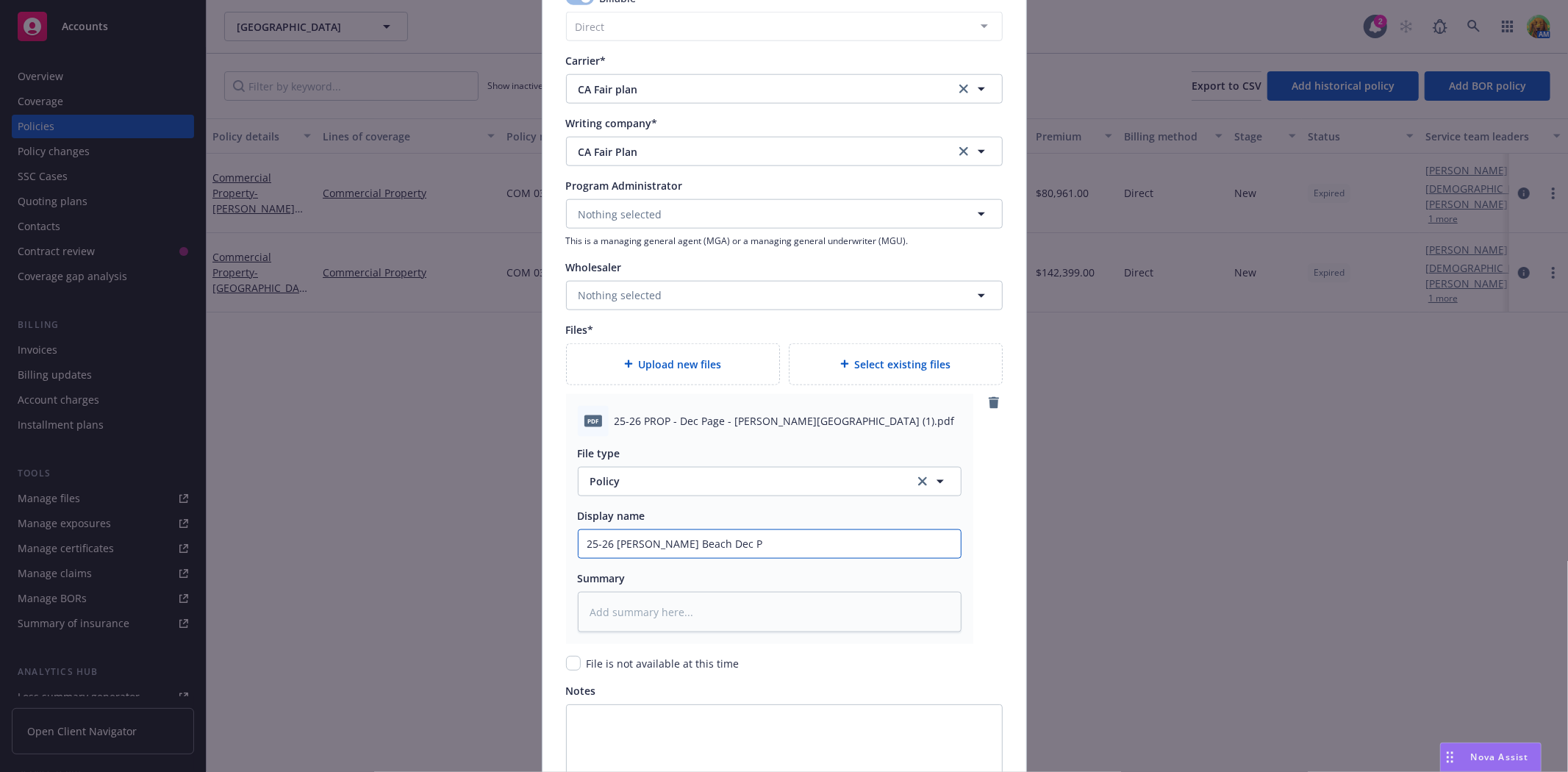
type input "25-26 Muir Beach Dec Pa"
type textarea "x"
type input "25-26 Muir Beach Dec Pag"
type textarea "x"
type input "25-26 Muir Beach Dec Page"
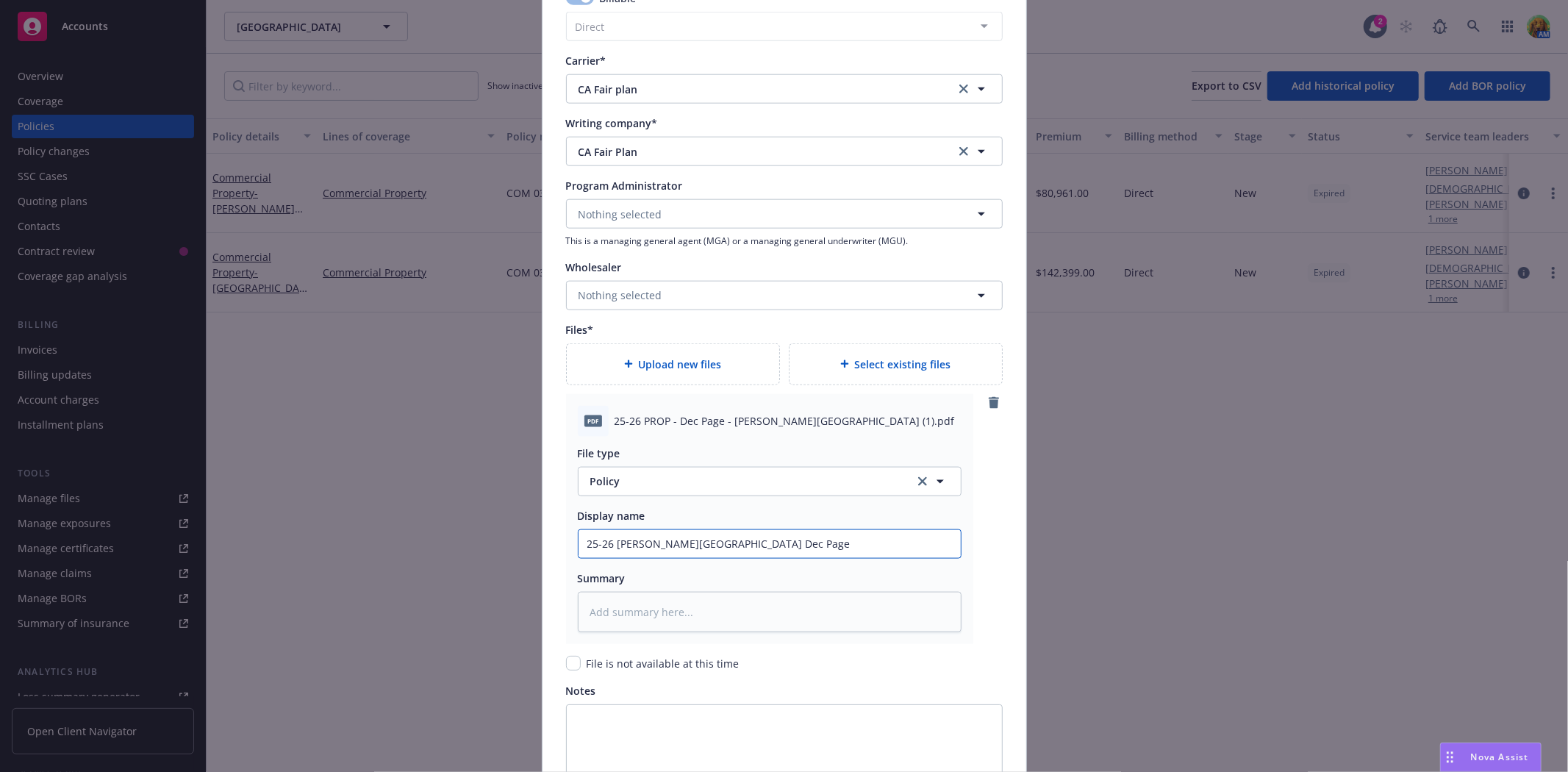
type textarea "x"
type input "25-26 Muir Beach Dec Pag"
type textarea "x"
type input "25-26 Muir Beach Dec Pa"
type textarea "x"
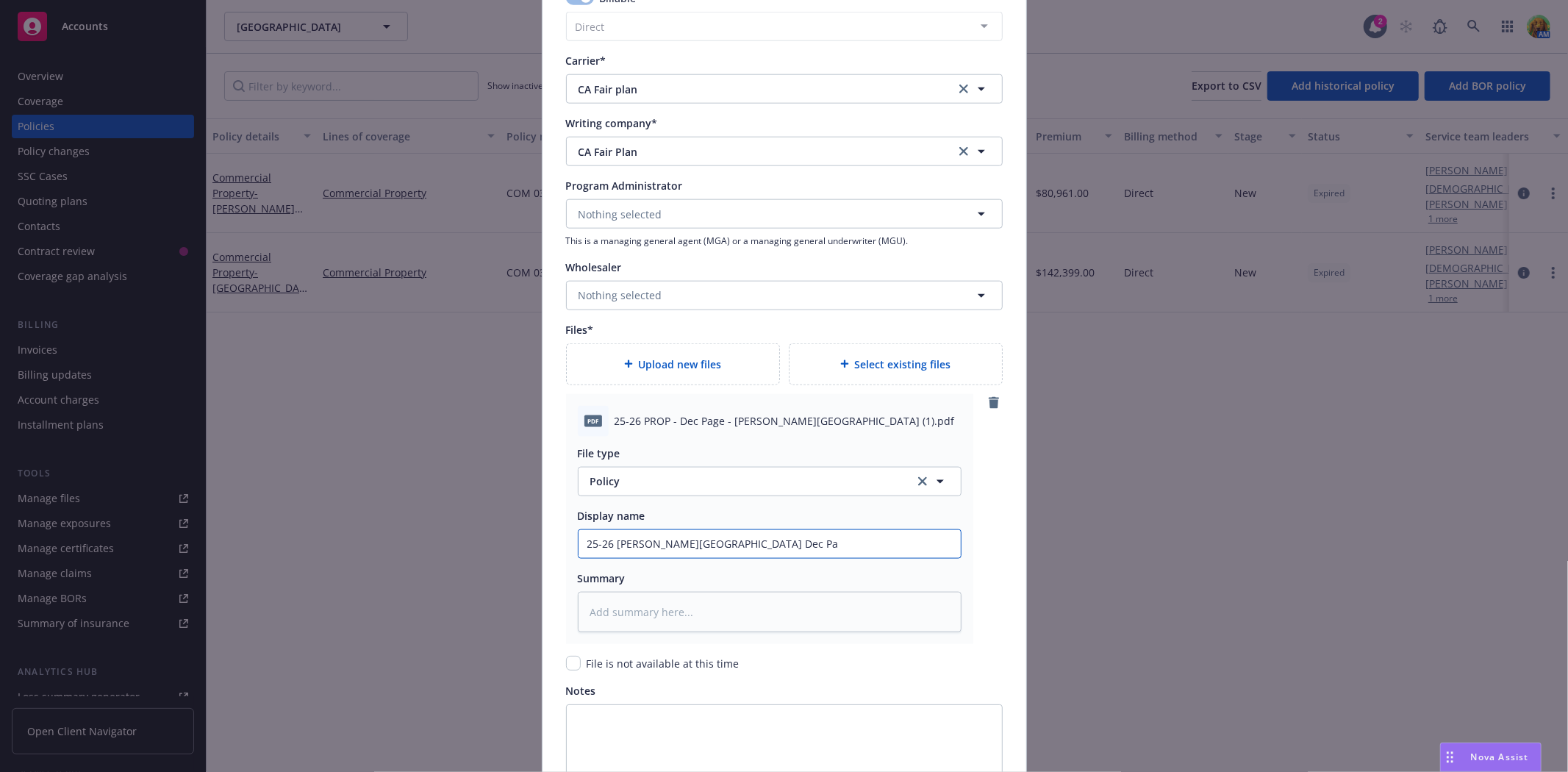
type input "25-26 Muir Beach Dec P"
type textarea "x"
type input "25-26 Muir Beach Dec"
type textarea "x"
type input "25-26 Muir Beach Dec E"
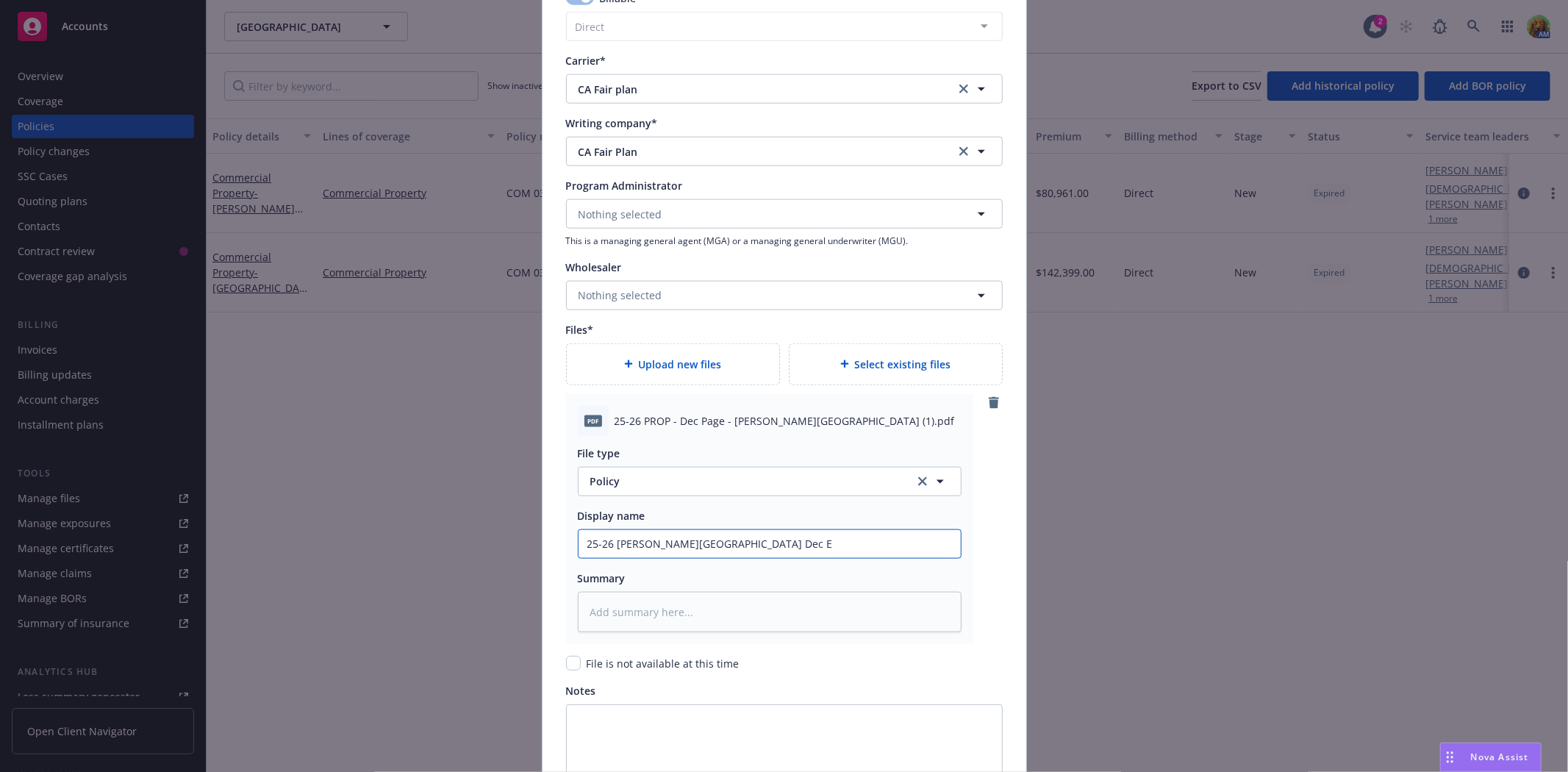
type textarea "x"
type input "25-26 Muir Beach Dec Ef"
type textarea "x"
type input "25-26 Muir Beach Dec Eff"
type textarea "x"
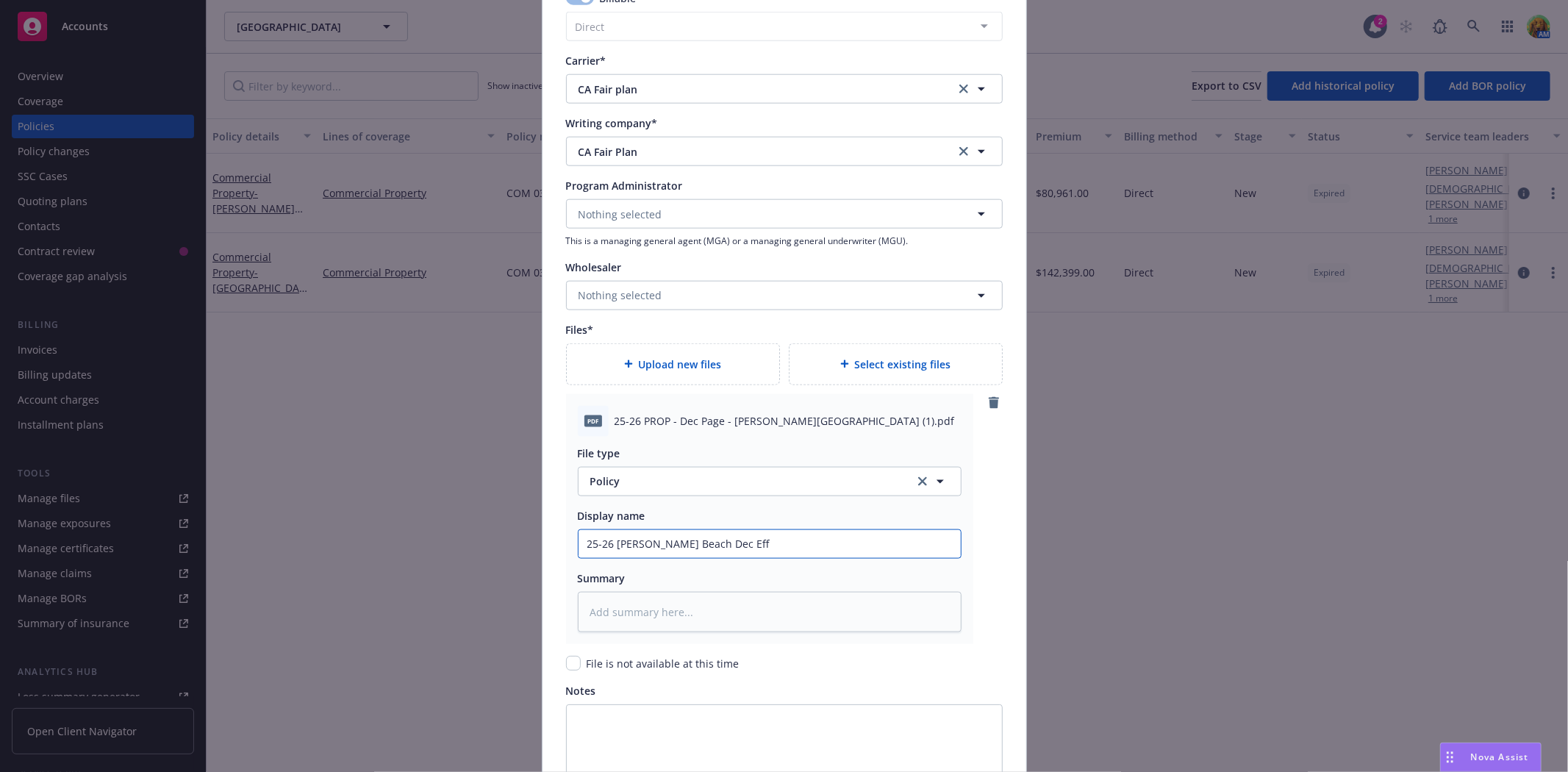
type input "25-26 Muir Beach Dec Eff"
type textarea "x"
type input "25-26 Muir Beach Dec Eff 8"
type textarea "x"
type input "25-26 Muir Beach Dec Eff 8/"
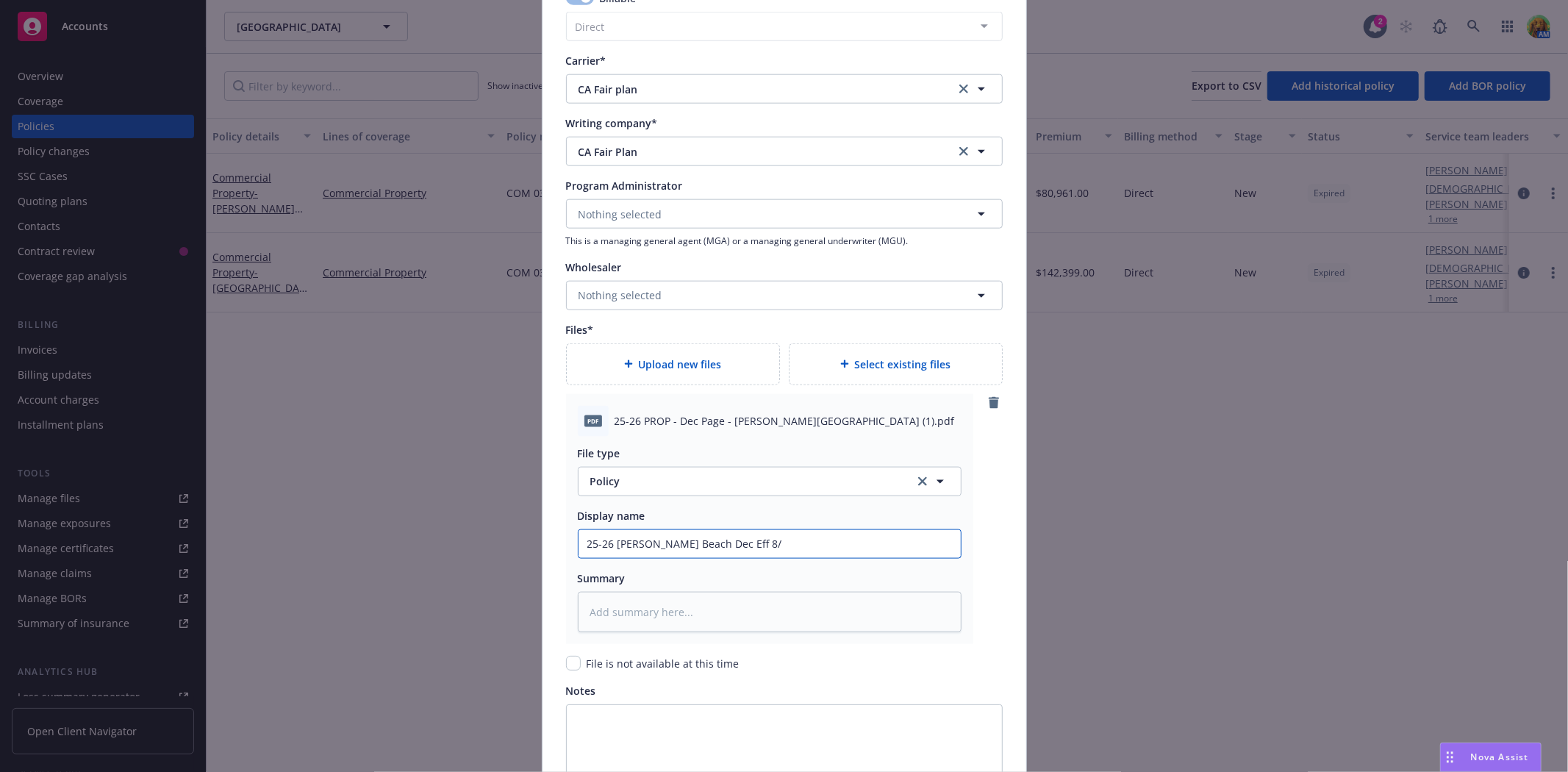
type textarea "x"
type input "25-26 Muir Beach Dec Eff 8/2"
type textarea "x"
type input "25-26 Muir Beach Dec Eff 8/24"
type textarea "x"
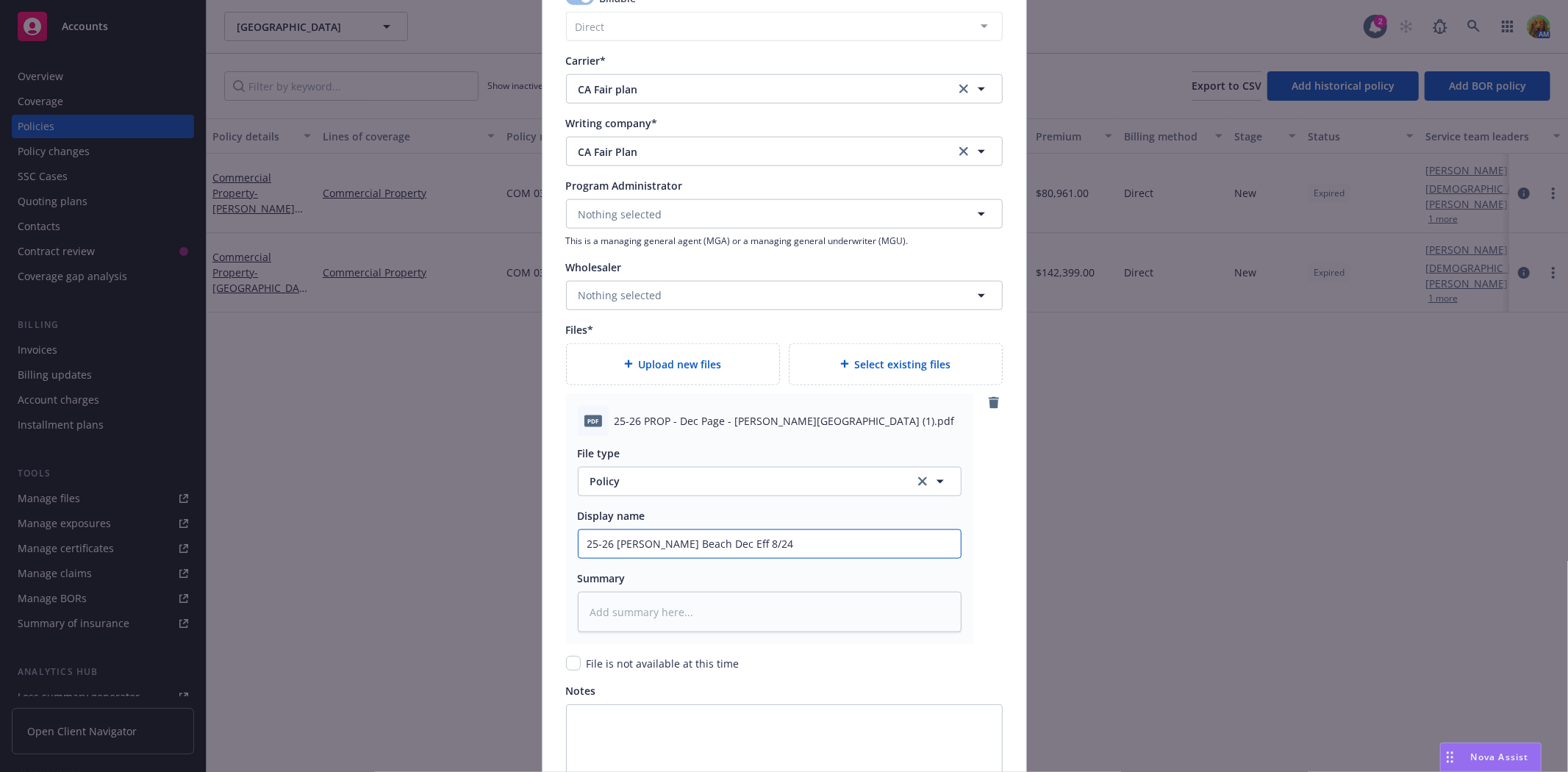
type input "25-26 Muir Beach Dec Eff 8/24/"
type textarea "x"
type input "25-26 Muir Beach Dec Eff 8/24/2"
type textarea "x"
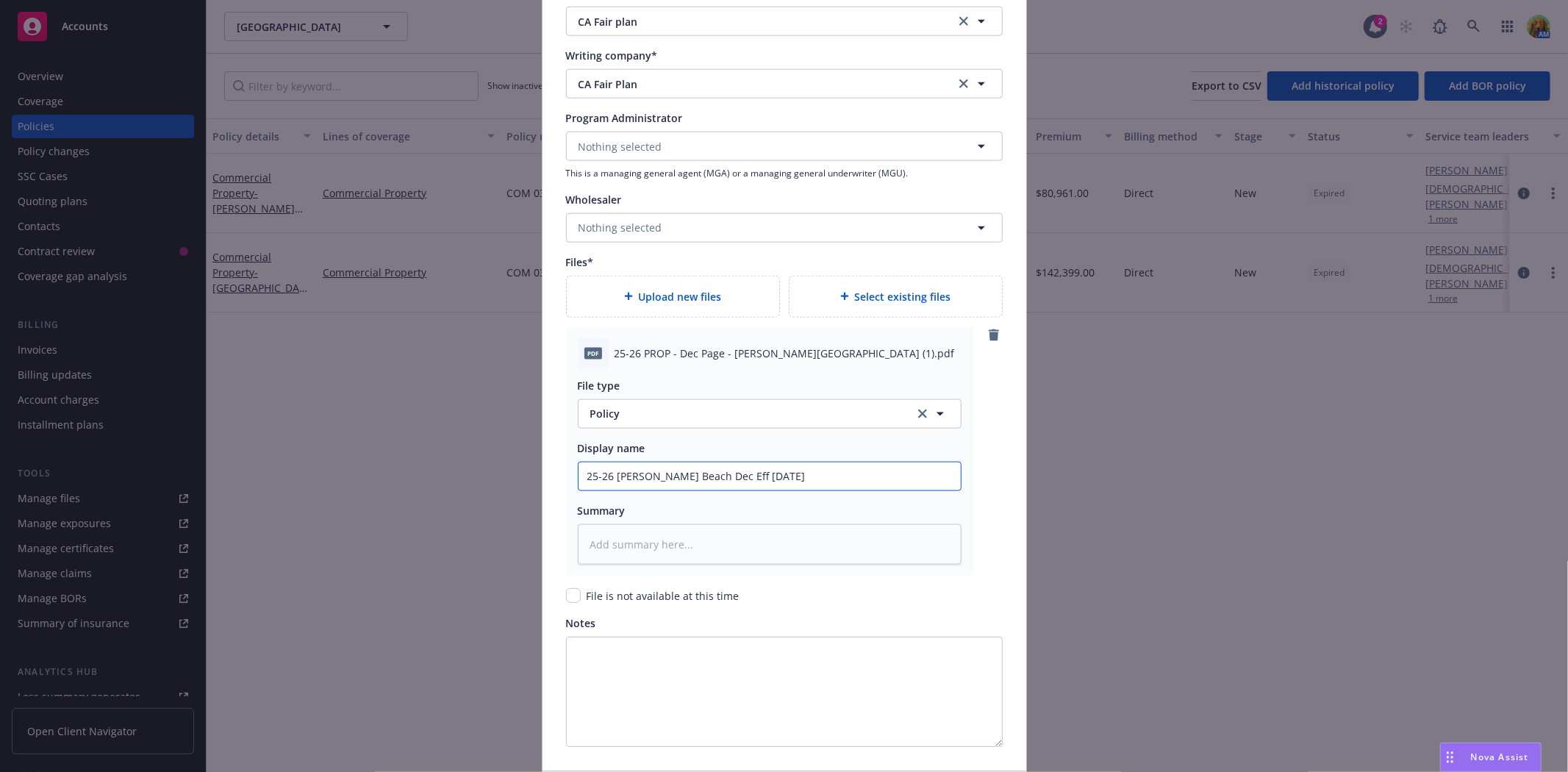
scroll to position [1566, 0]
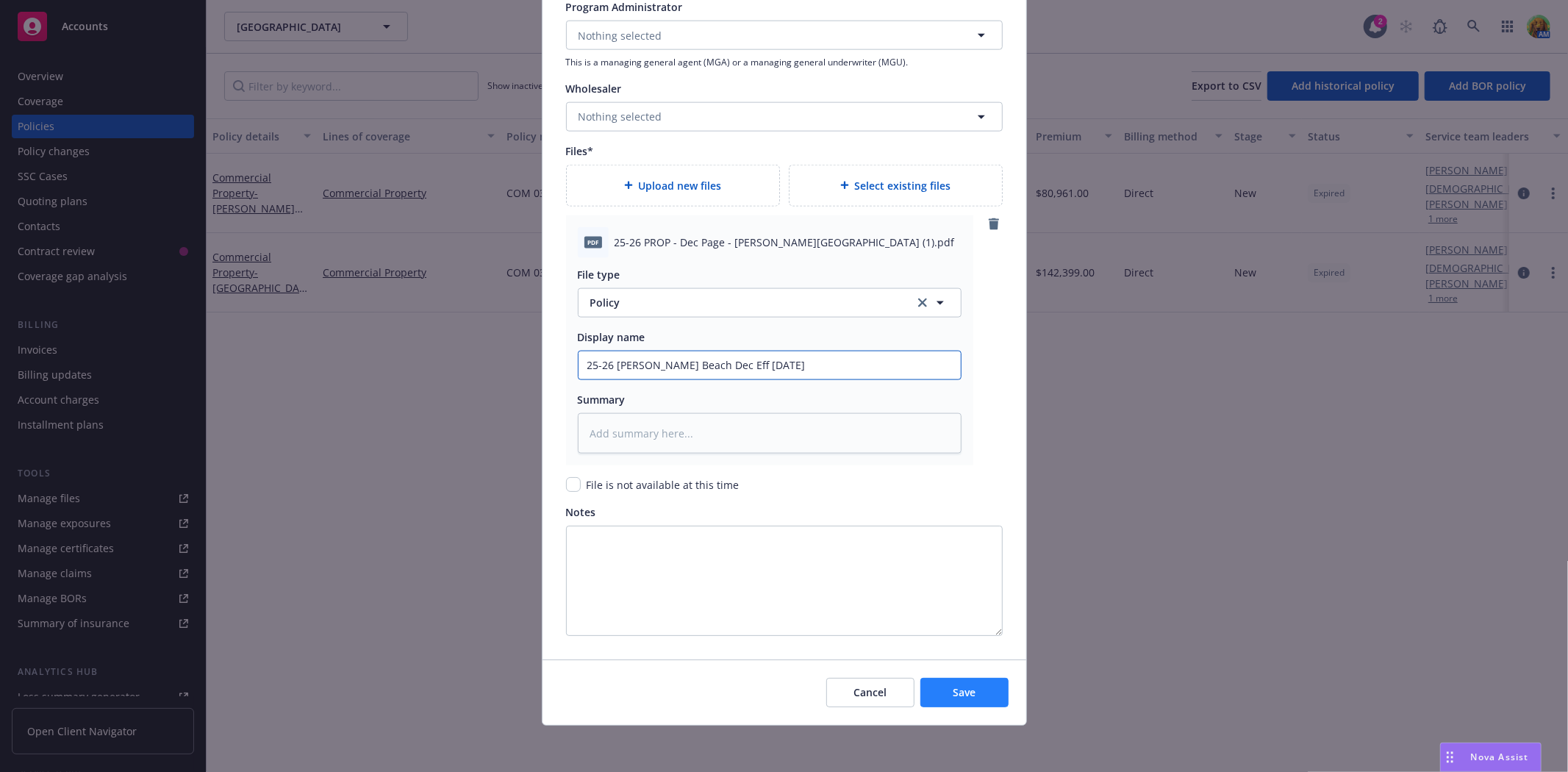
type input "25-26 Muir Beach Dec Eff 8/24/25"
click at [971, 685] on button "Save" at bounding box center [964, 692] width 88 height 29
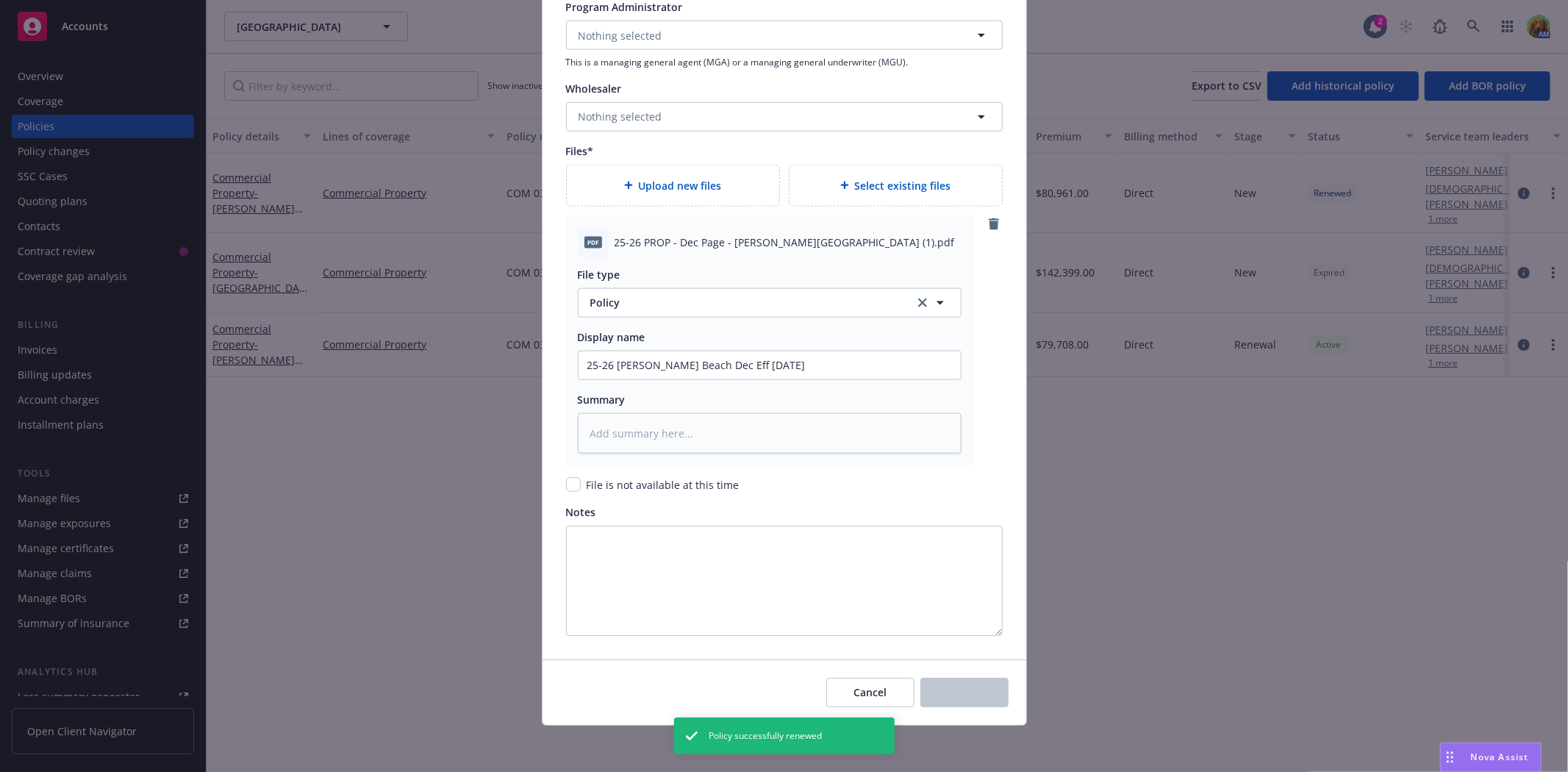
type textarea "x"
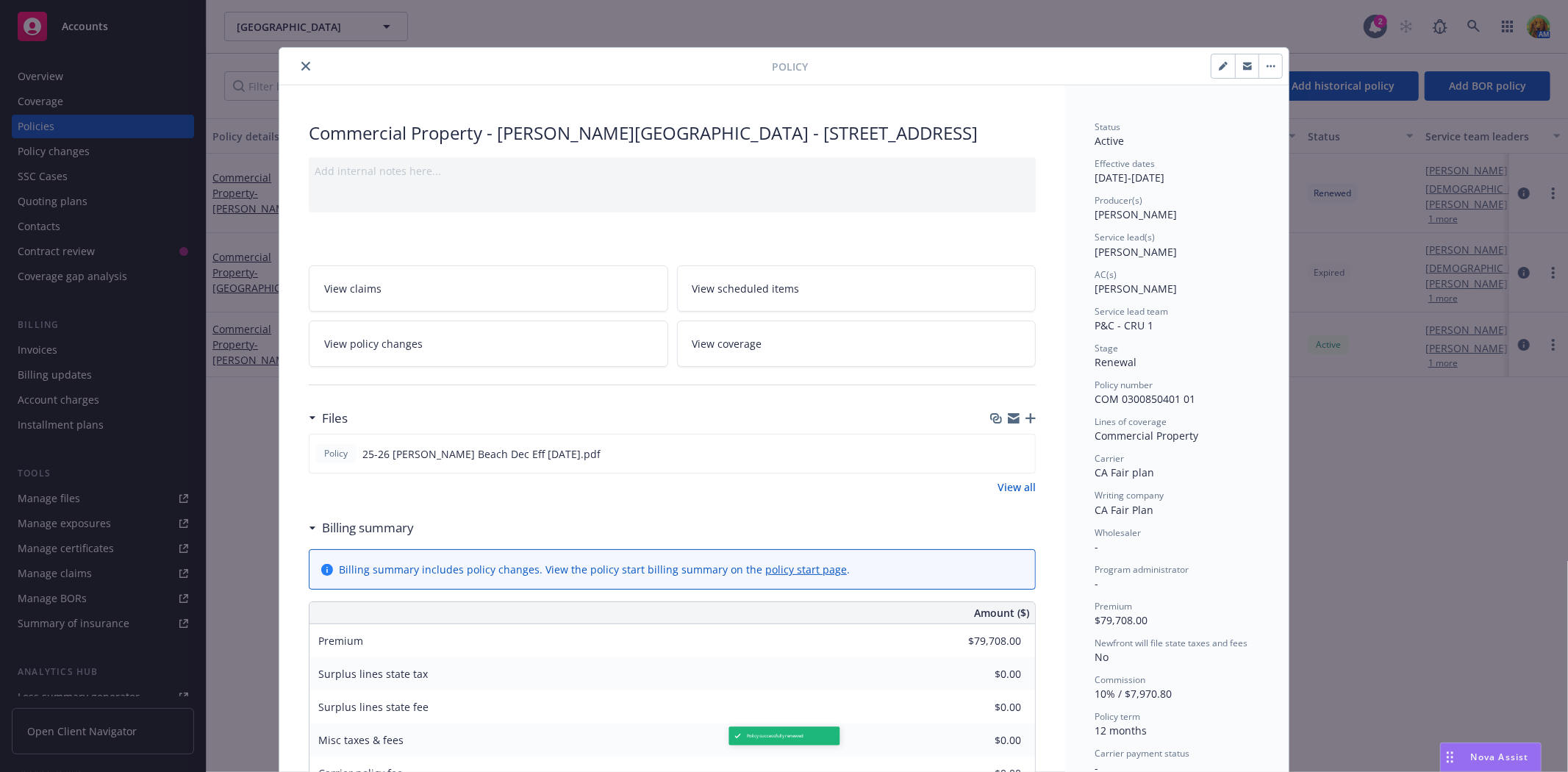
click at [301, 66] on icon "close" at bounding box center [306, 66] width 9 height 9
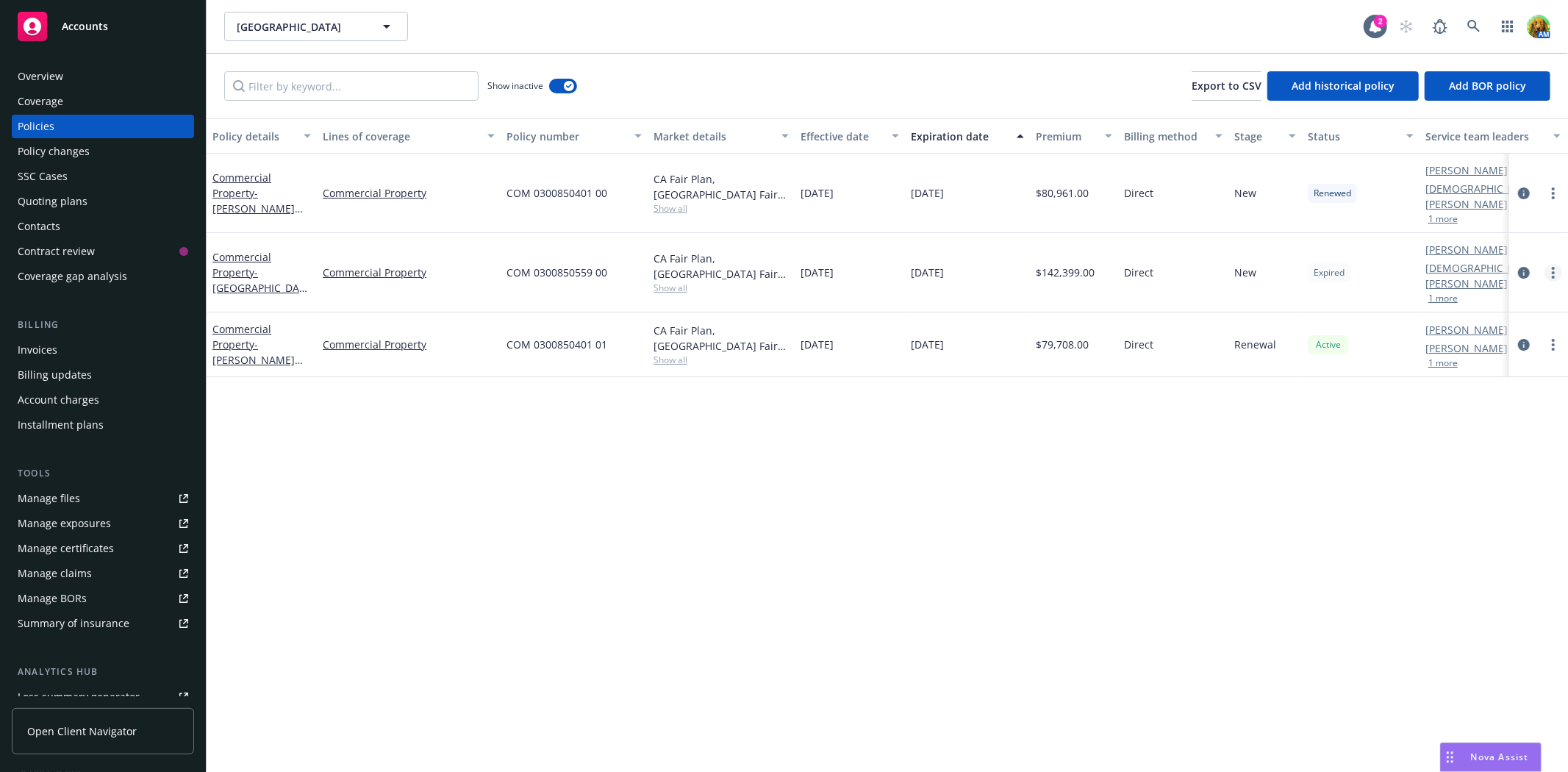
click at [1549, 264] on link "more" at bounding box center [1553, 273] width 17 height 17
click at [1488, 306] on link "Renew with incumbent" at bounding box center [1474, 310] width 173 height 29
select select "12"
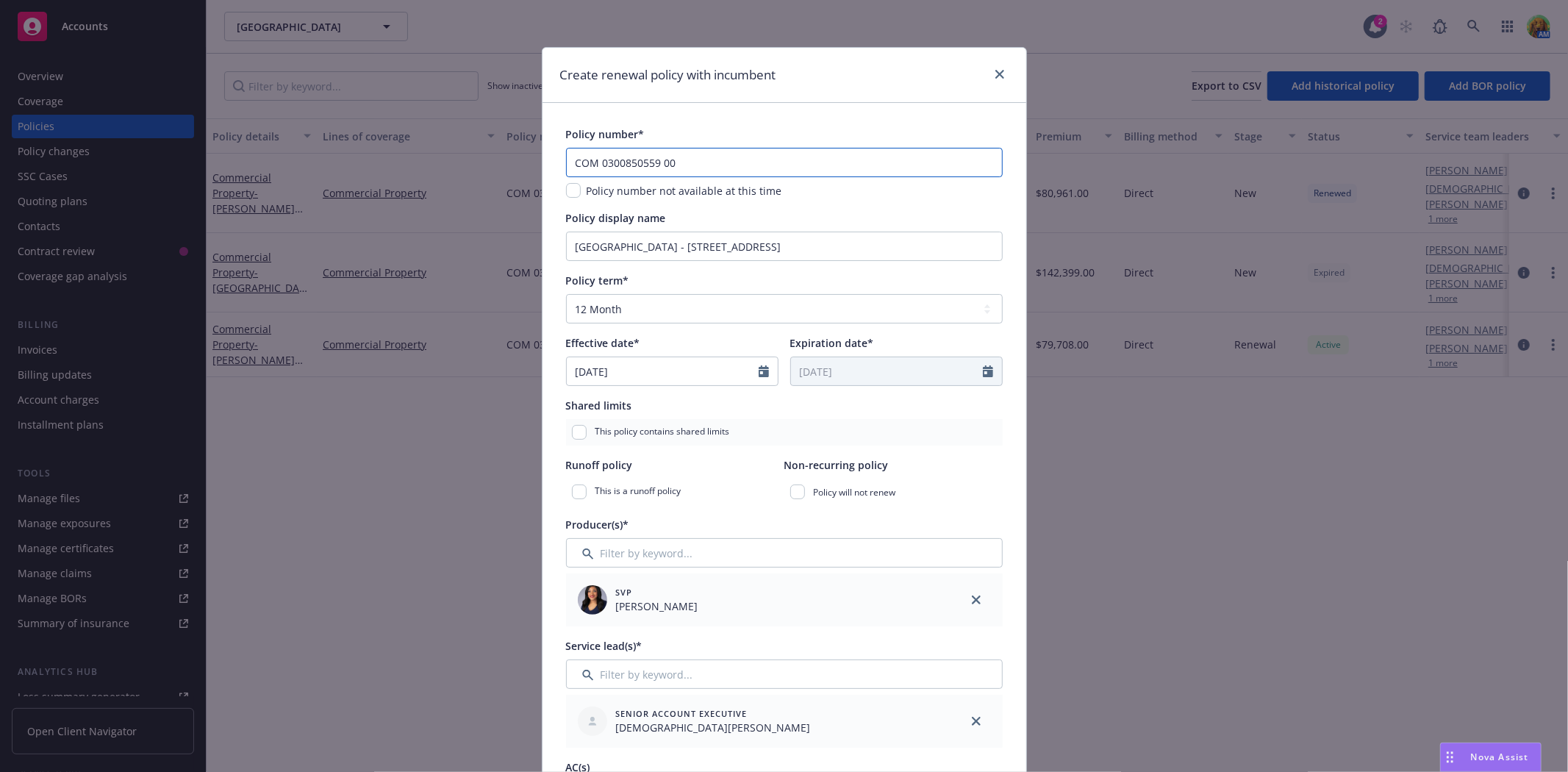
drag, startPoint x: 672, startPoint y: 164, endPoint x: 664, endPoint y: 164, distance: 8.0
click at [664, 164] on input "COM 0300850559 00" at bounding box center [784, 163] width 436 height 29
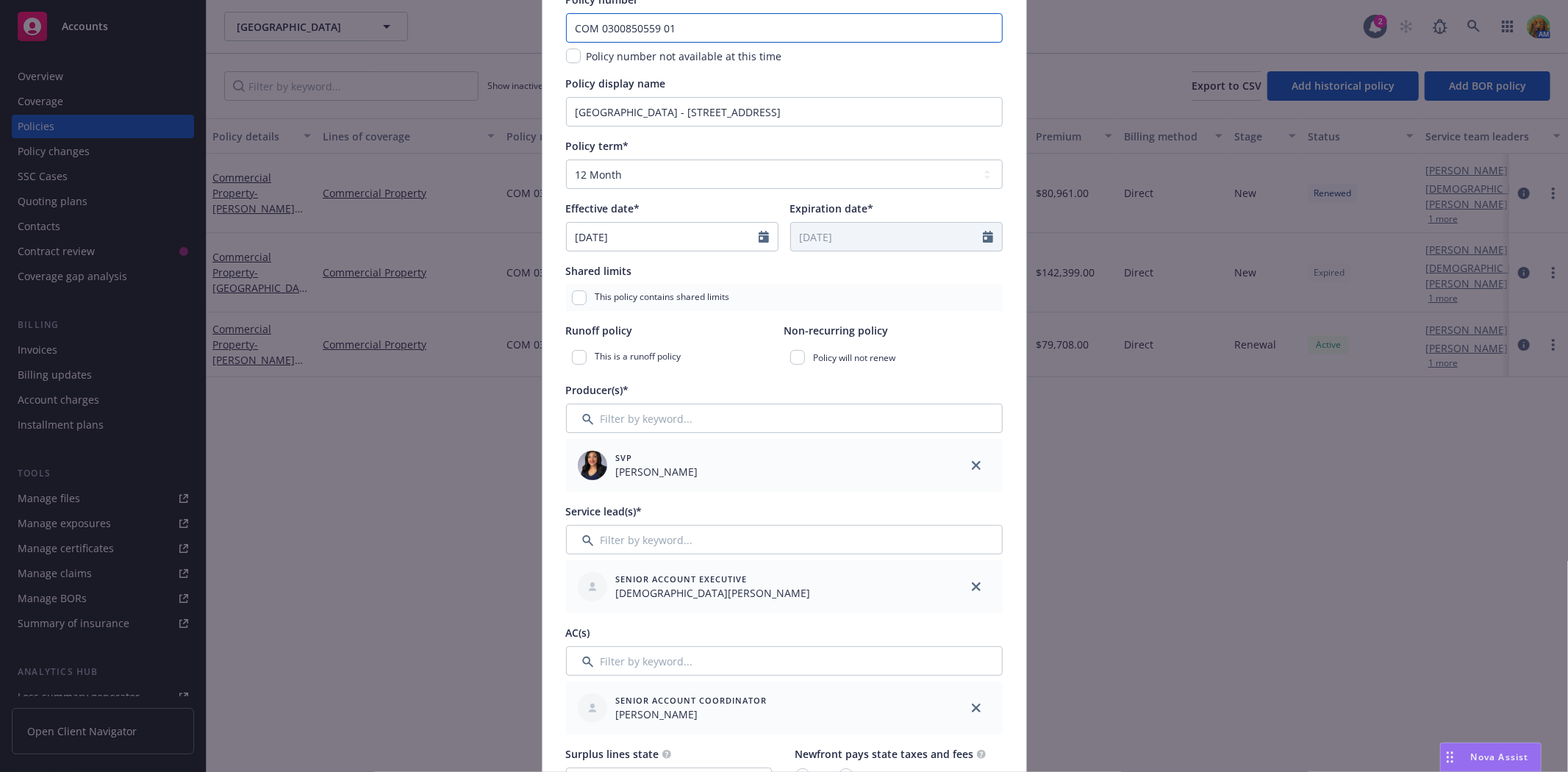
scroll to position [164, 0]
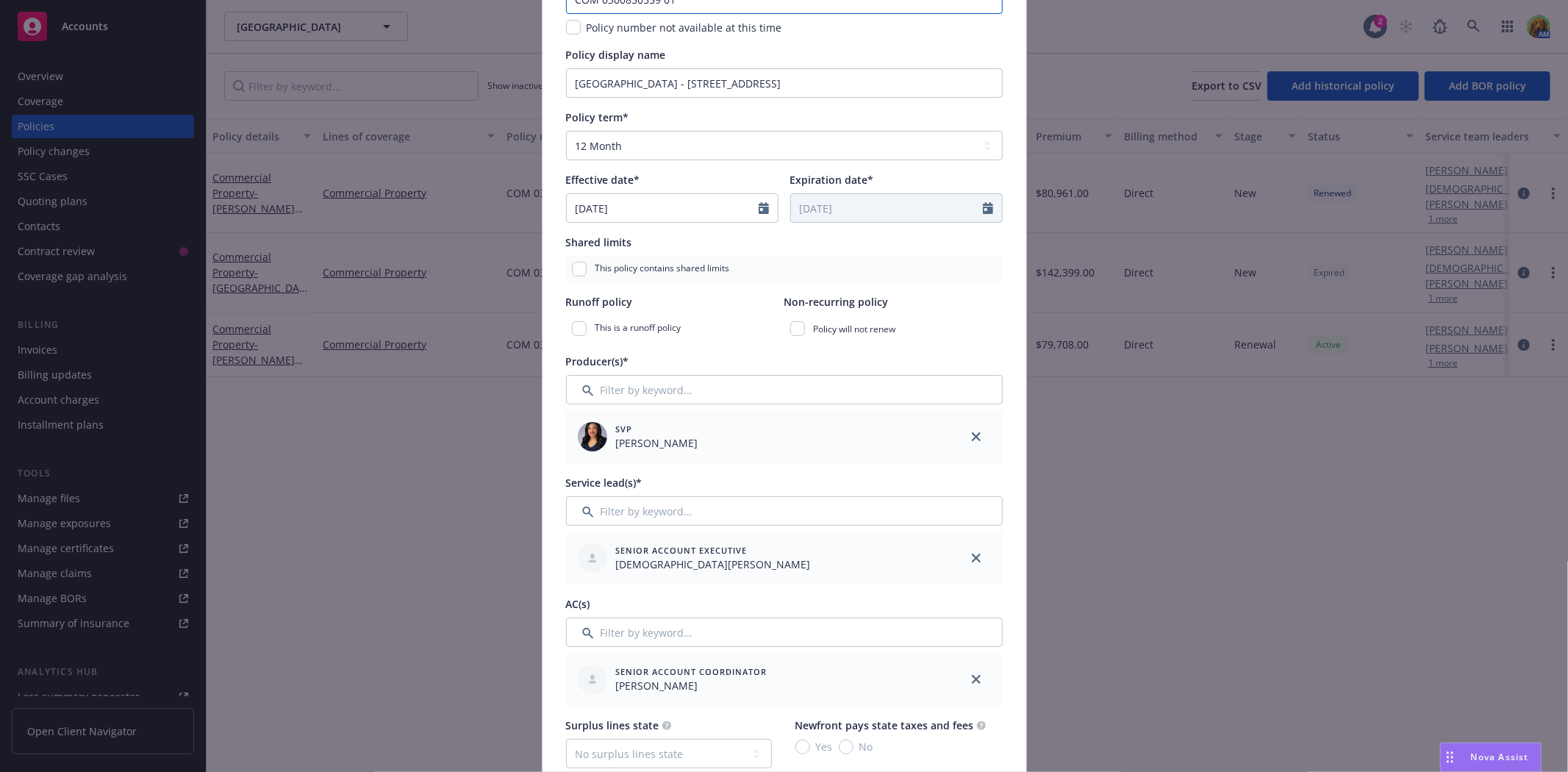
type input "COM 0300850559 01"
click at [655, 510] on input "Filter by keyword..." at bounding box center [784, 510] width 436 height 29
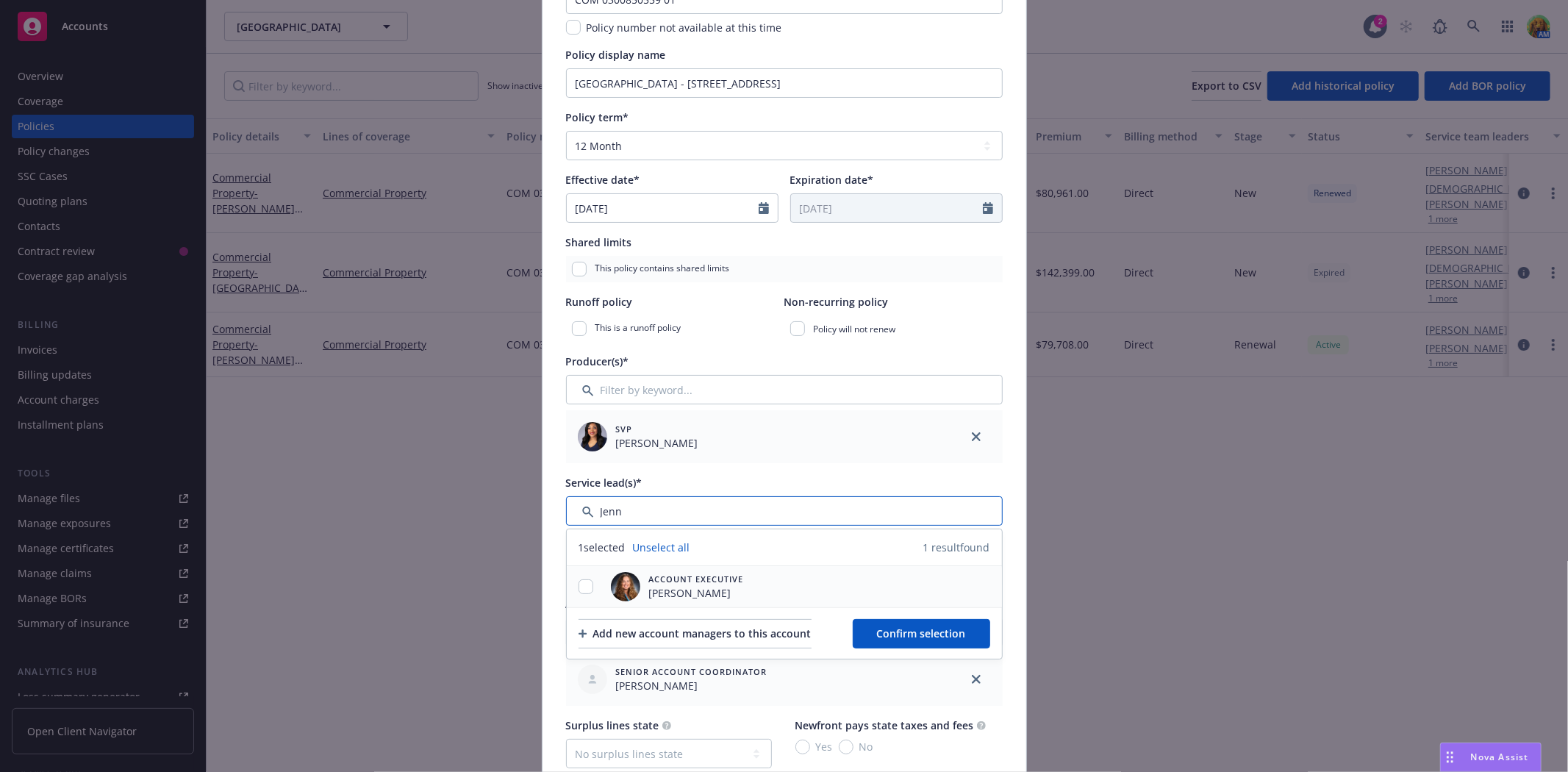
type input "Jenn"
click at [578, 588] on input "checkbox" at bounding box center [585, 586] width 15 height 15
checkbox input "true"
click at [633, 627] on div "Add new account managers to this account" at bounding box center [694, 633] width 233 height 28
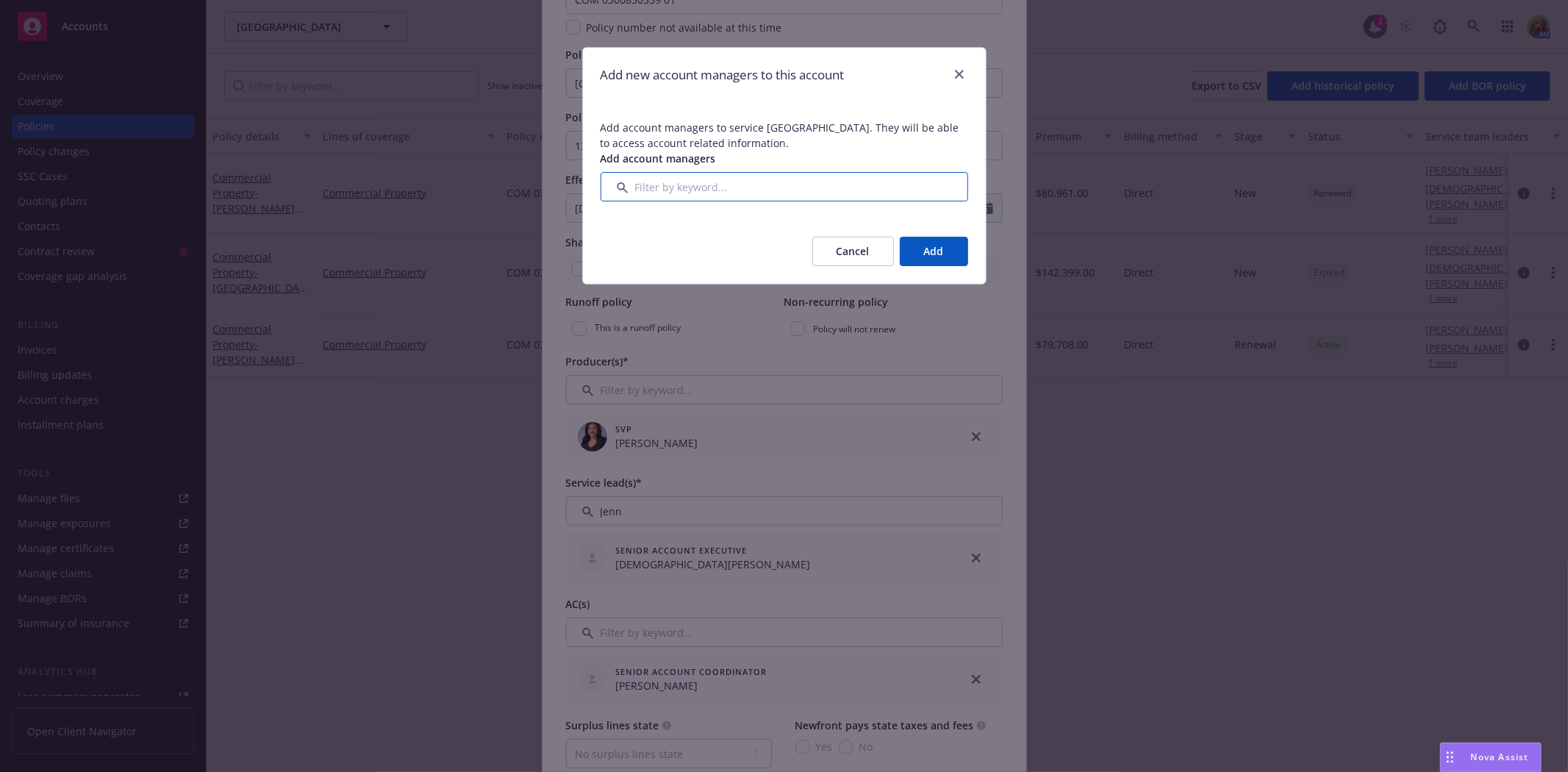
click at [669, 195] on input "Filter by keyword..." at bounding box center [784, 187] width 367 height 29
type input "Jenn"
click at [957, 71] on icon "close" at bounding box center [959, 74] width 9 height 9
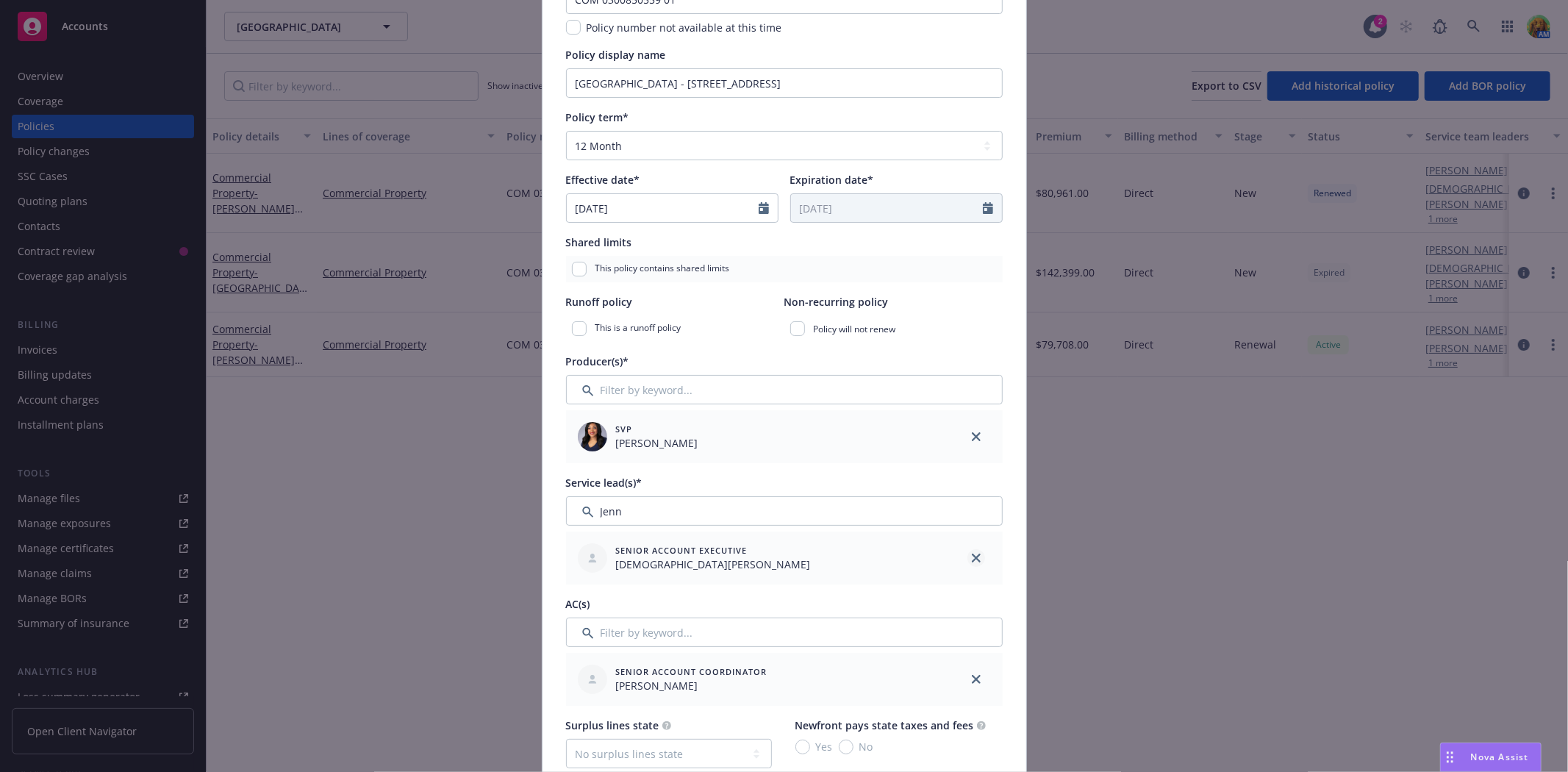
click at [972, 556] on icon "close" at bounding box center [976, 558] width 9 height 9
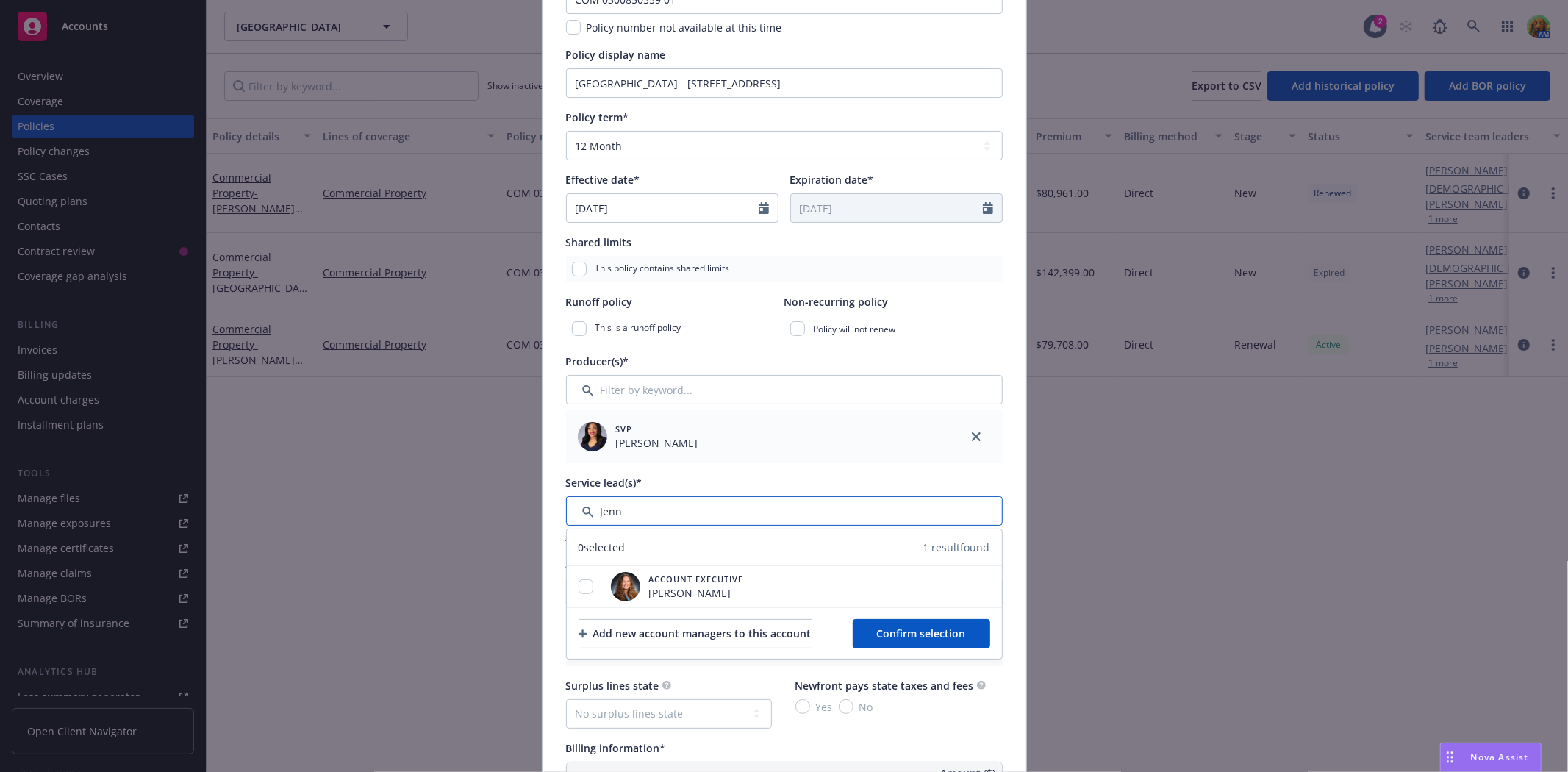
click at [612, 503] on input "Filter by keyword..." at bounding box center [784, 510] width 436 height 29
click at [583, 586] on input "checkbox" at bounding box center [585, 586] width 15 height 15
checkbox input "true"
click at [890, 630] on span "Confirm selection" at bounding box center [921, 633] width 89 height 14
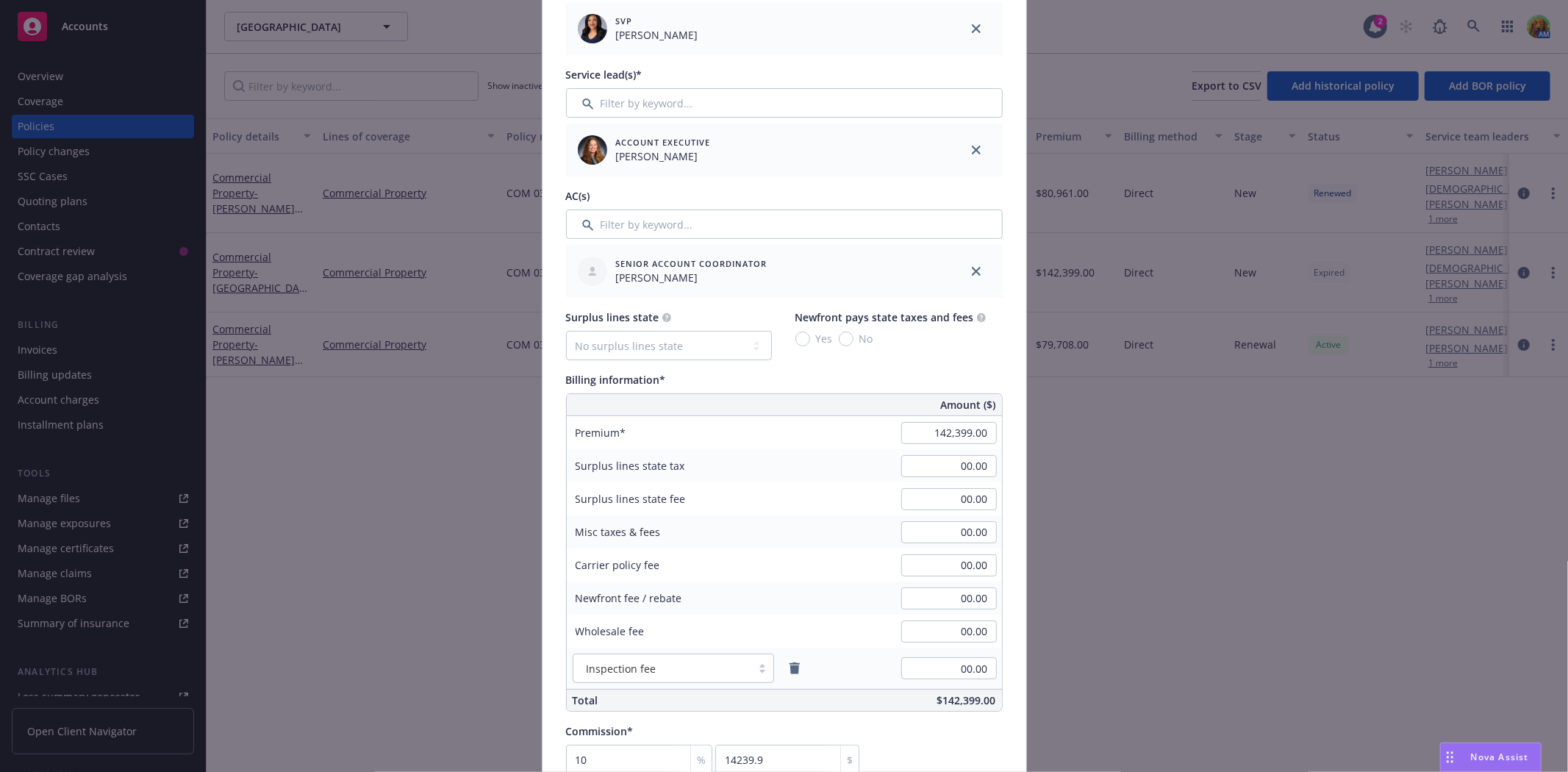
scroll to position [652, 0]
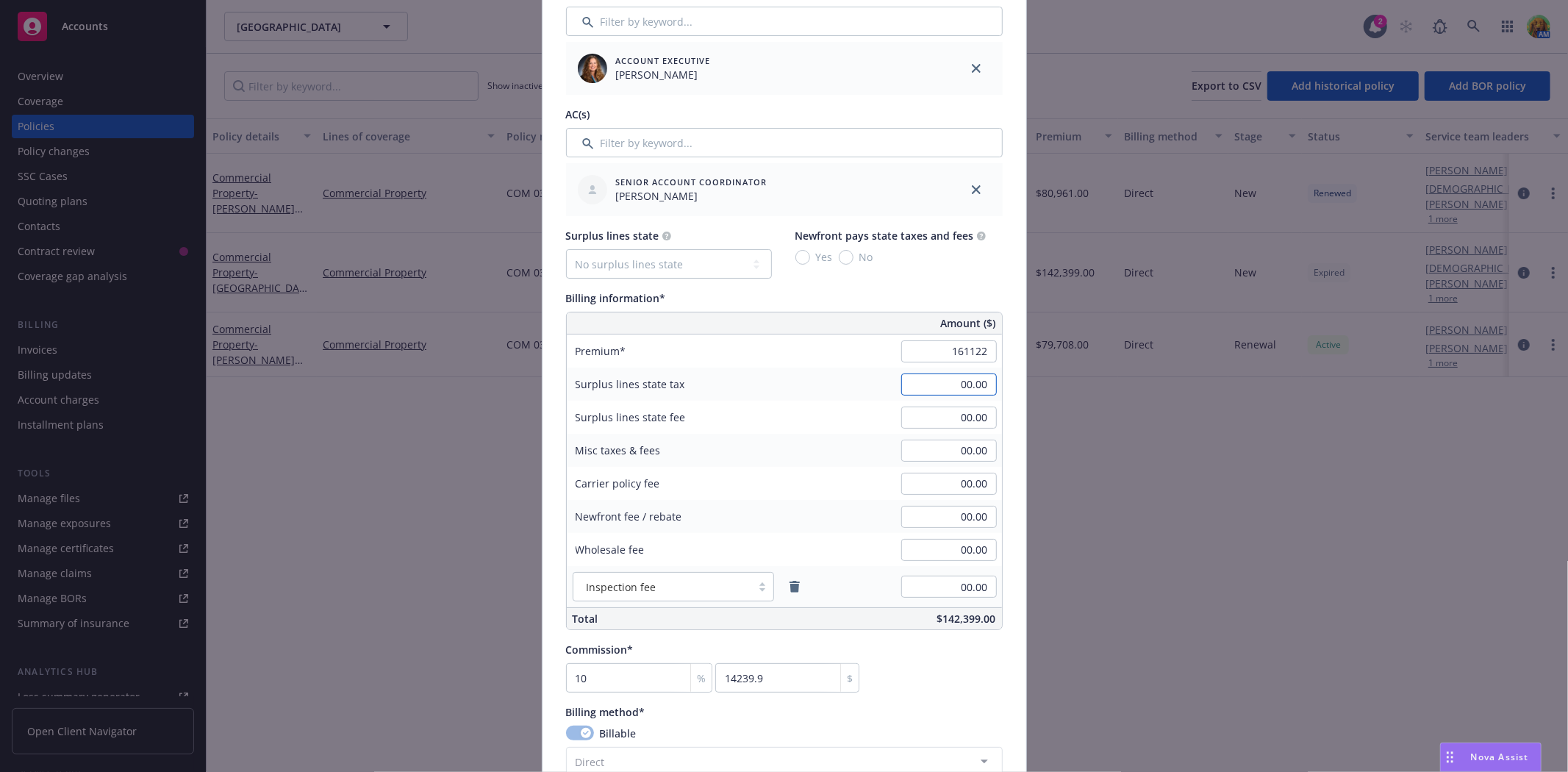
type input "161,122.00"
type input "16112.2"
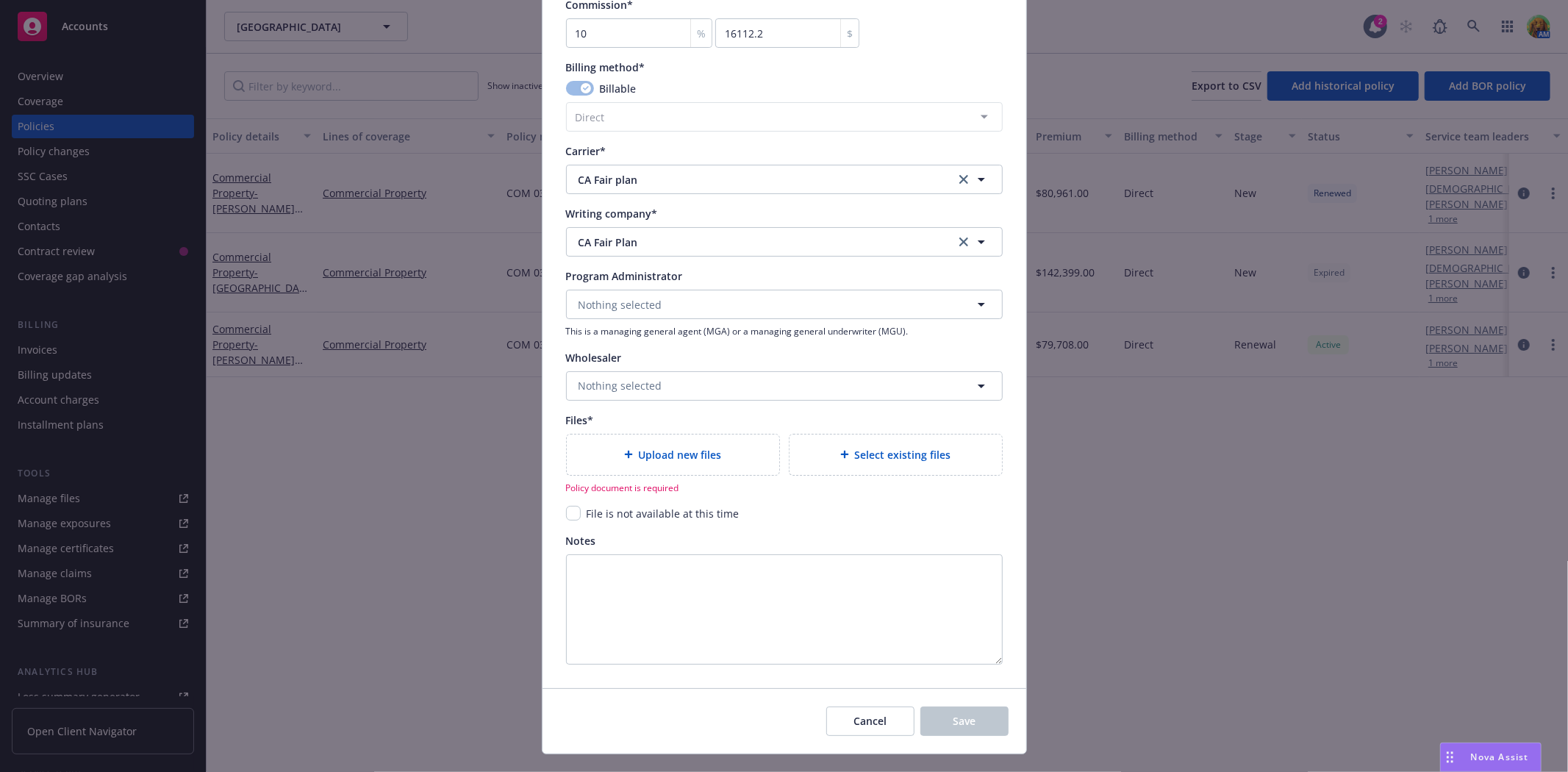
scroll to position [1306, 0]
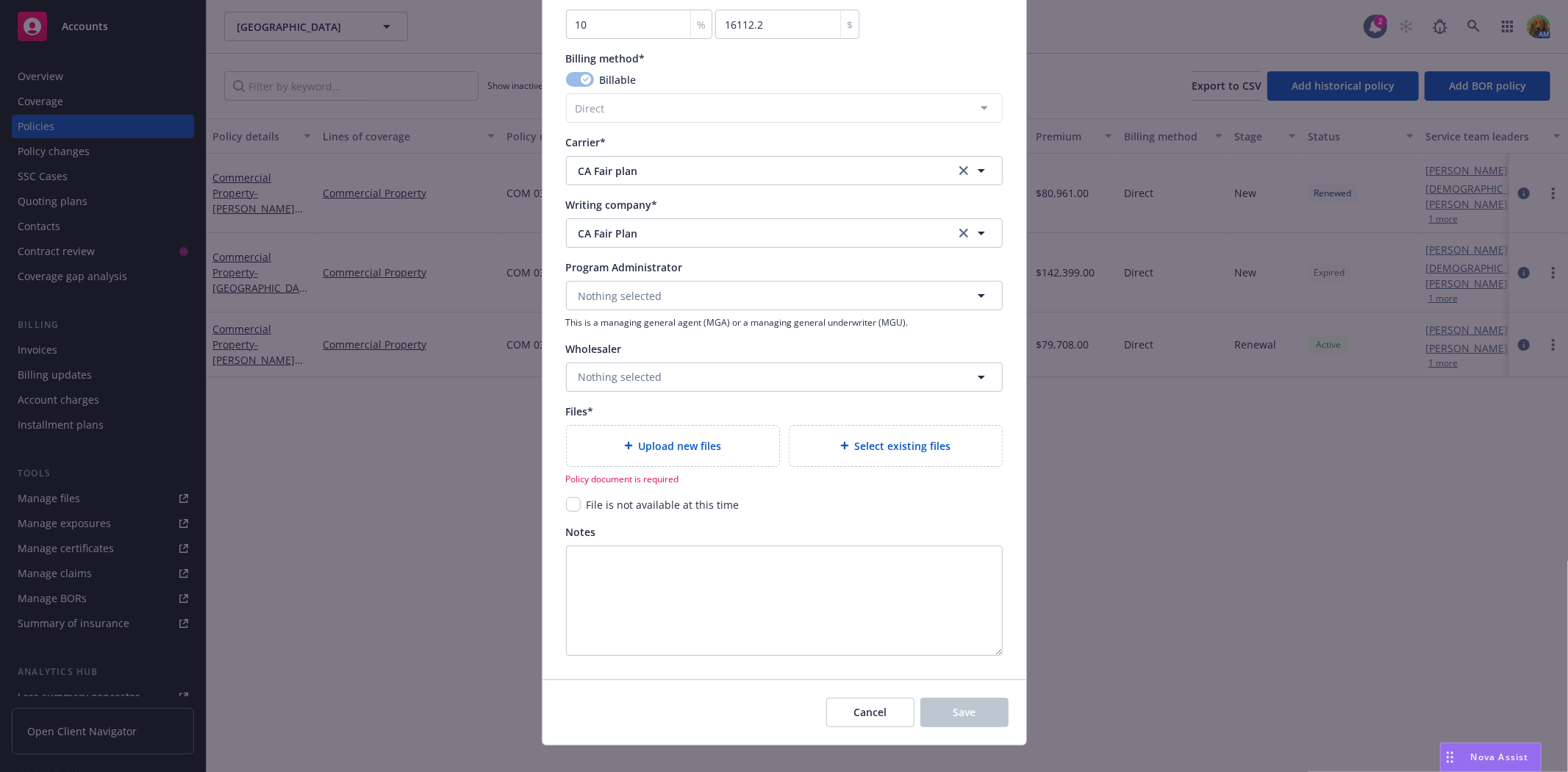
click at [708, 445] on span "Upload new files" at bounding box center [680, 446] width 83 height 15
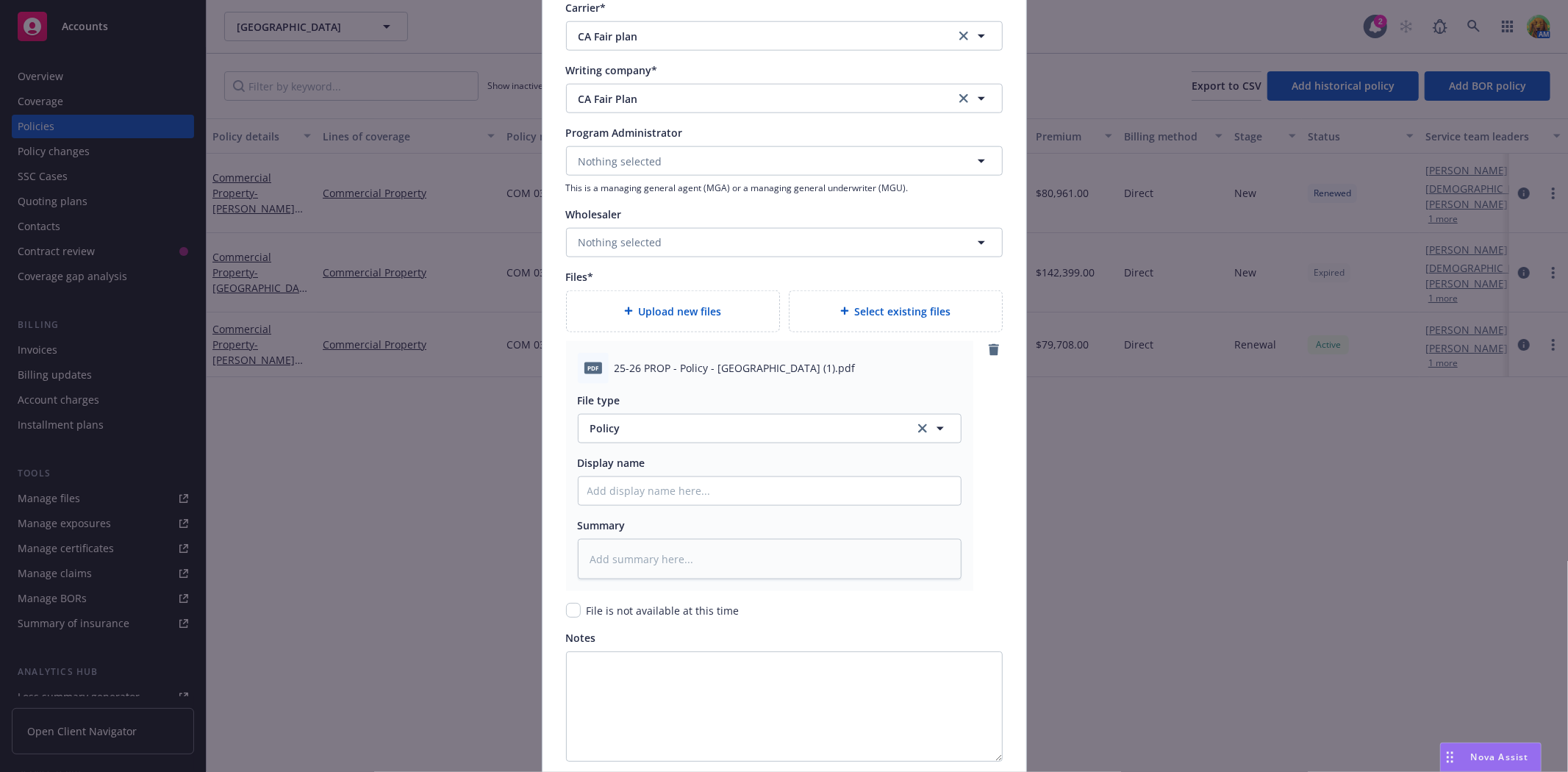
scroll to position [1470, 0]
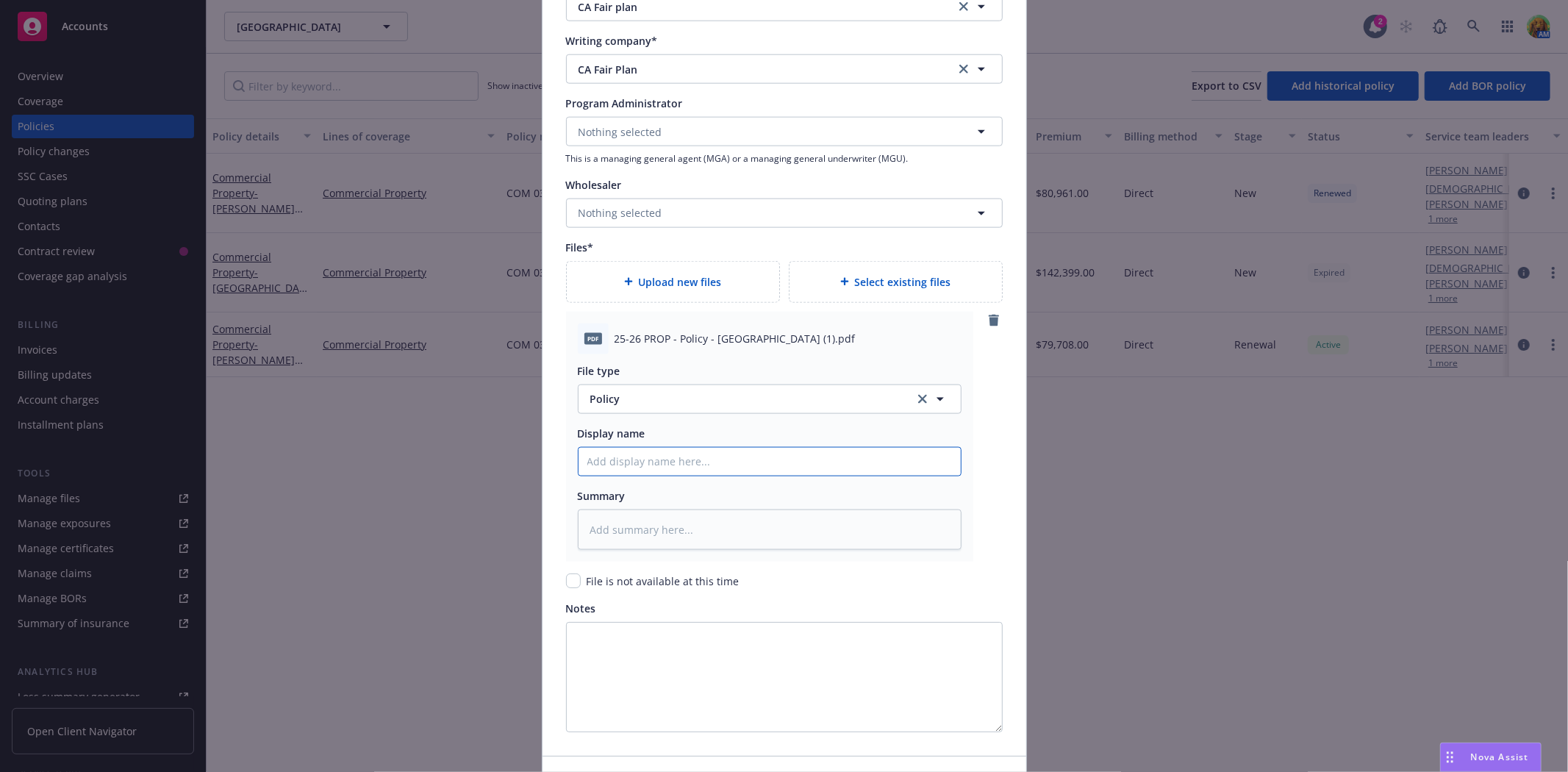
click at [674, 464] on input "Policy display name" at bounding box center [769, 461] width 382 height 28
type textarea "x"
type input "2"
type textarea "x"
type input "25"
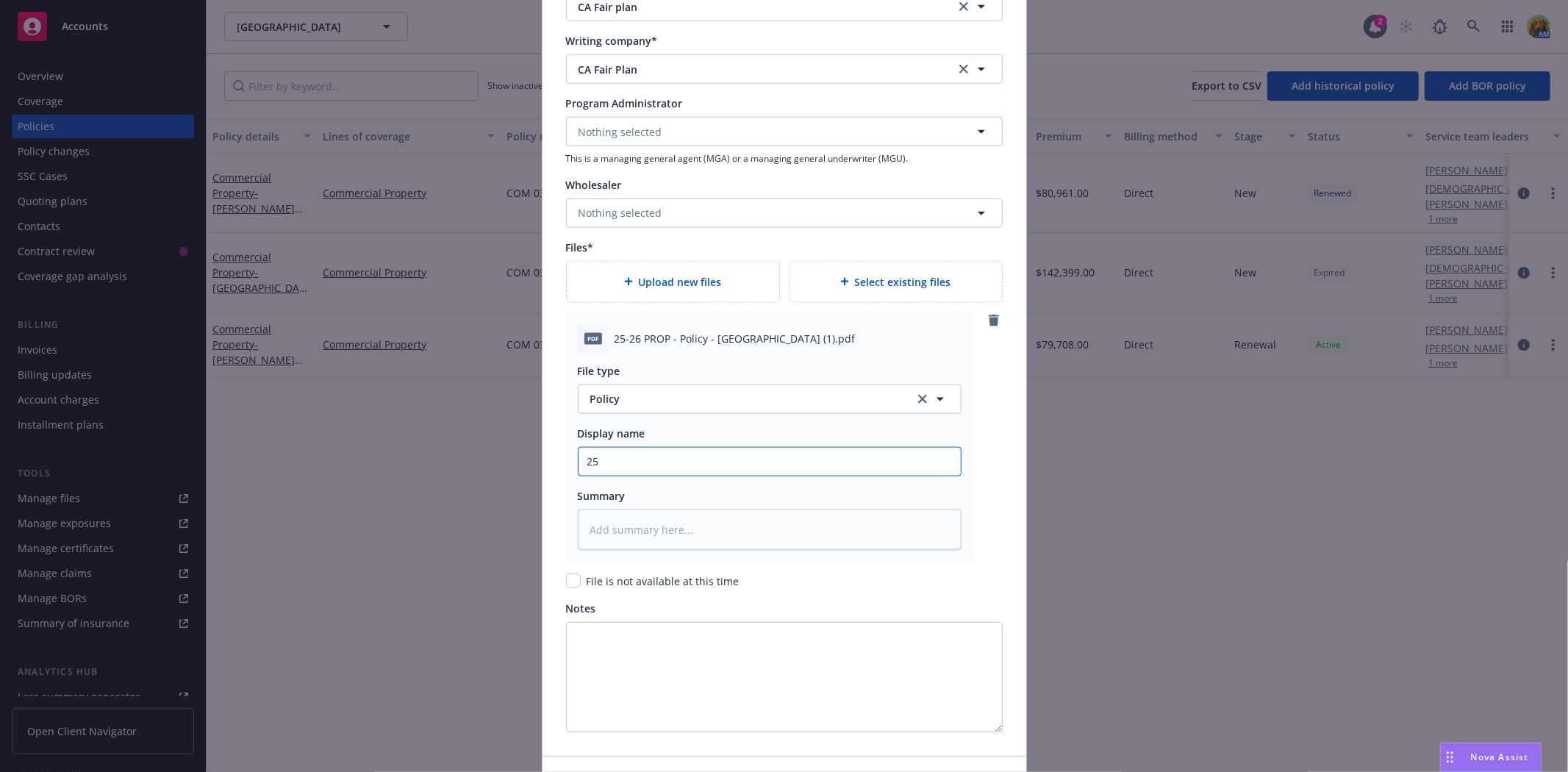
type textarea "x"
type input "25-"
type textarea "x"
type input "25-2"
type textarea "x"
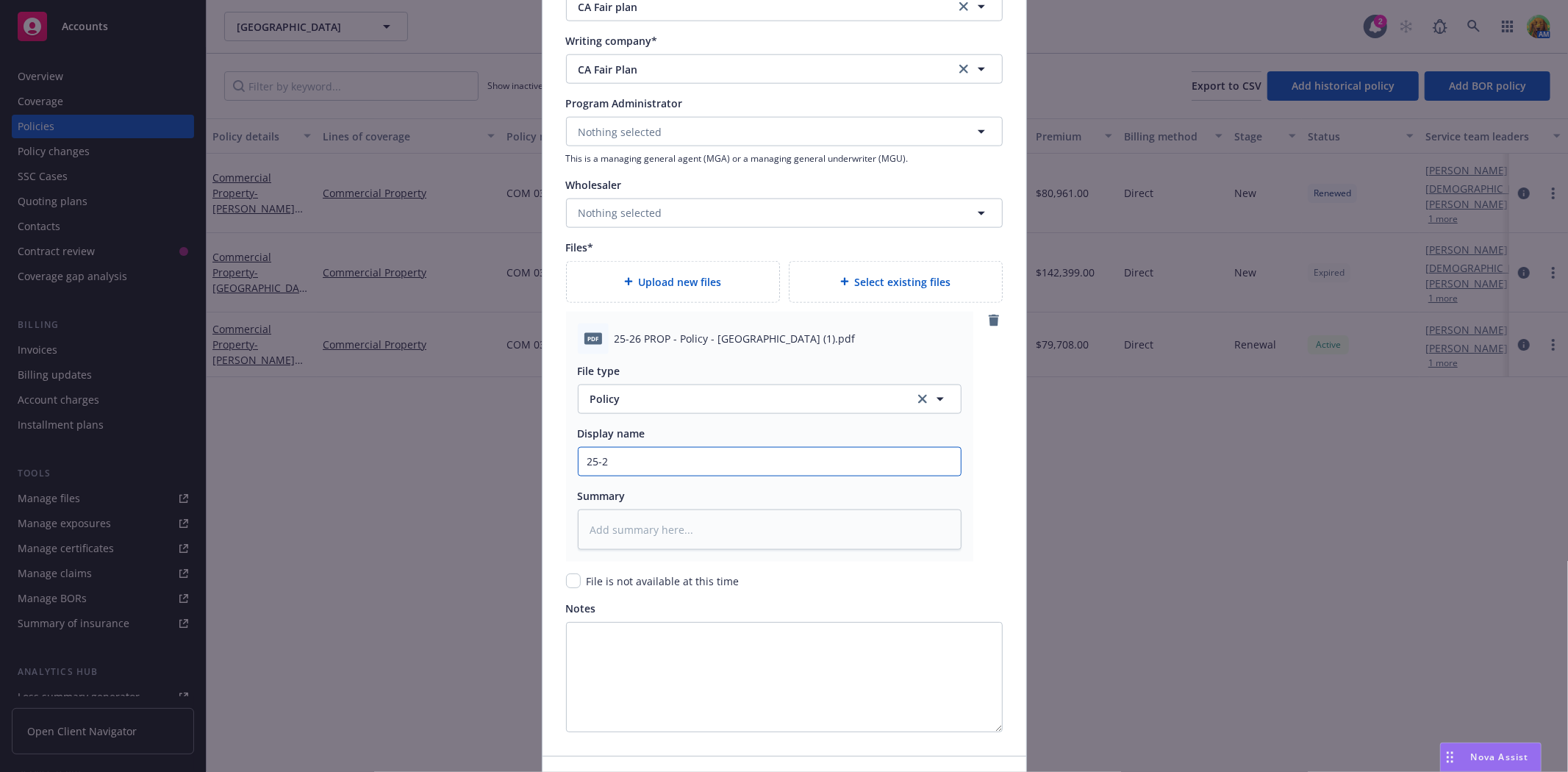
type input "25-26"
type textarea "x"
type input "25-26"
type textarea "x"
type input "25-26 P"
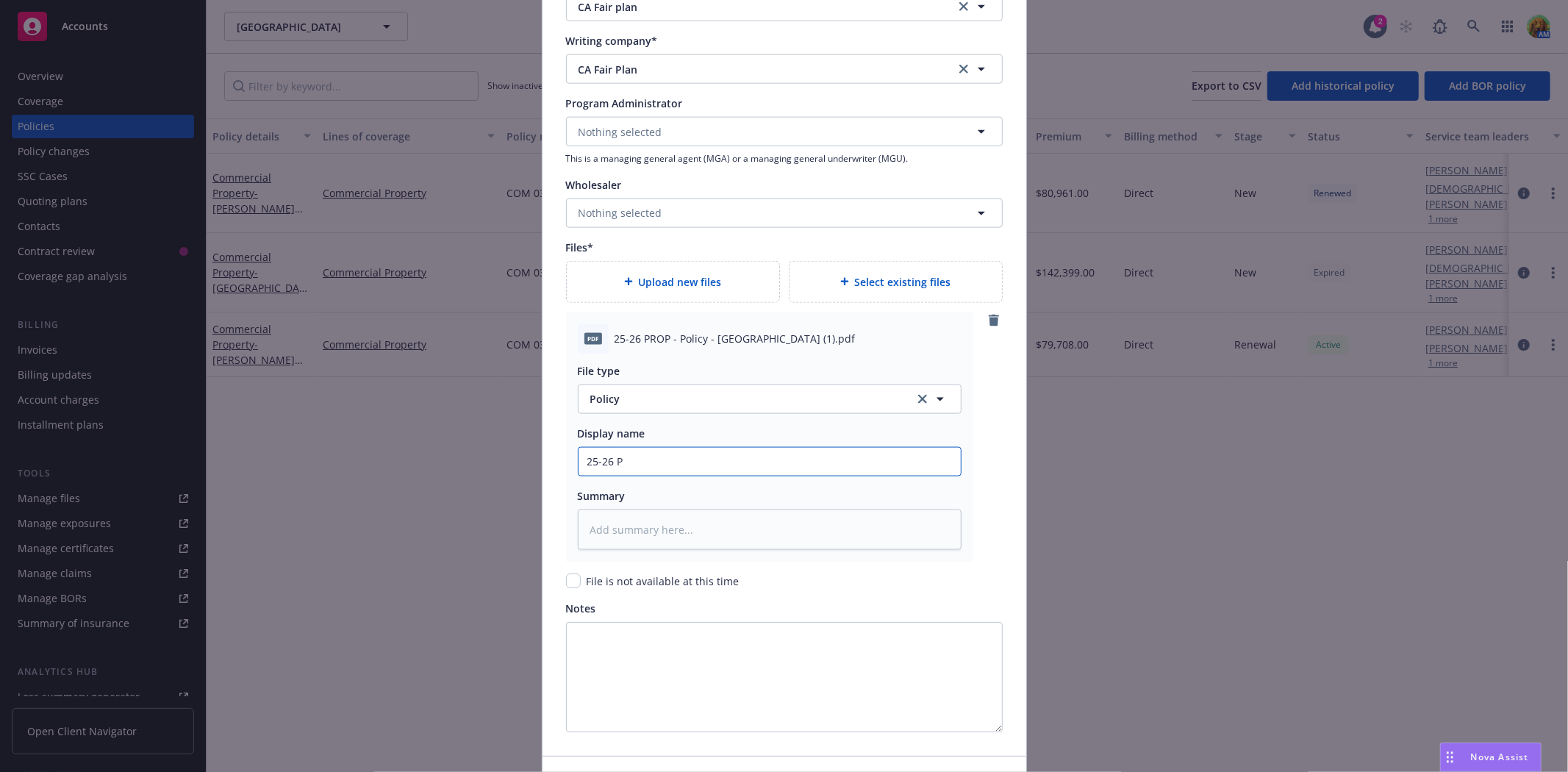
type textarea "x"
type input "25-26 Po"
type textarea "x"
type input "25-26 Pol"
type textarea "x"
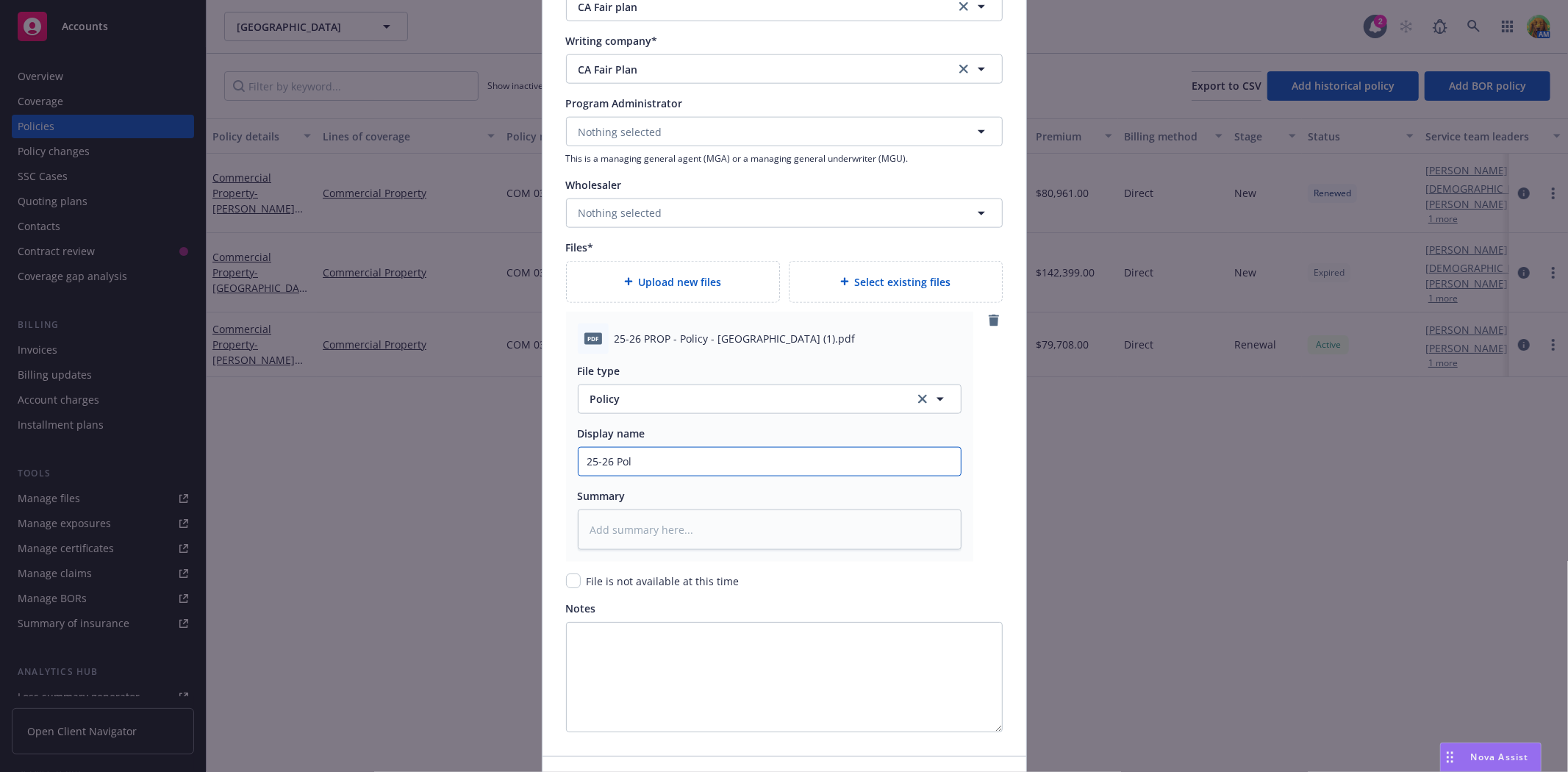
type input "25-26 Poli"
type textarea "x"
type input "25-26 Polic"
type textarea "x"
type input "25-26 Policy"
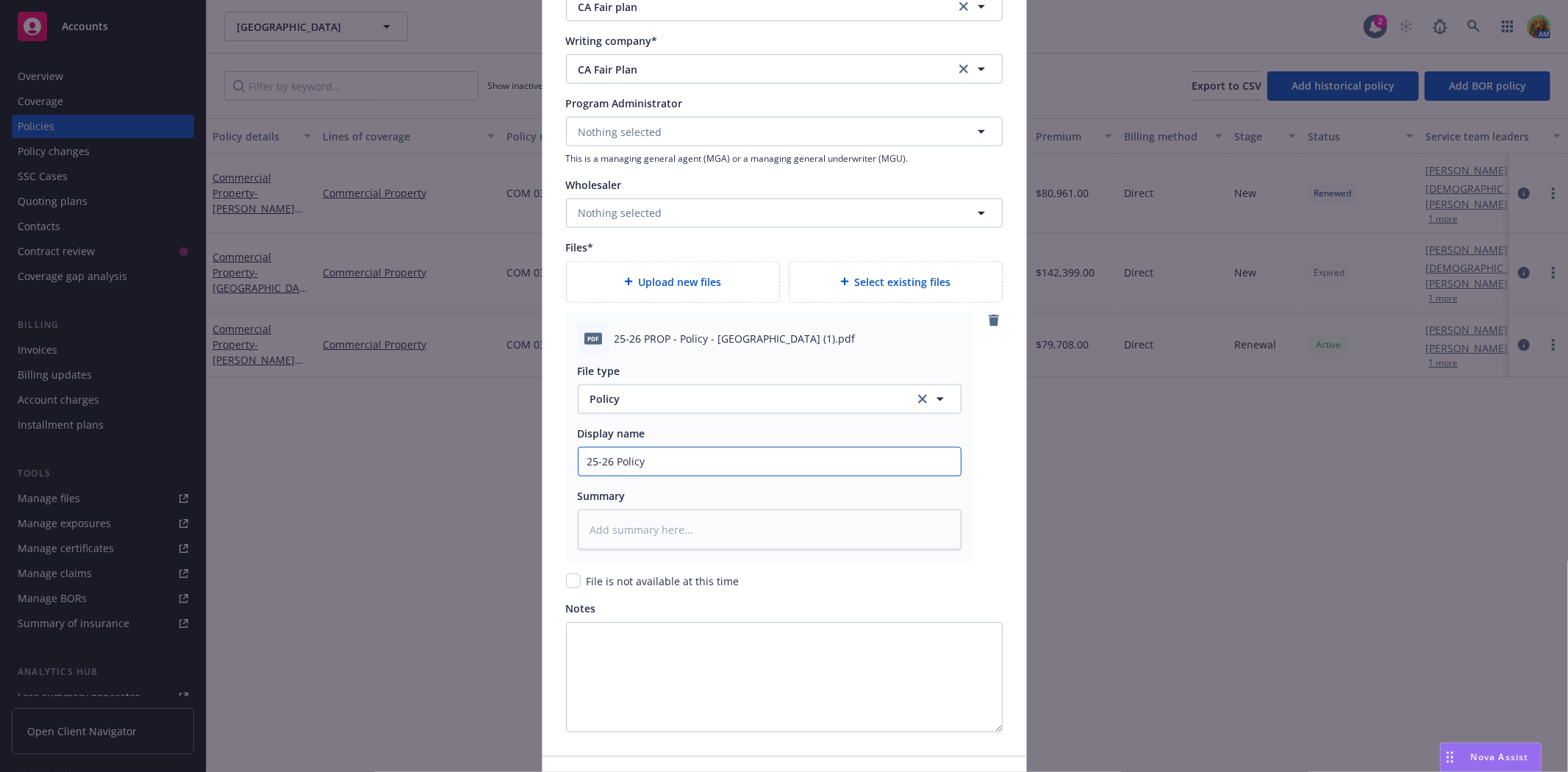
type textarea "x"
type input "25-26 Policy"
type textarea "x"
type input "25-26 Policy C"
type textarea "x"
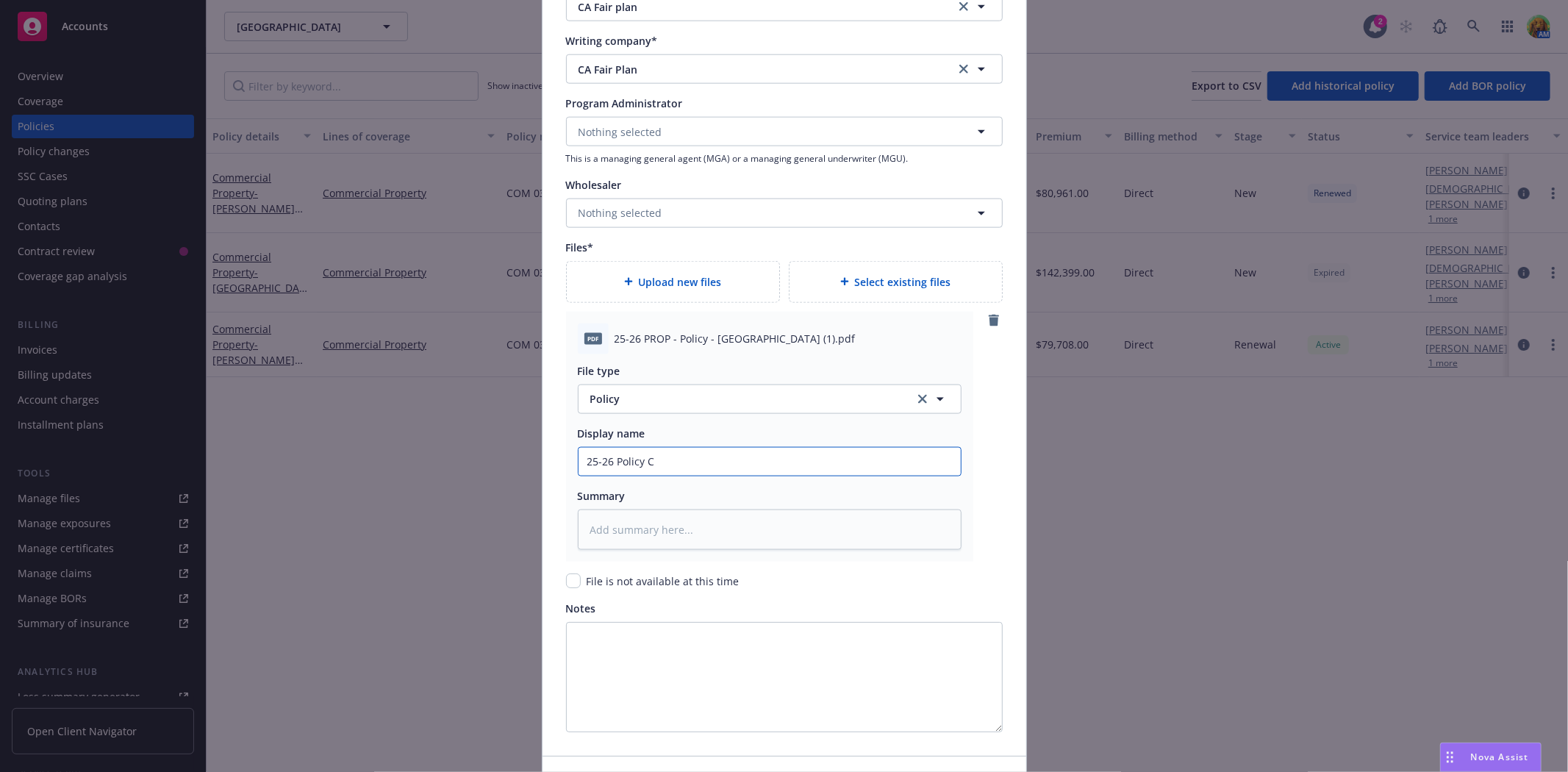
type input "25-26 Policy Ca"
type textarea "x"
type input "25-26 Policy Car"
type textarea "x"
type input "25-26 Policy Carme"
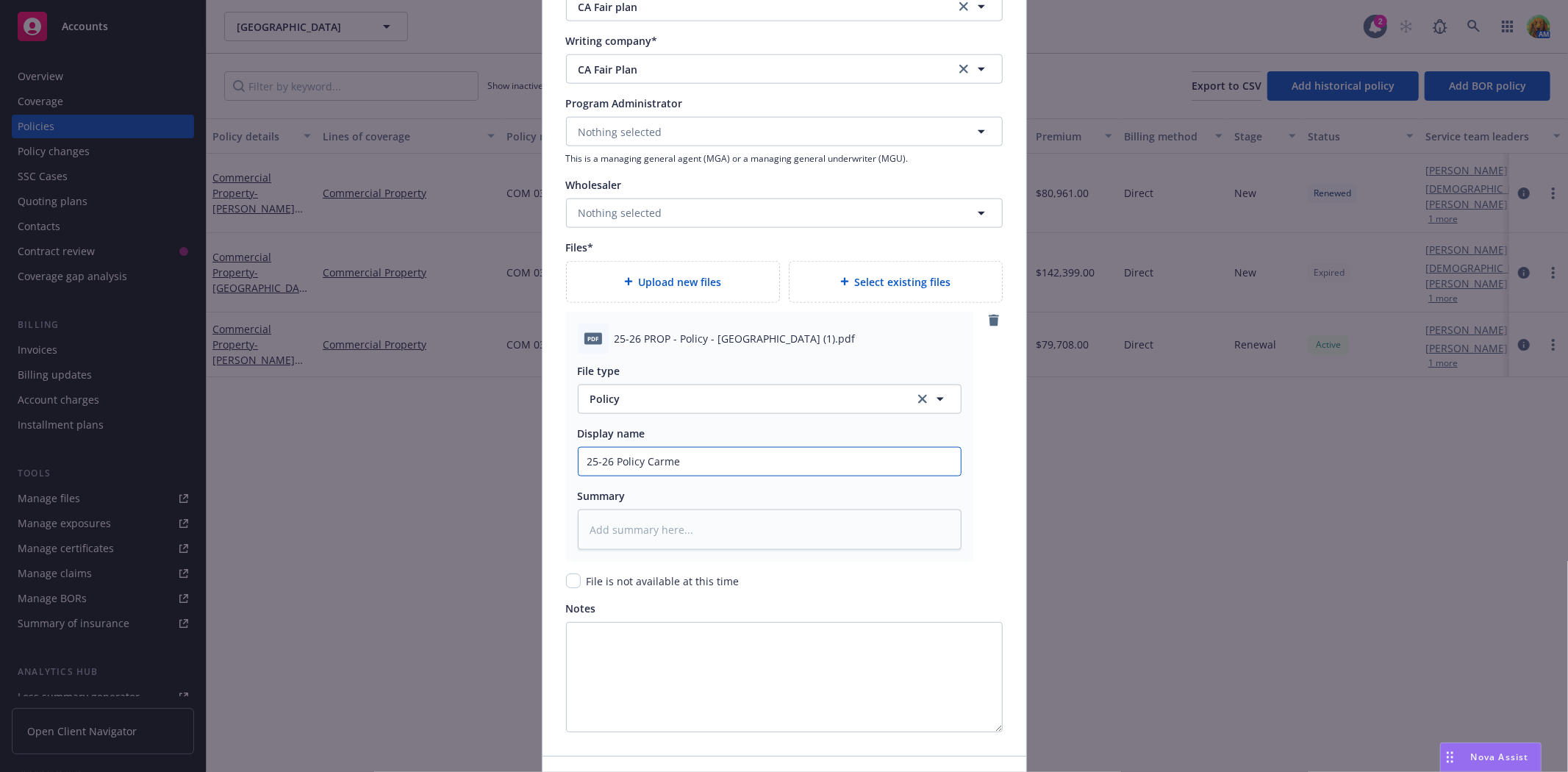
type textarea "x"
type input "25-26 Policy Carmel"
type textarea "x"
type input "25-26 Policy Carmel V"
type textarea "x"
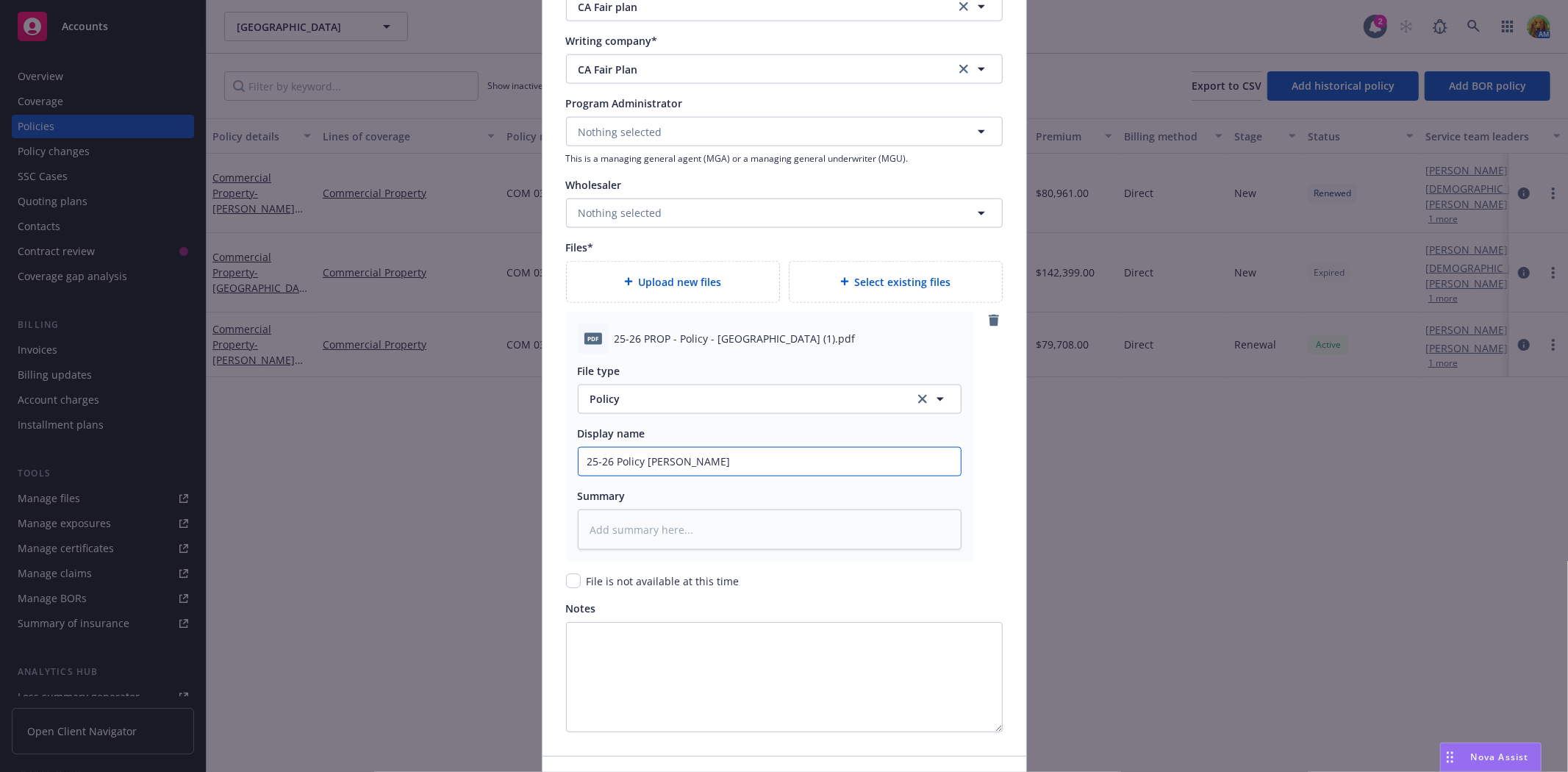
type input "25-26 Policy Carmel Va"
type textarea "x"
type input "25-26 Policy Carmel Val"
type textarea "x"
type input "25-26 Policy Carmel Vall"
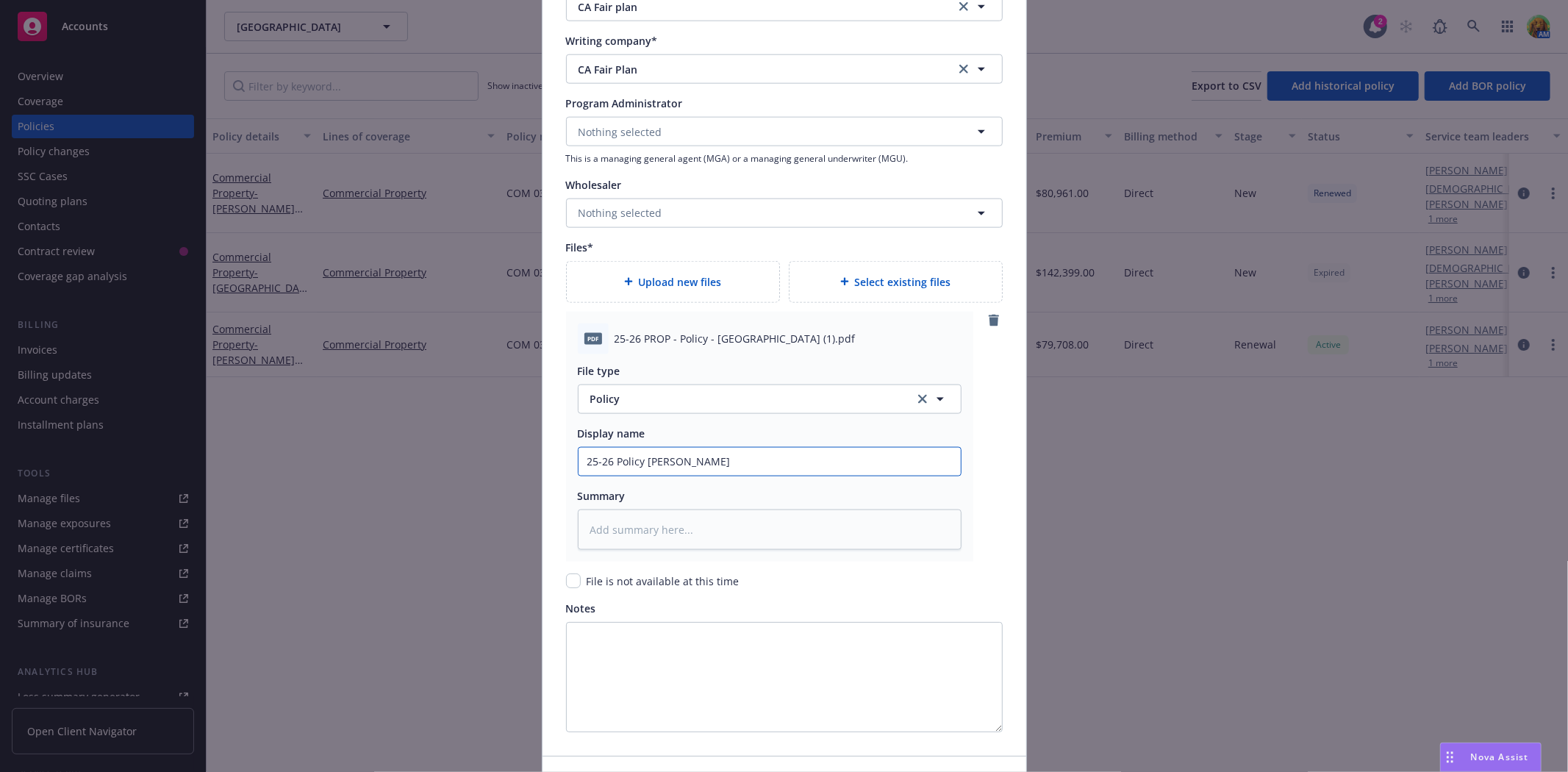
type textarea "x"
type input "25-26 Policy Carmel Valle"
type textarea "x"
type input "25-26 Policy Carmel Valley"
type textarea "x"
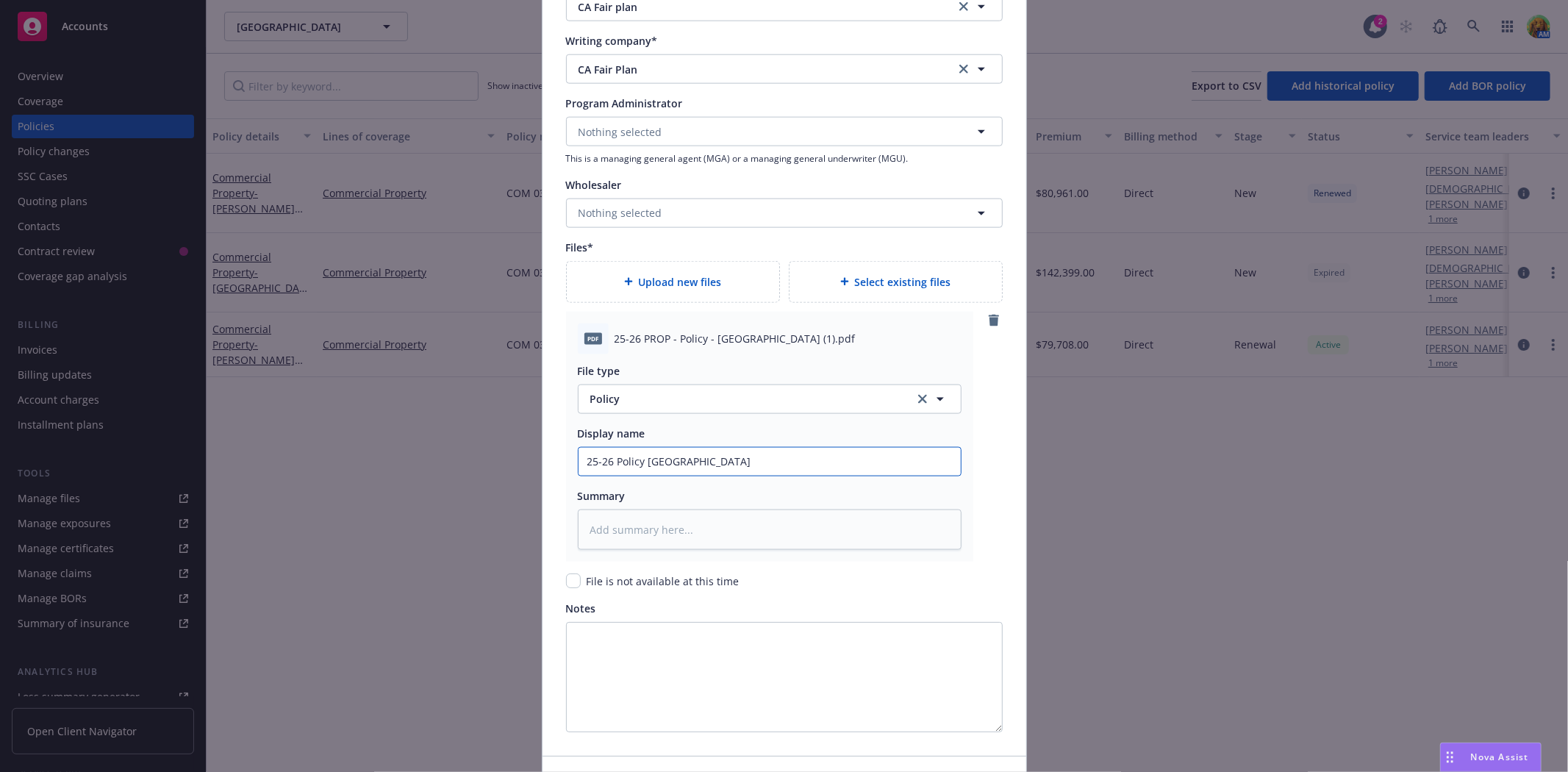
type input "25-26 Policy Carmel Valley"
type textarea "x"
type input "25-26 Policy Carmel Valley E"
type textarea "x"
type input "25-26 Policy Carmel Valley Ef"
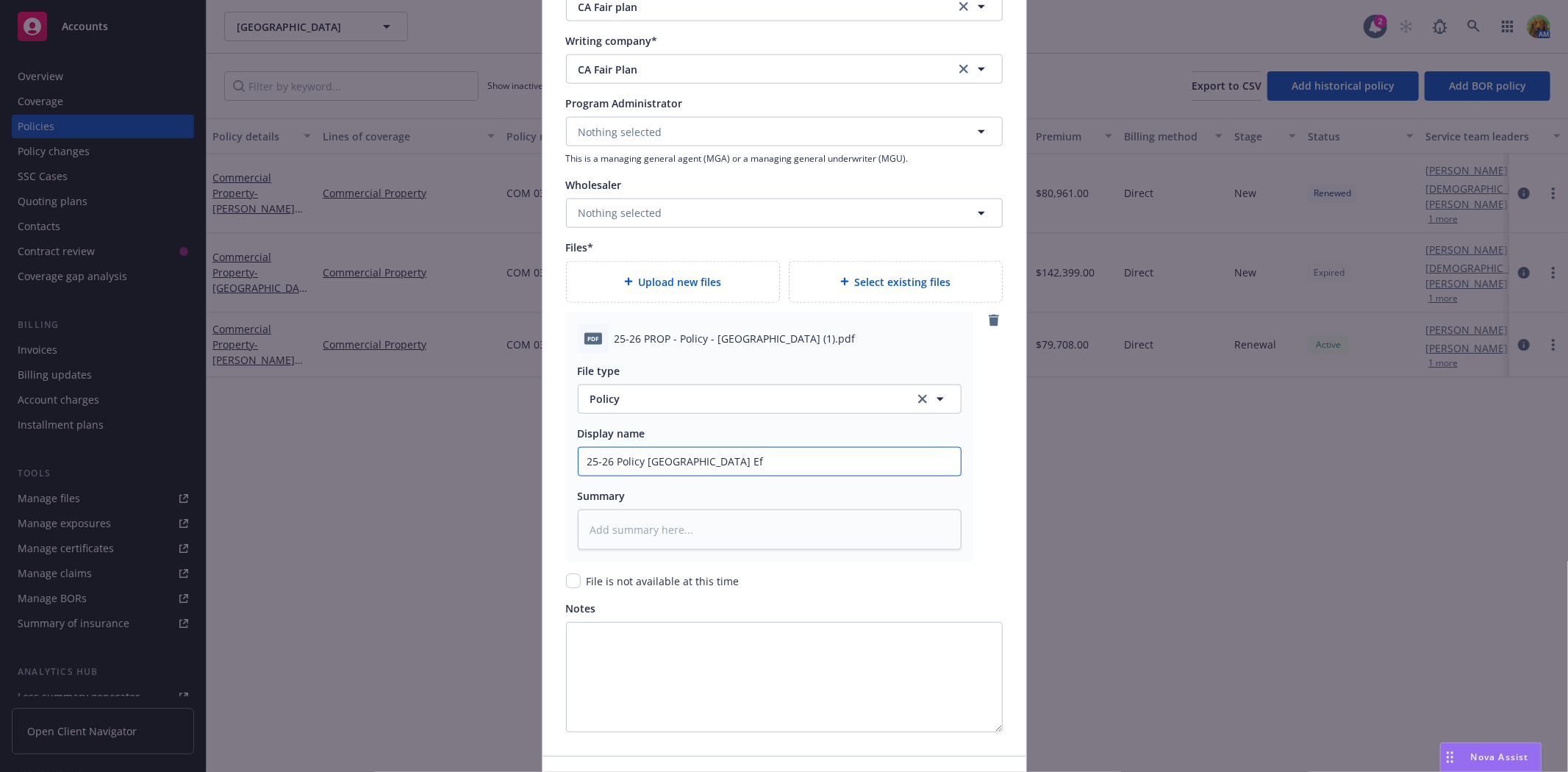
type textarea "x"
type input "25-26 Policy Carmel Valley Eff"
type textarea "x"
type input "25-26 Policy Carmel Valley Eff"
type textarea "x"
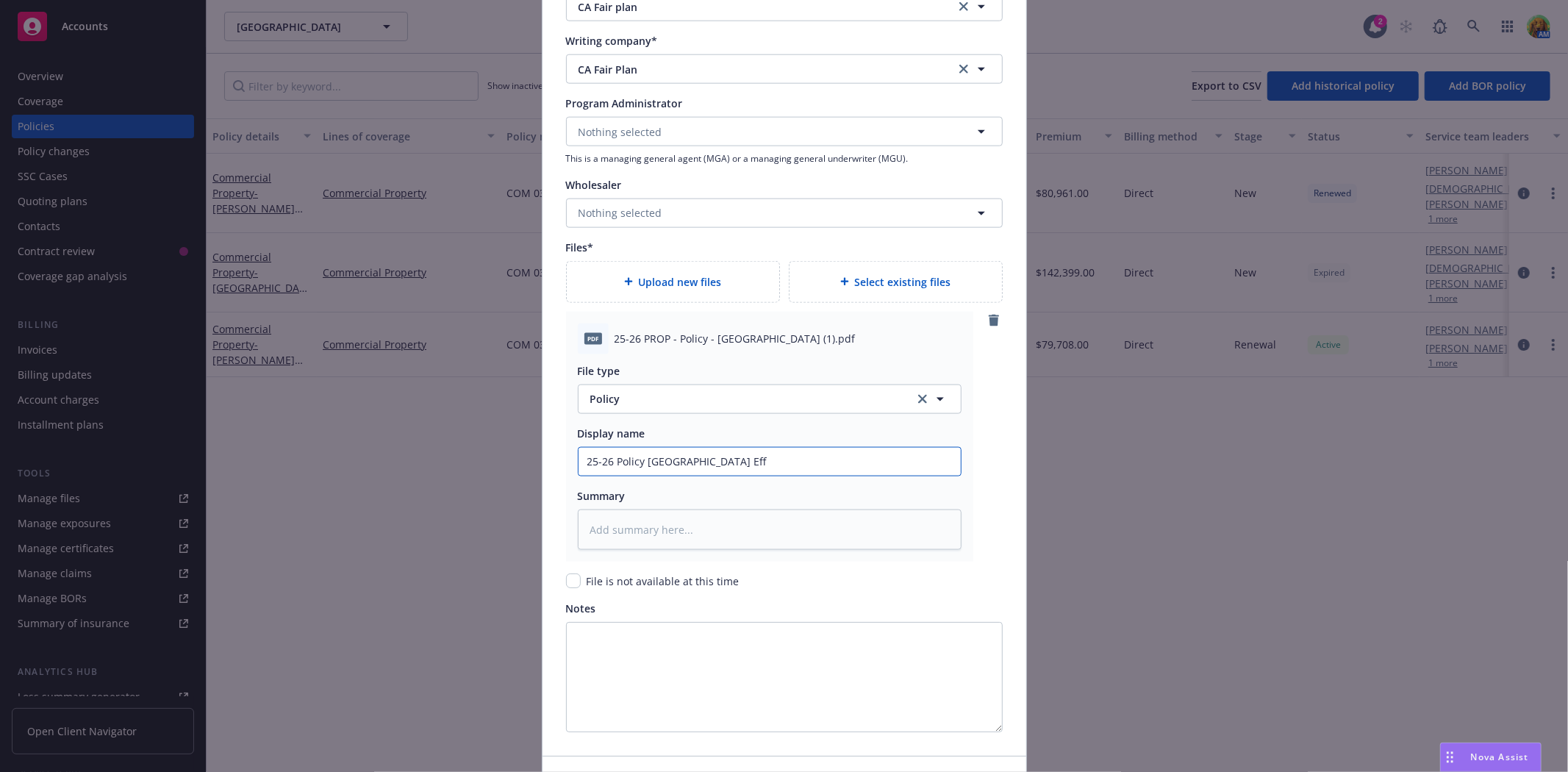
type input "25-26 Policy Carmel Valley Eff /"
type textarea "x"
type input "25-26 Policy Carmel Valley Eff"
type textarea "x"
type input "25-26 Policy Carmel Valley Eff 8"
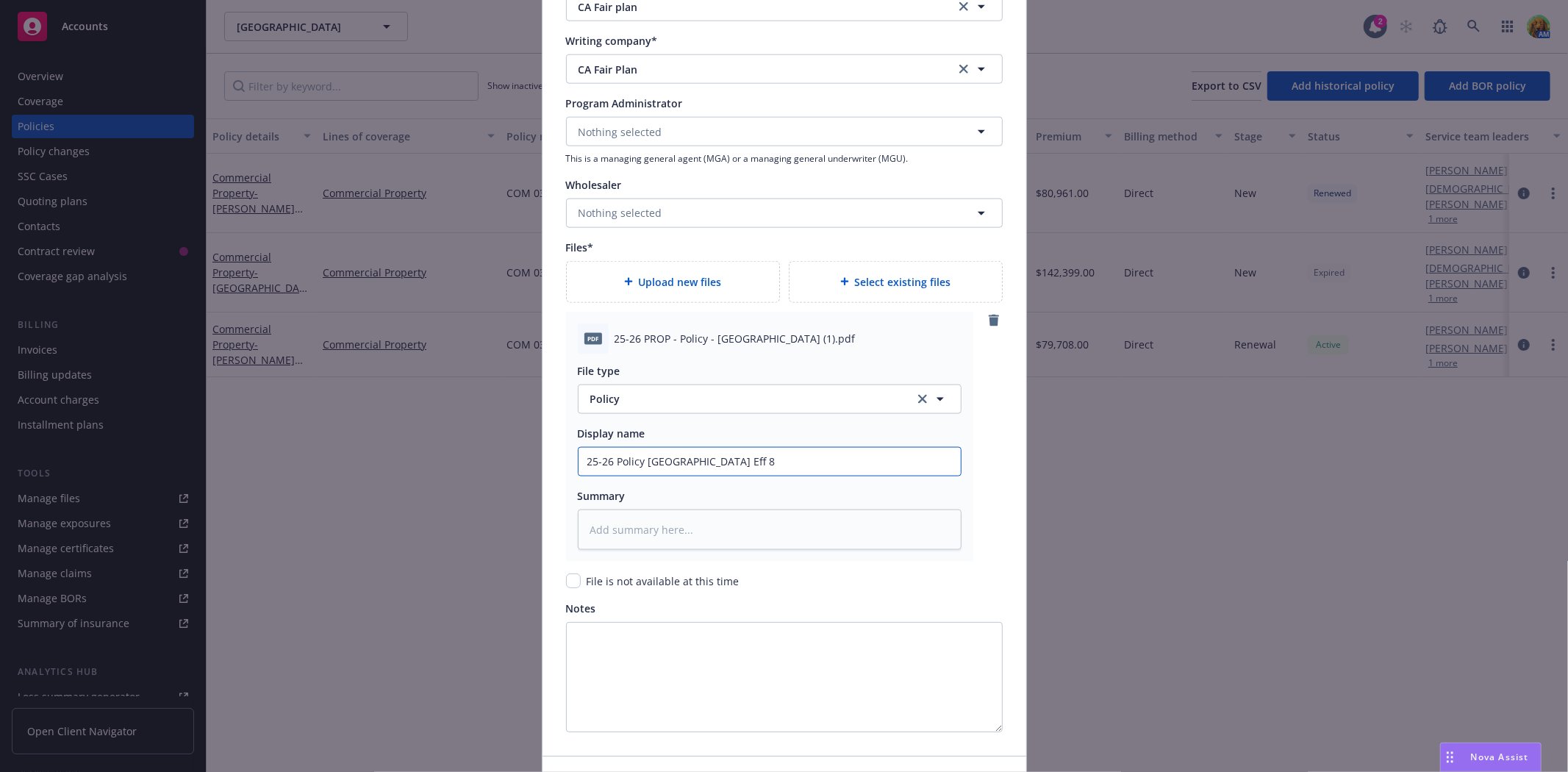
type textarea "x"
type input "25-26 Policy Carmel Valley Eff 8/"
type textarea "x"
type input "25-26 Policy Carmel Valley Eff 8/2"
type textarea "x"
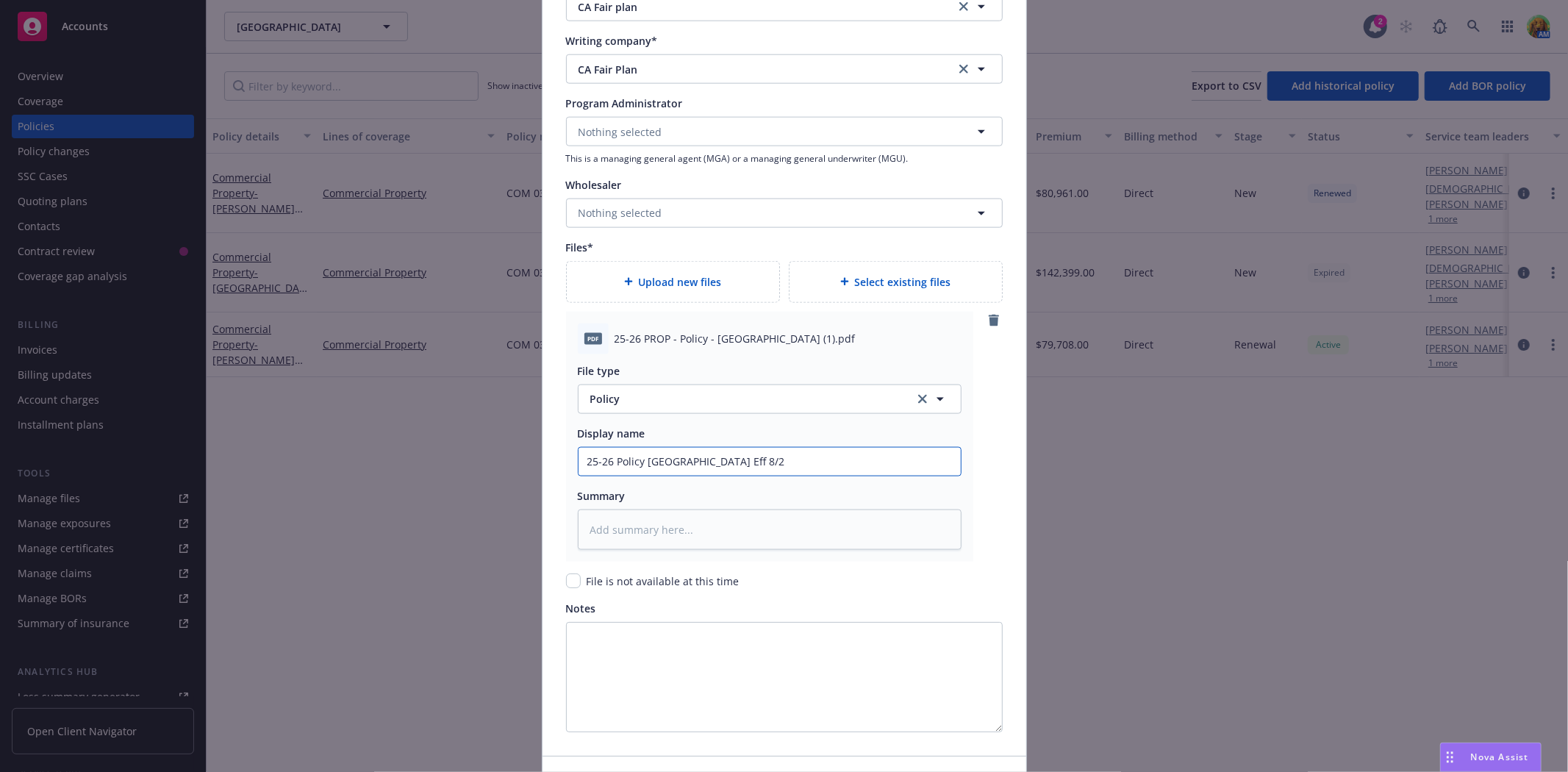
type input "25-26 Policy Carmel Valley Eff 8/24"
type textarea "x"
type input "25-26 Policy Carmel Valley Eff 8/24/"
type textarea "x"
type input "25-26 Policy Carmel Valley Eff 8/24/2"
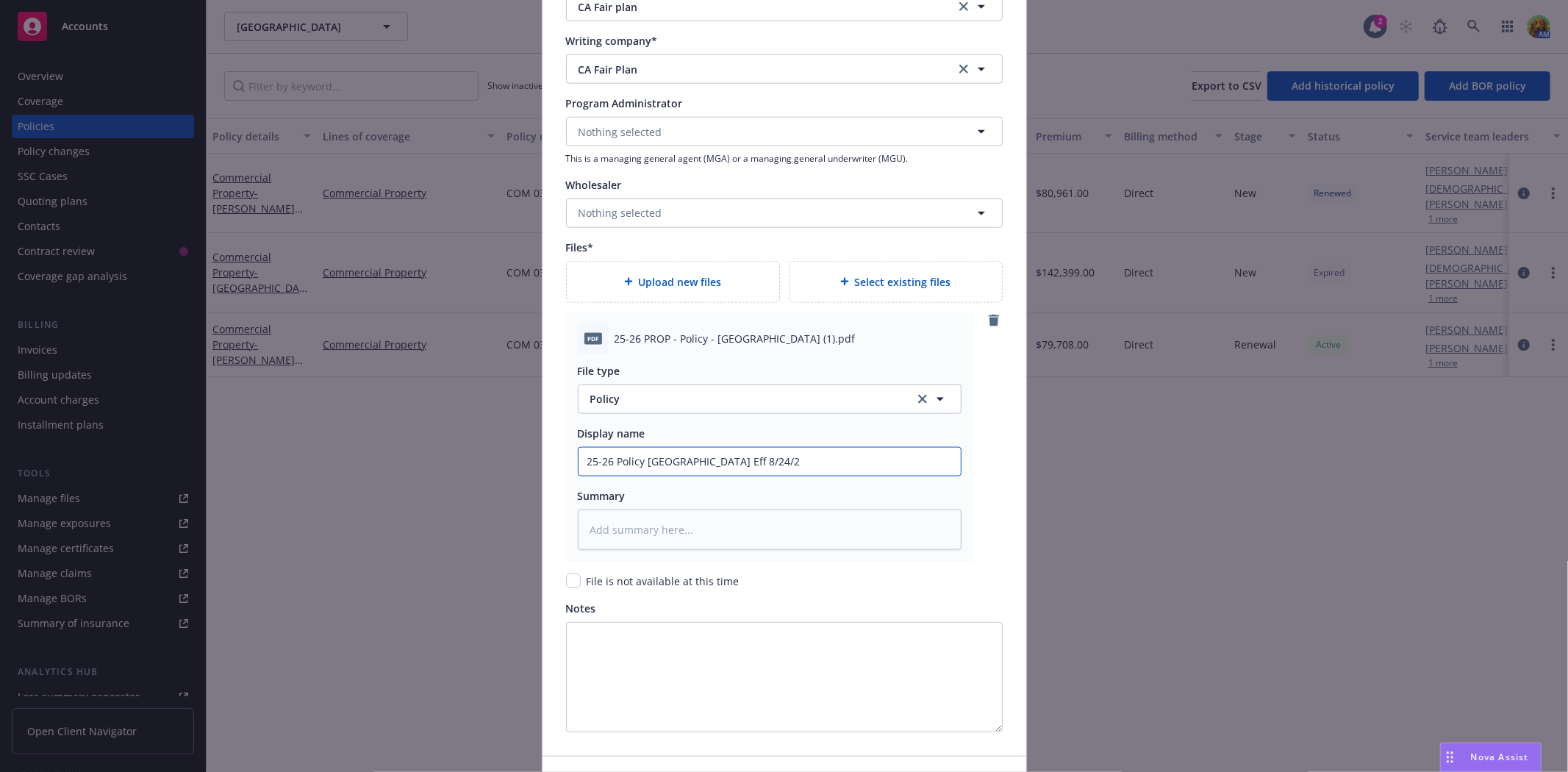
type textarea "x"
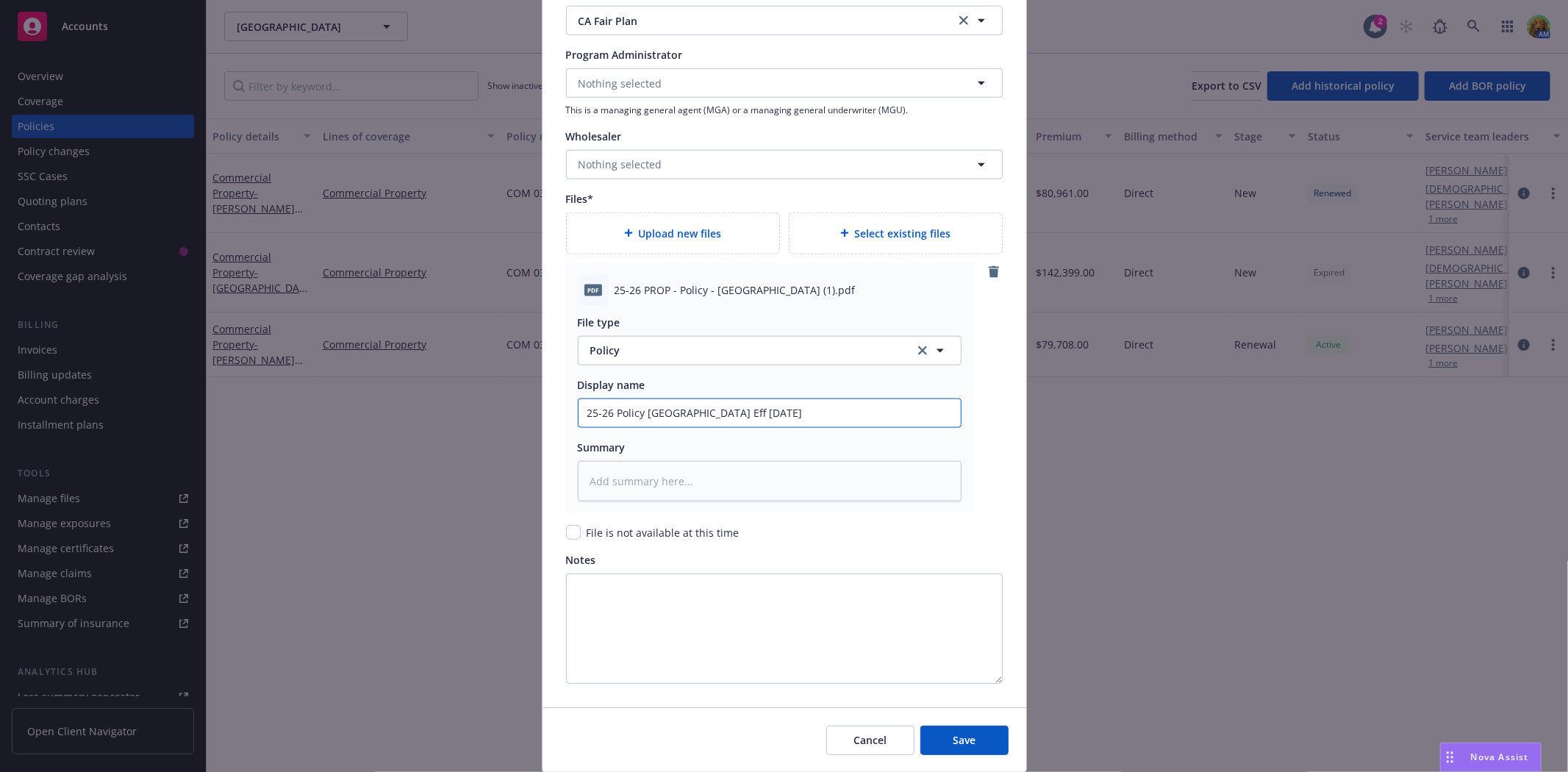
scroll to position [1566, 0]
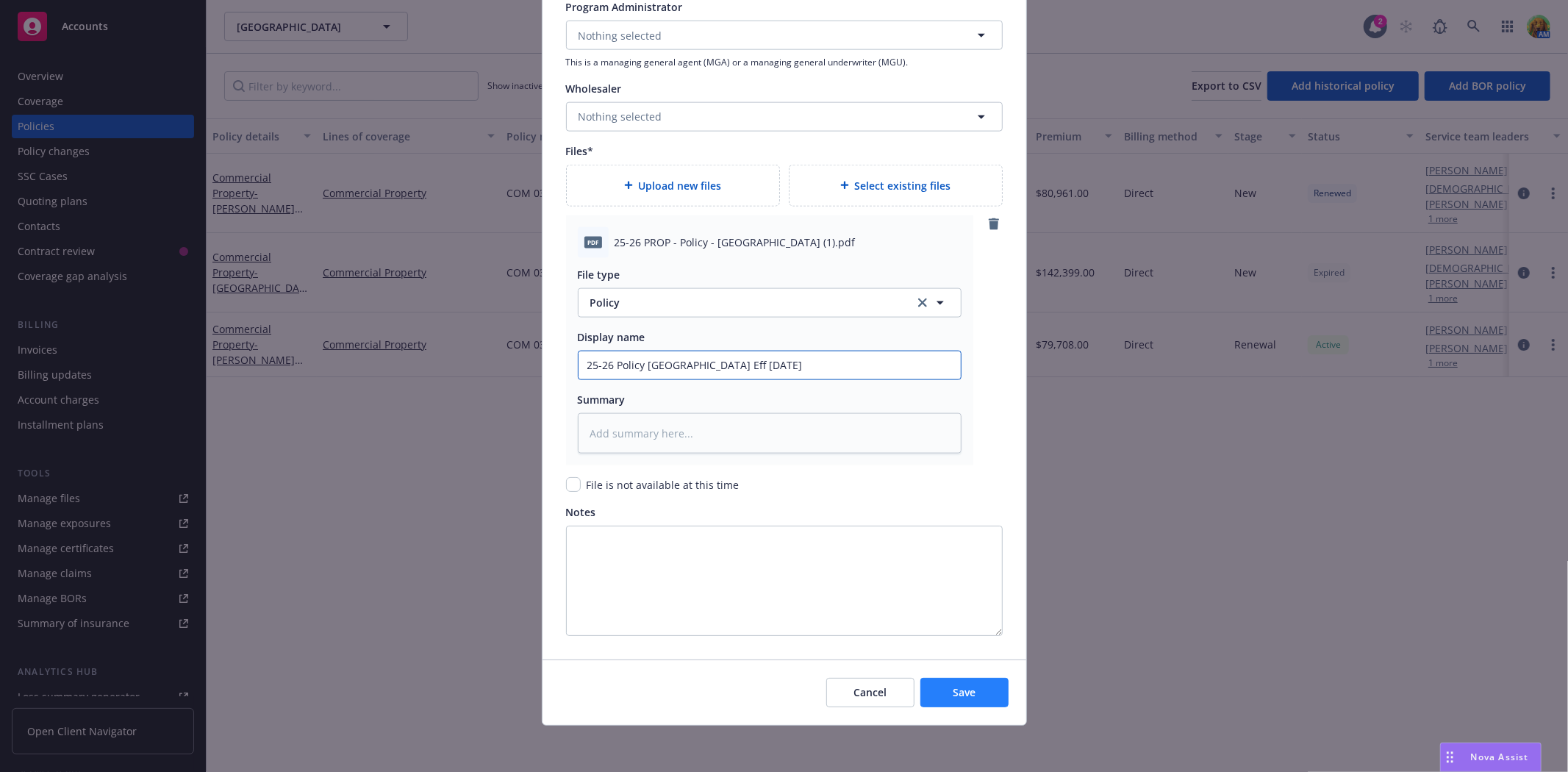
type input "25-26 Policy Carmel Valley Eff 8/24/25"
click at [979, 699] on button "Save" at bounding box center [964, 692] width 88 height 29
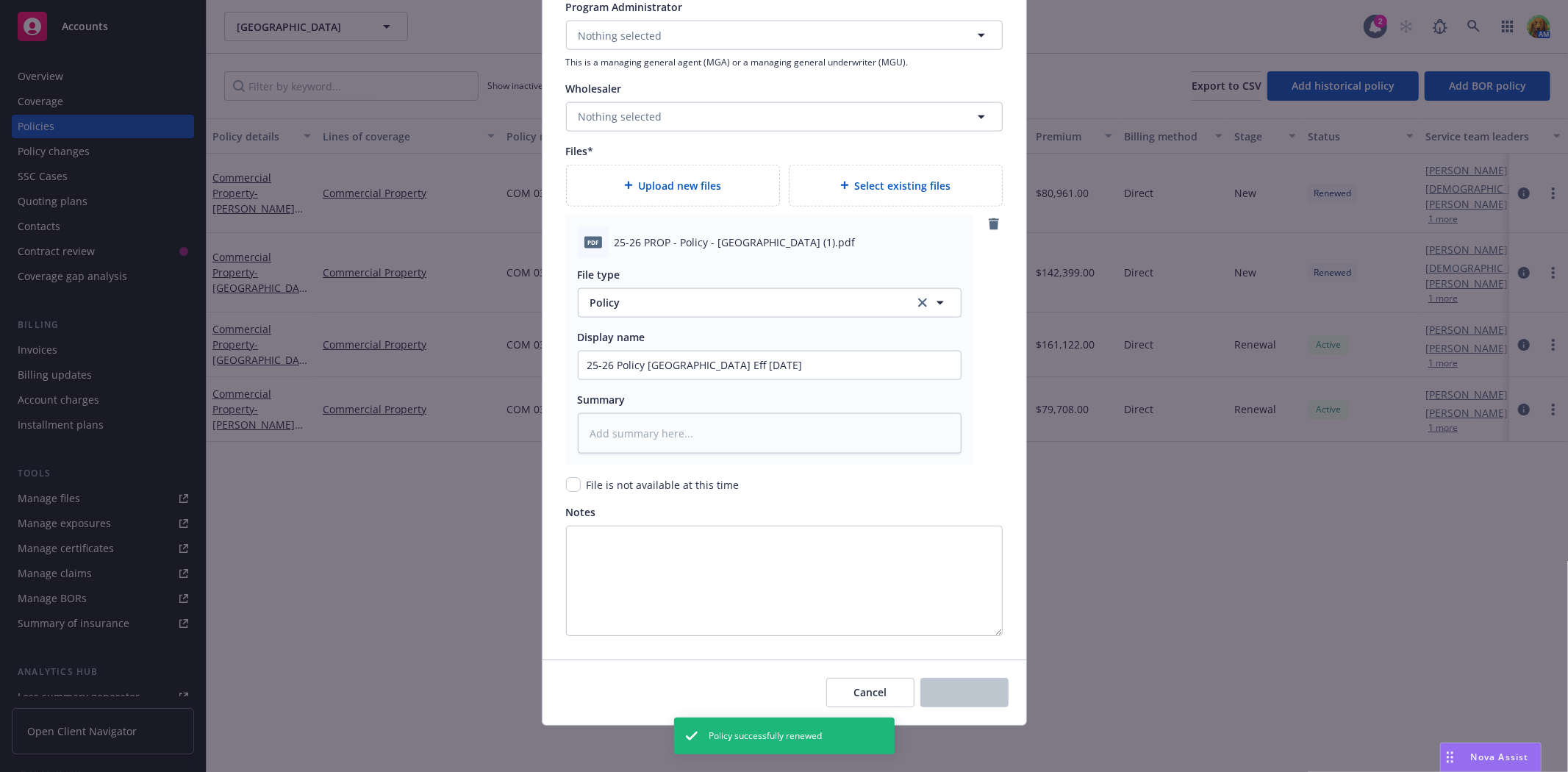
type textarea "x"
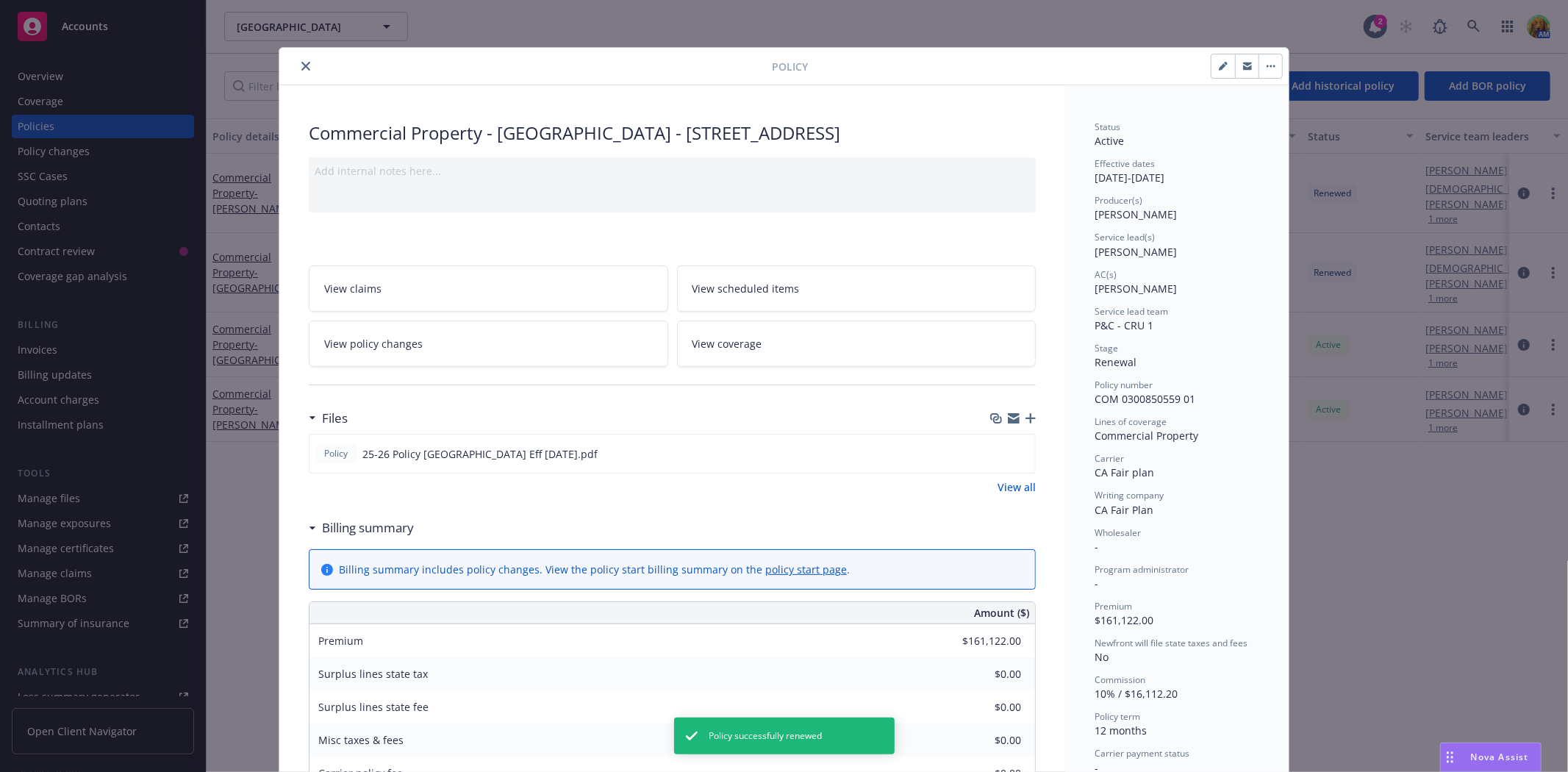
click at [297, 71] on button "close" at bounding box center [306, 66] width 17 height 17
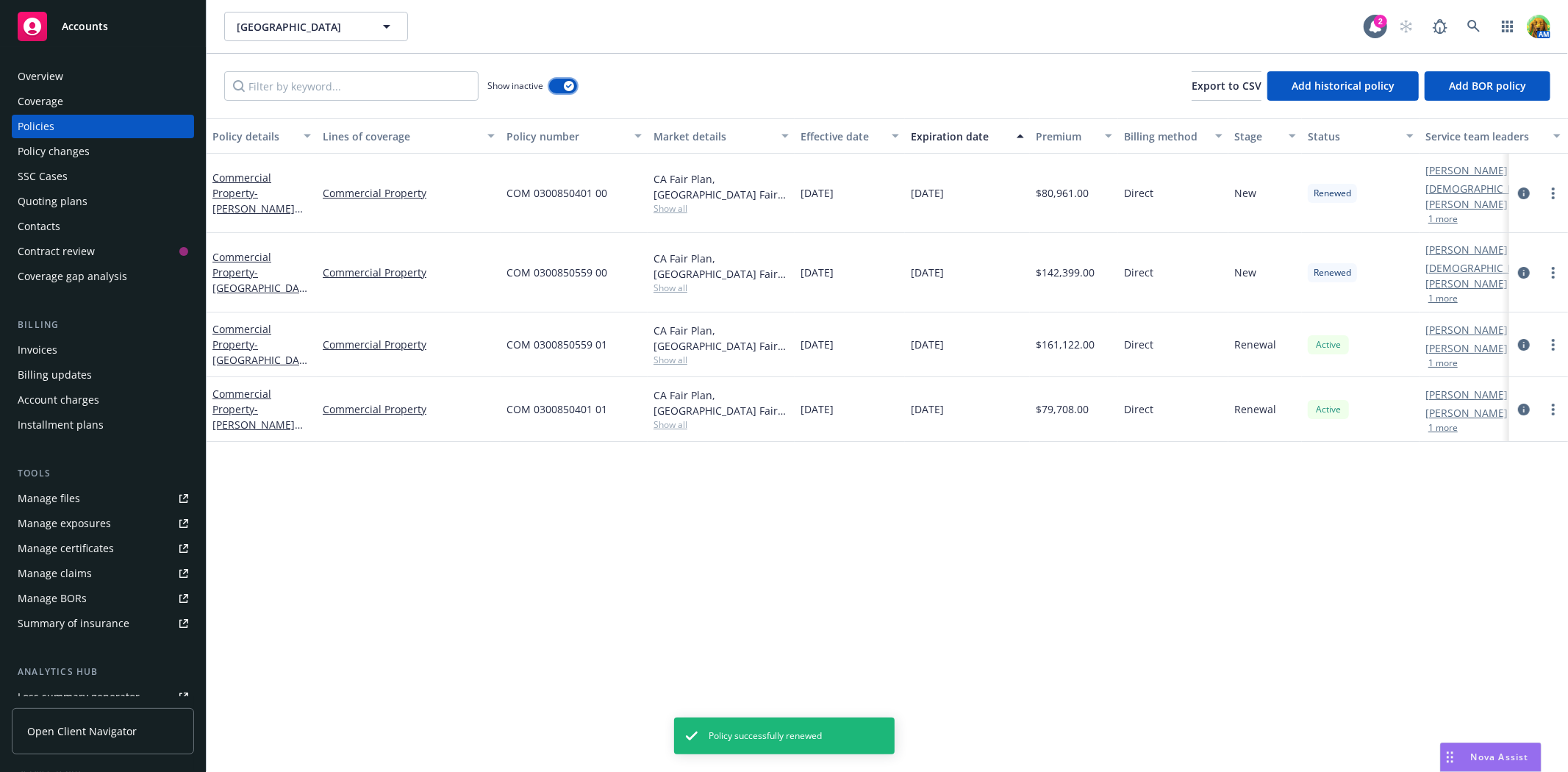
click at [559, 83] on button "button" at bounding box center [563, 85] width 28 height 15
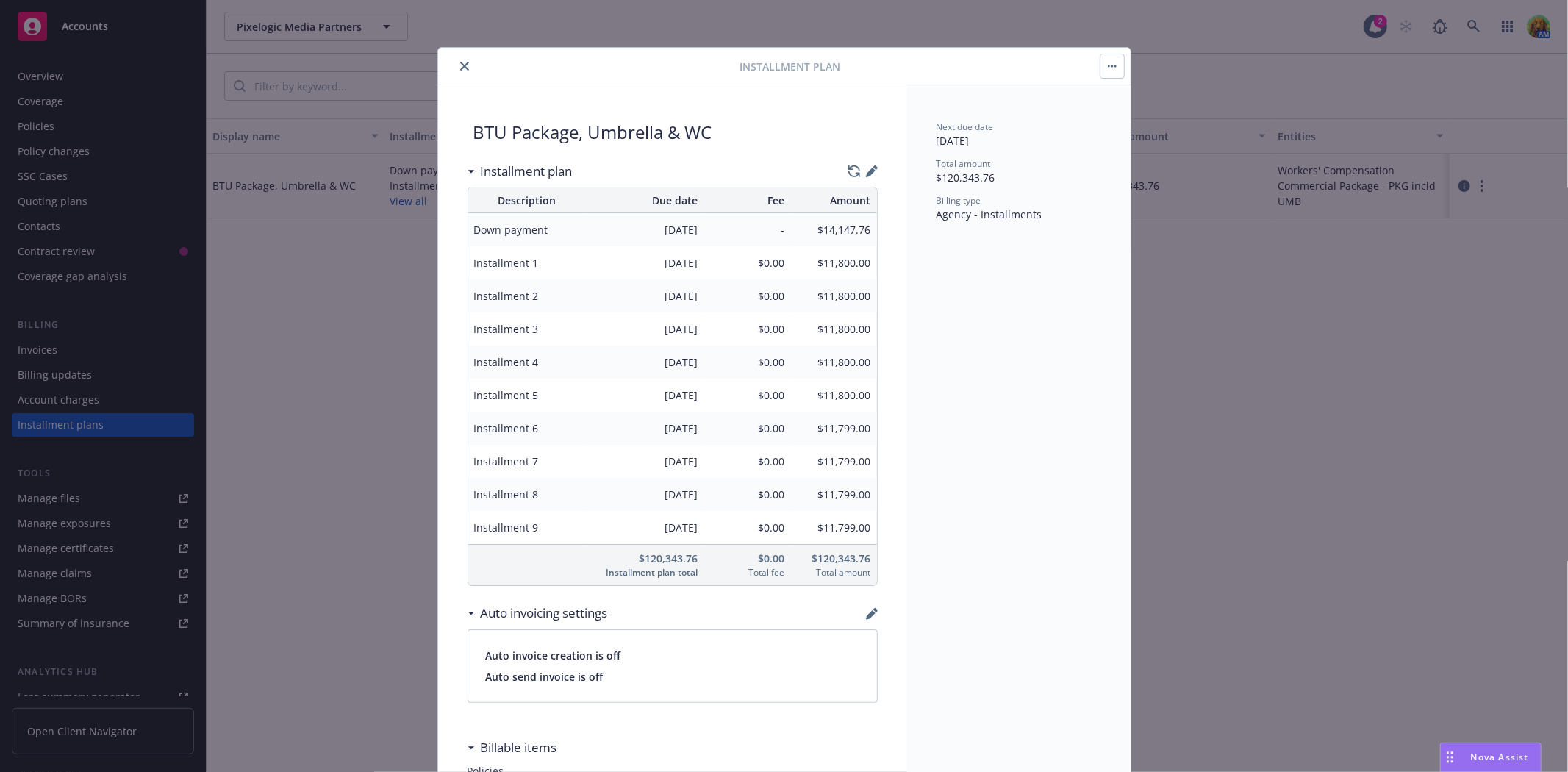
scroll to position [15, 0]
click at [460, 64] on icon "close" at bounding box center [465, 66] width 9 height 9
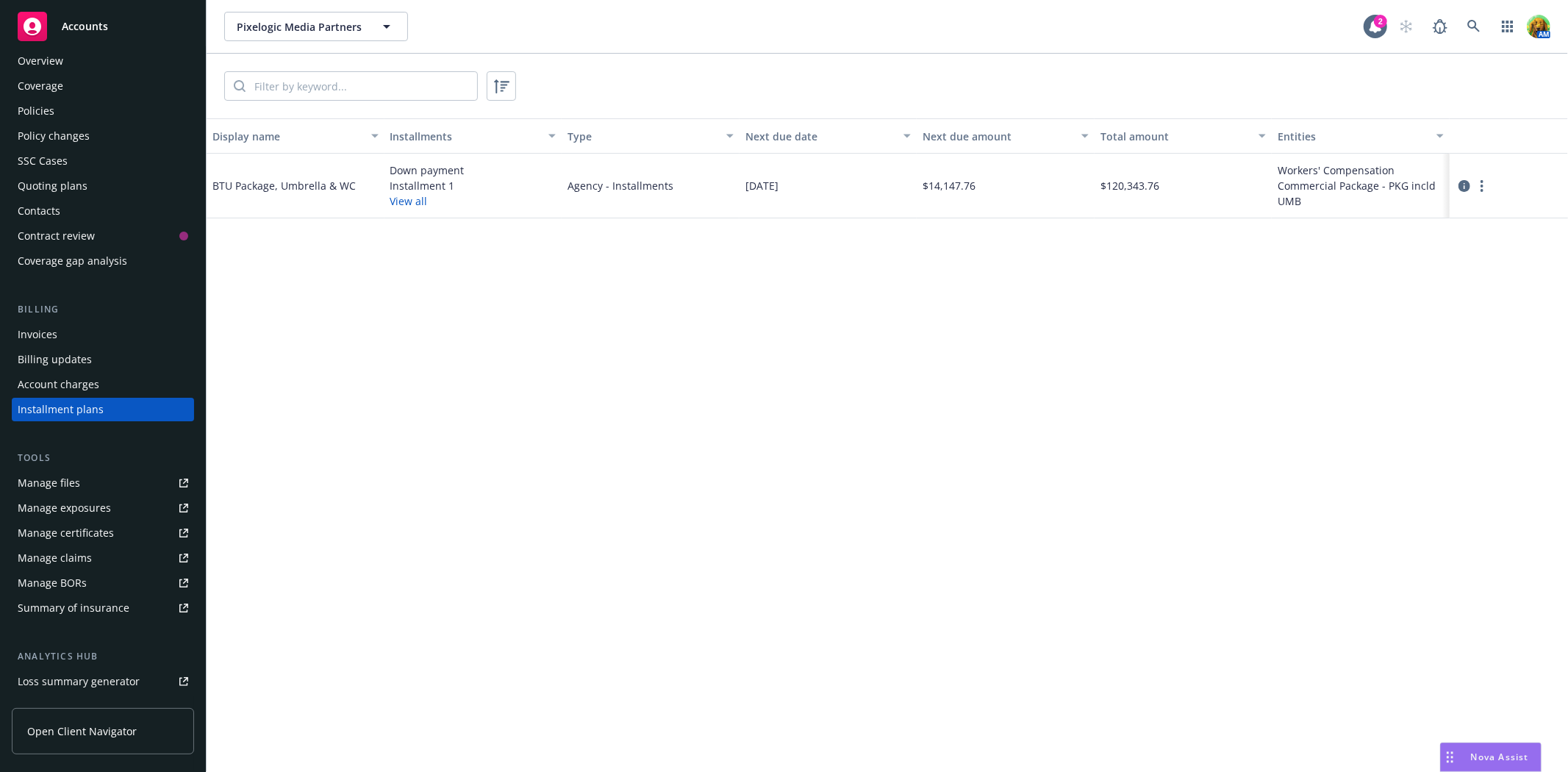
click at [57, 108] on div "Policies" at bounding box center [102, 110] width 170 height 23
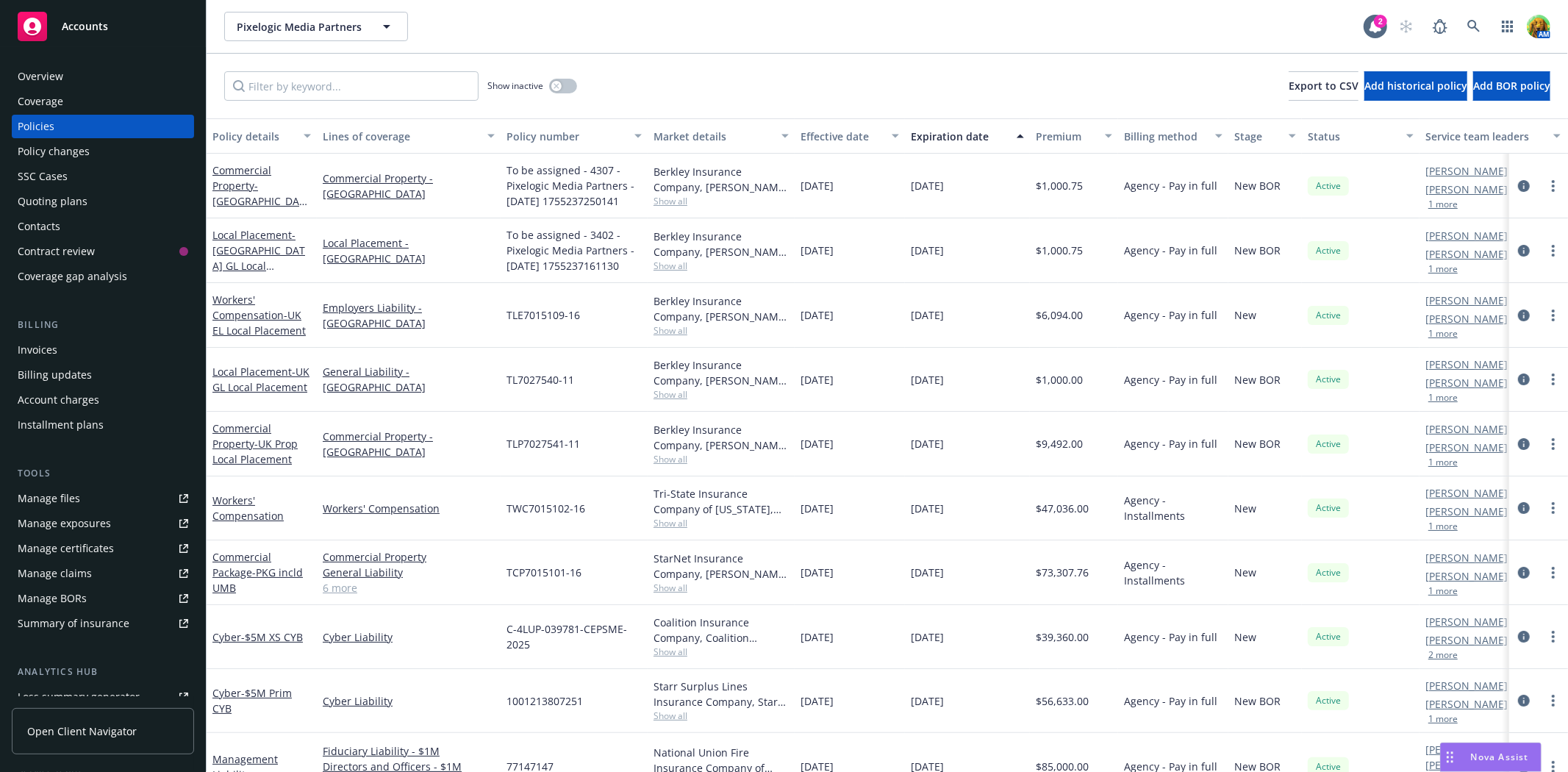
click at [54, 493] on div "Manage files" at bounding box center [48, 497] width 63 height 23
